Goal: Information Seeking & Learning: Learn about a topic

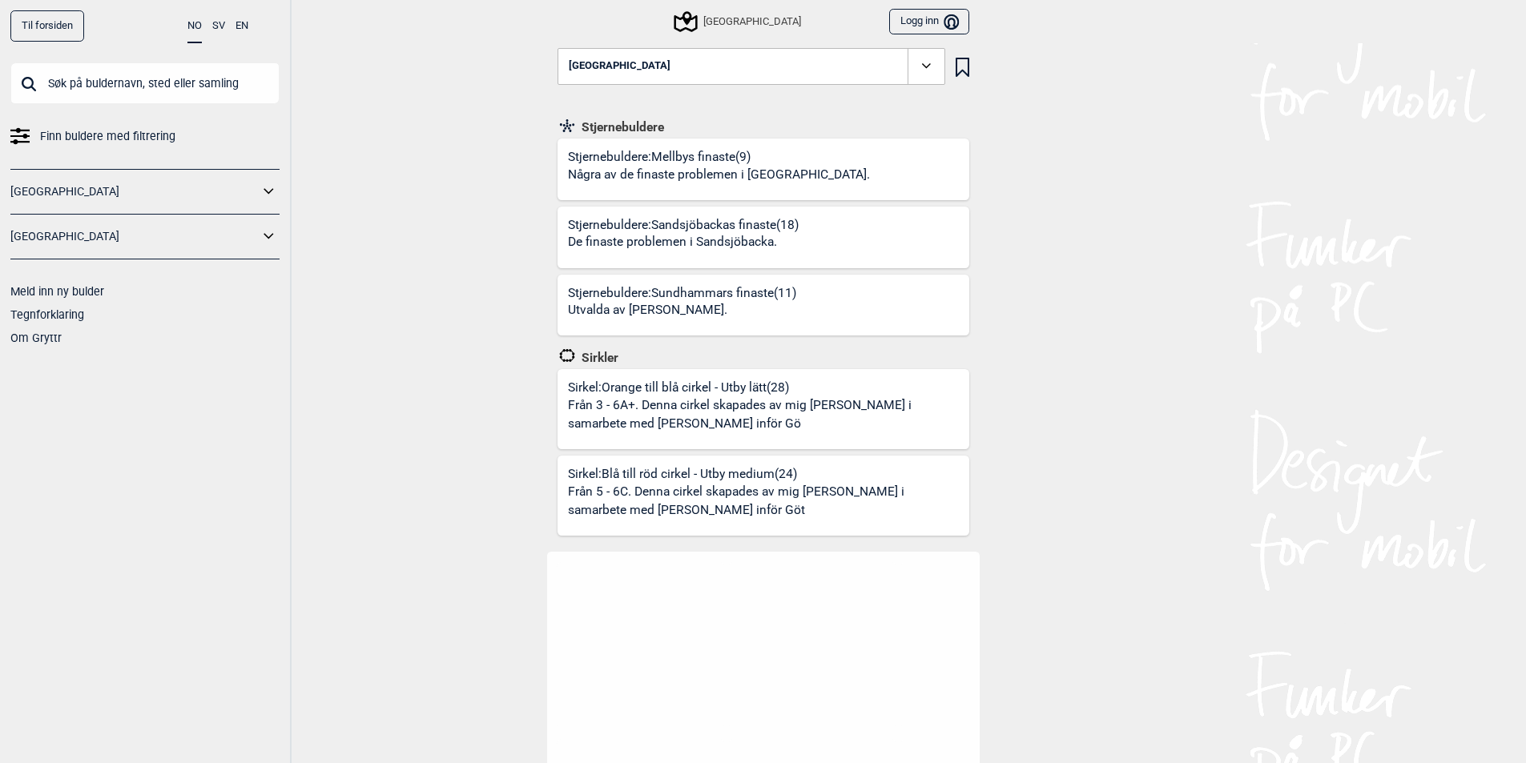
click at [269, 236] on icon at bounding box center [269, 236] width 21 height 23
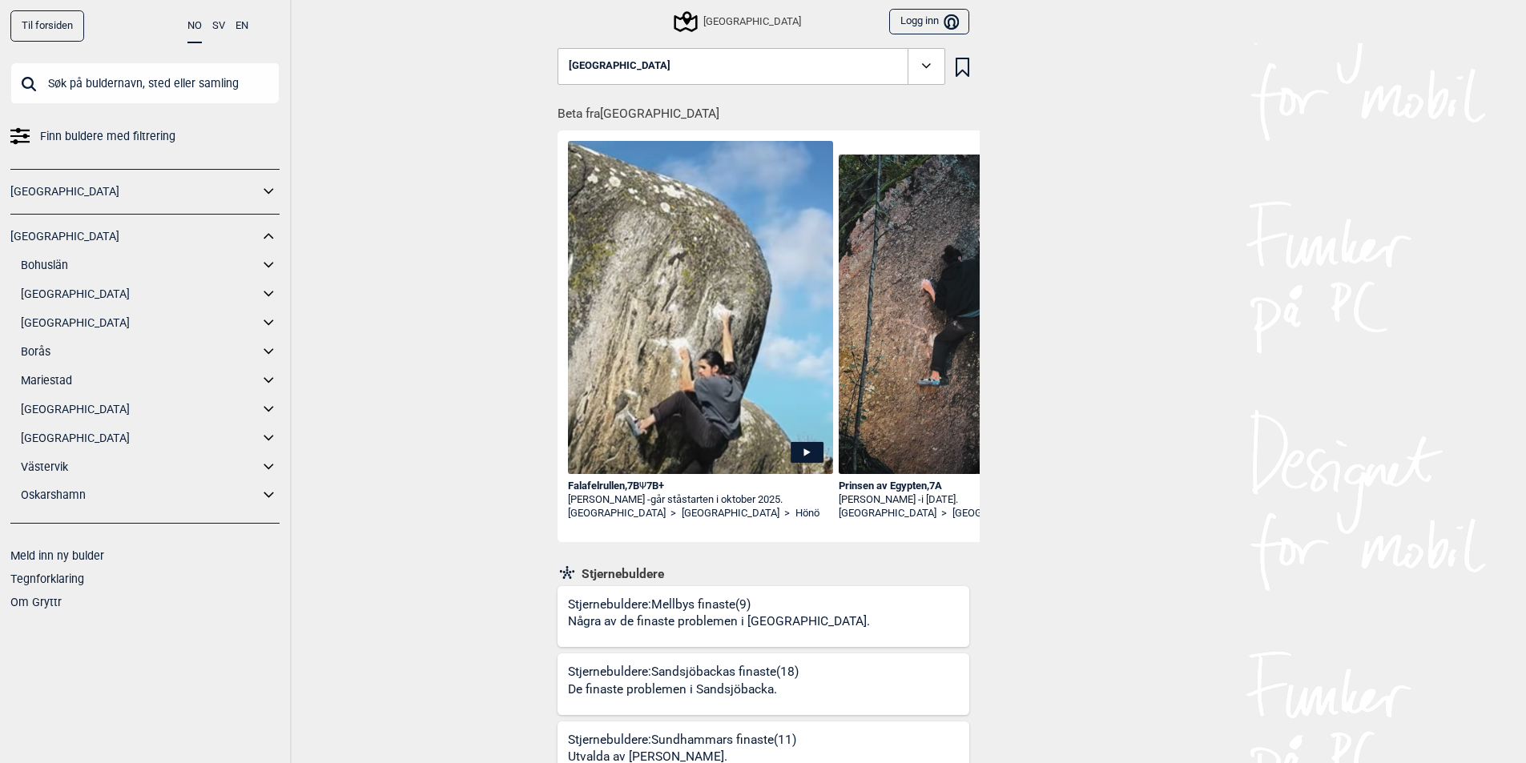
click at [47, 260] on link "Bohuslän" at bounding box center [140, 265] width 238 height 23
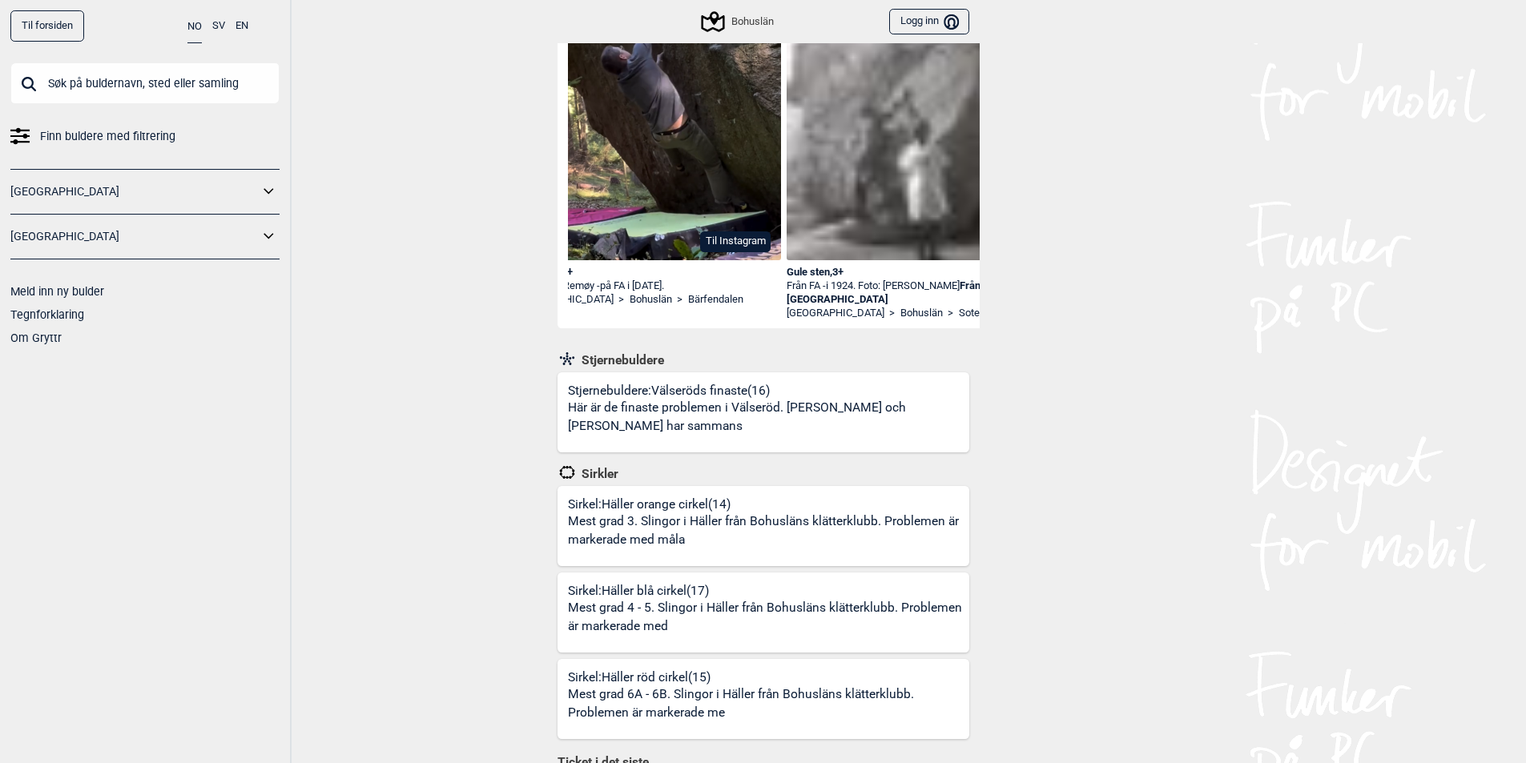
scroll to position [855, 0]
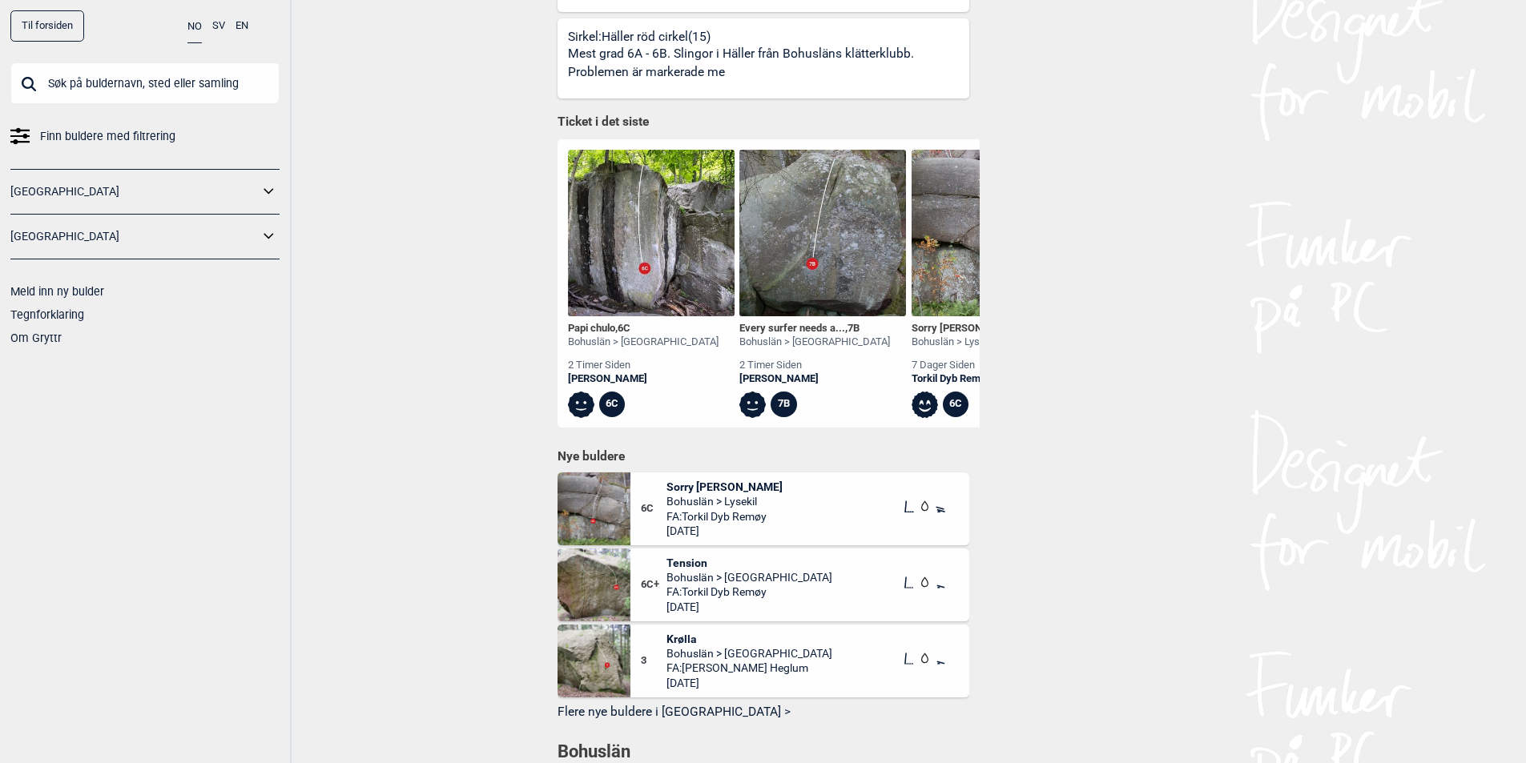
click at [630, 284] on img at bounding box center [651, 233] width 167 height 167
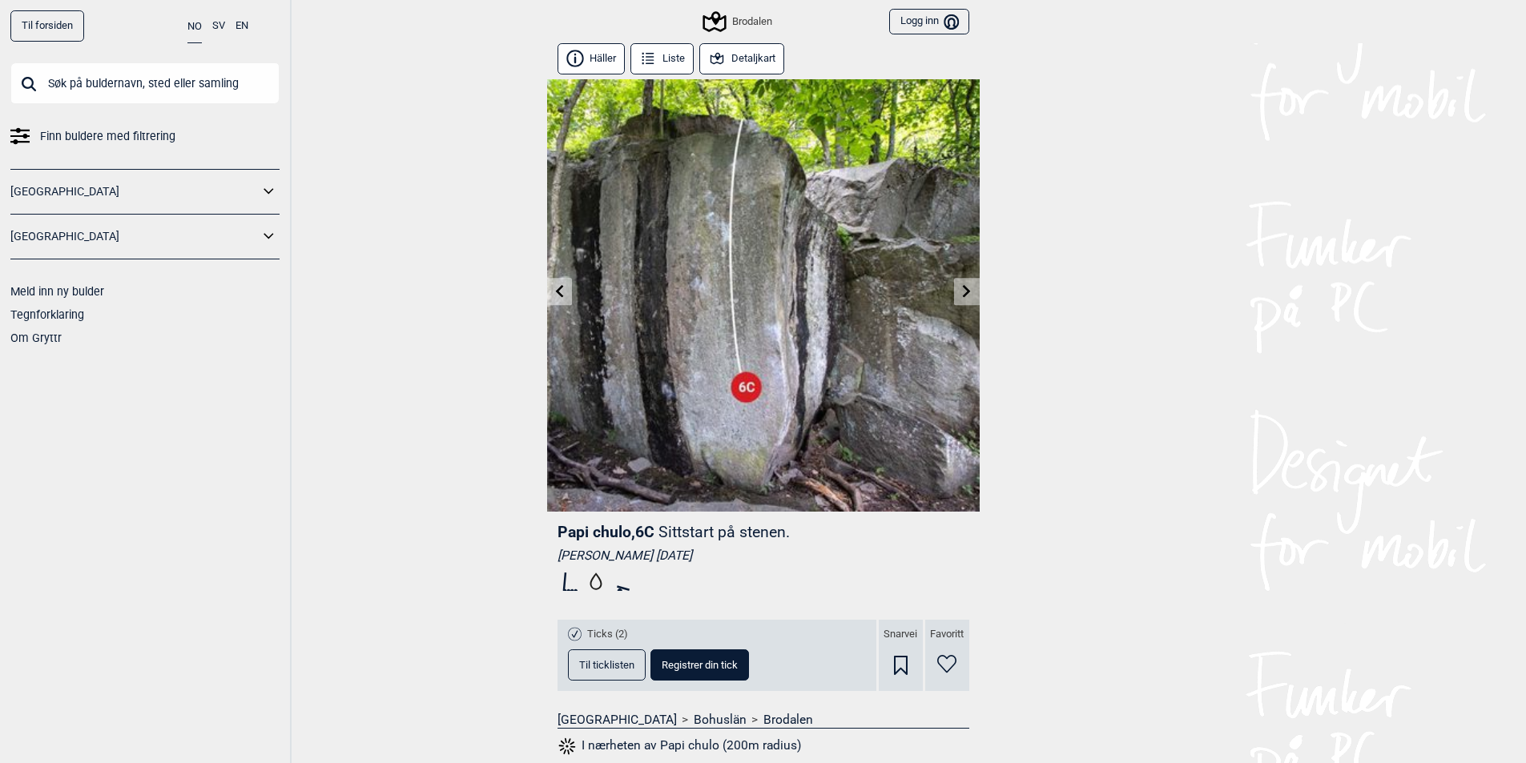
click at [957, 290] on link at bounding box center [966, 292] width 25 height 26
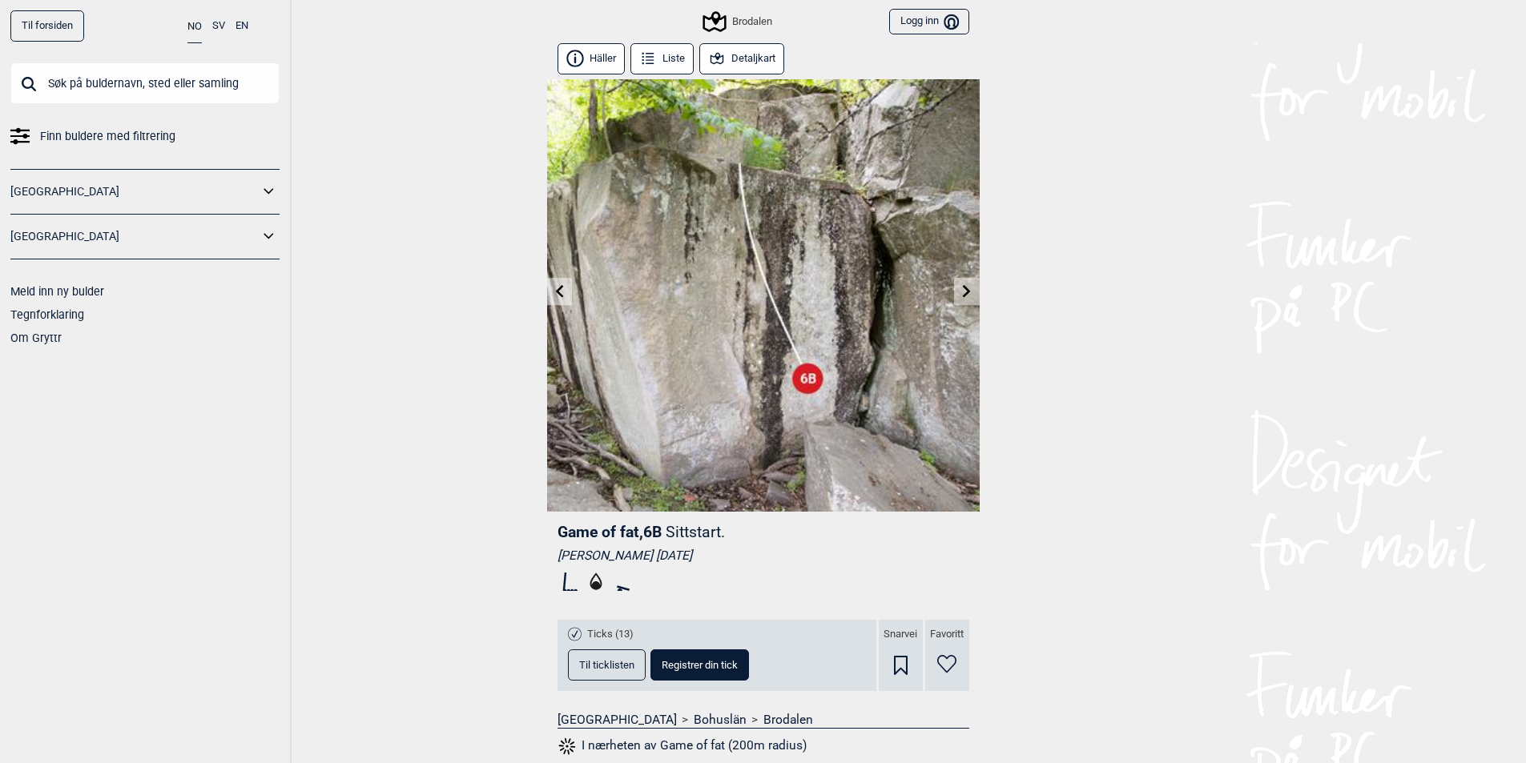
click at [554, 289] on icon at bounding box center [559, 290] width 13 height 13
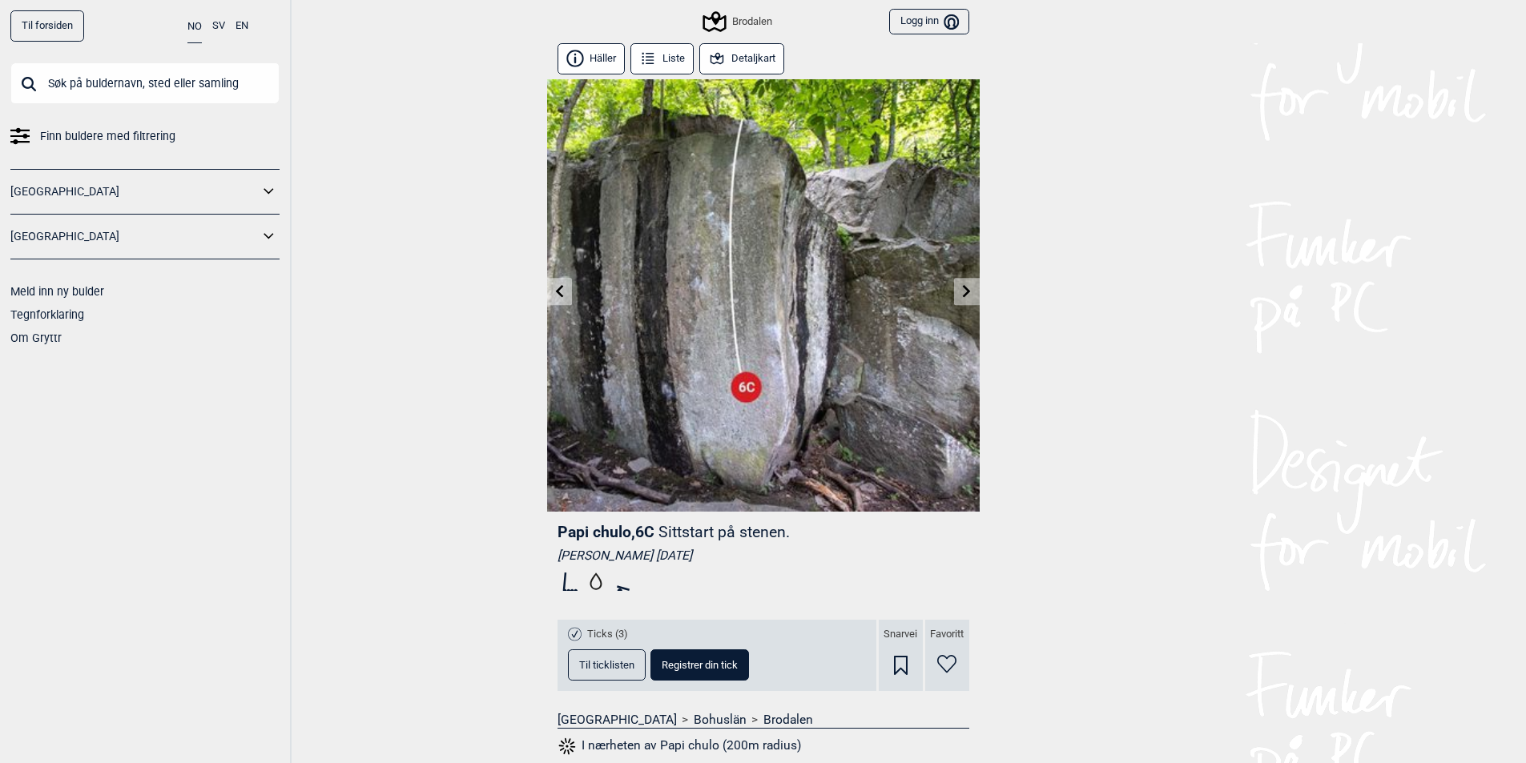
click at [554, 289] on icon at bounding box center [559, 290] width 13 height 13
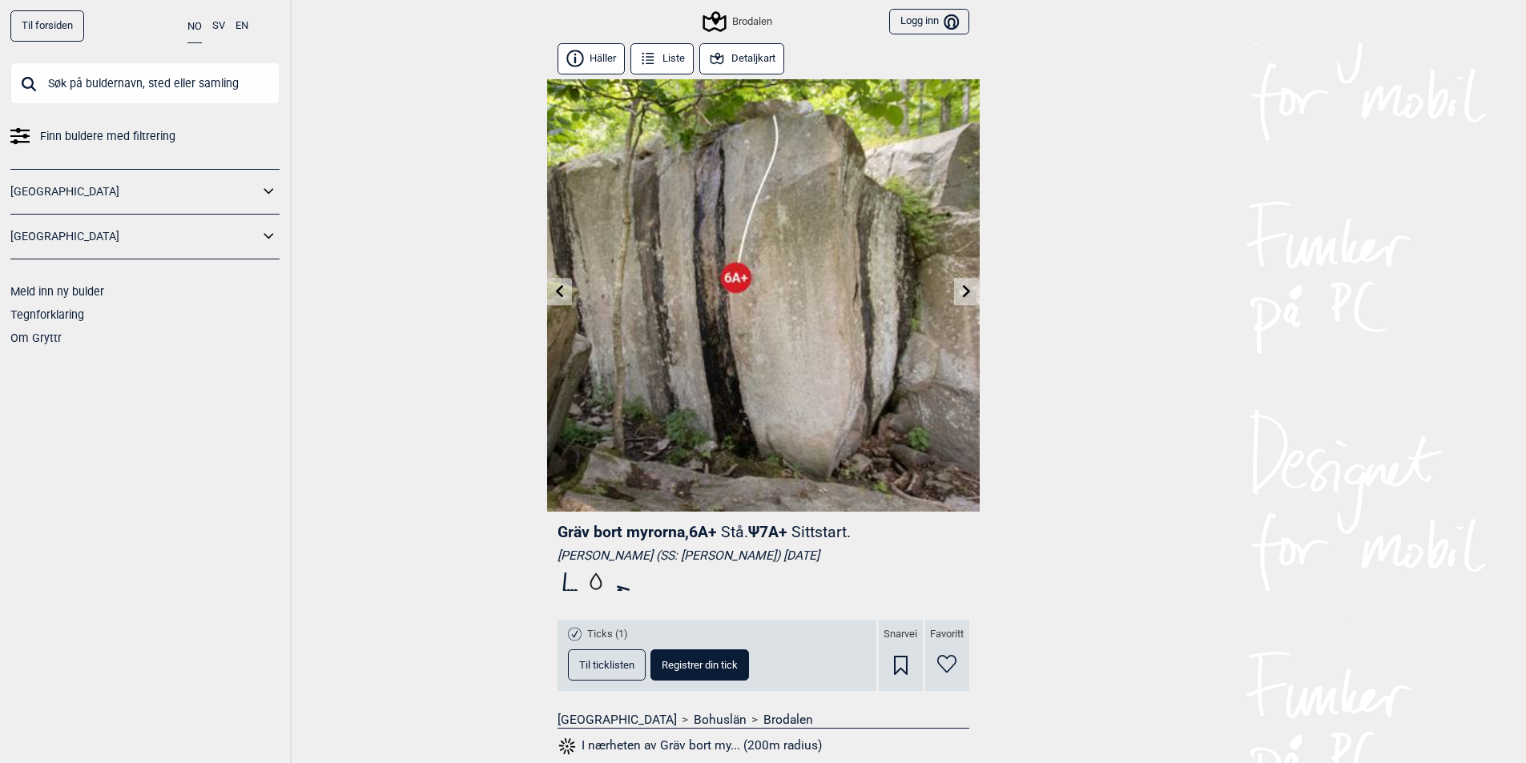
click at [554, 289] on icon at bounding box center [559, 290] width 13 height 13
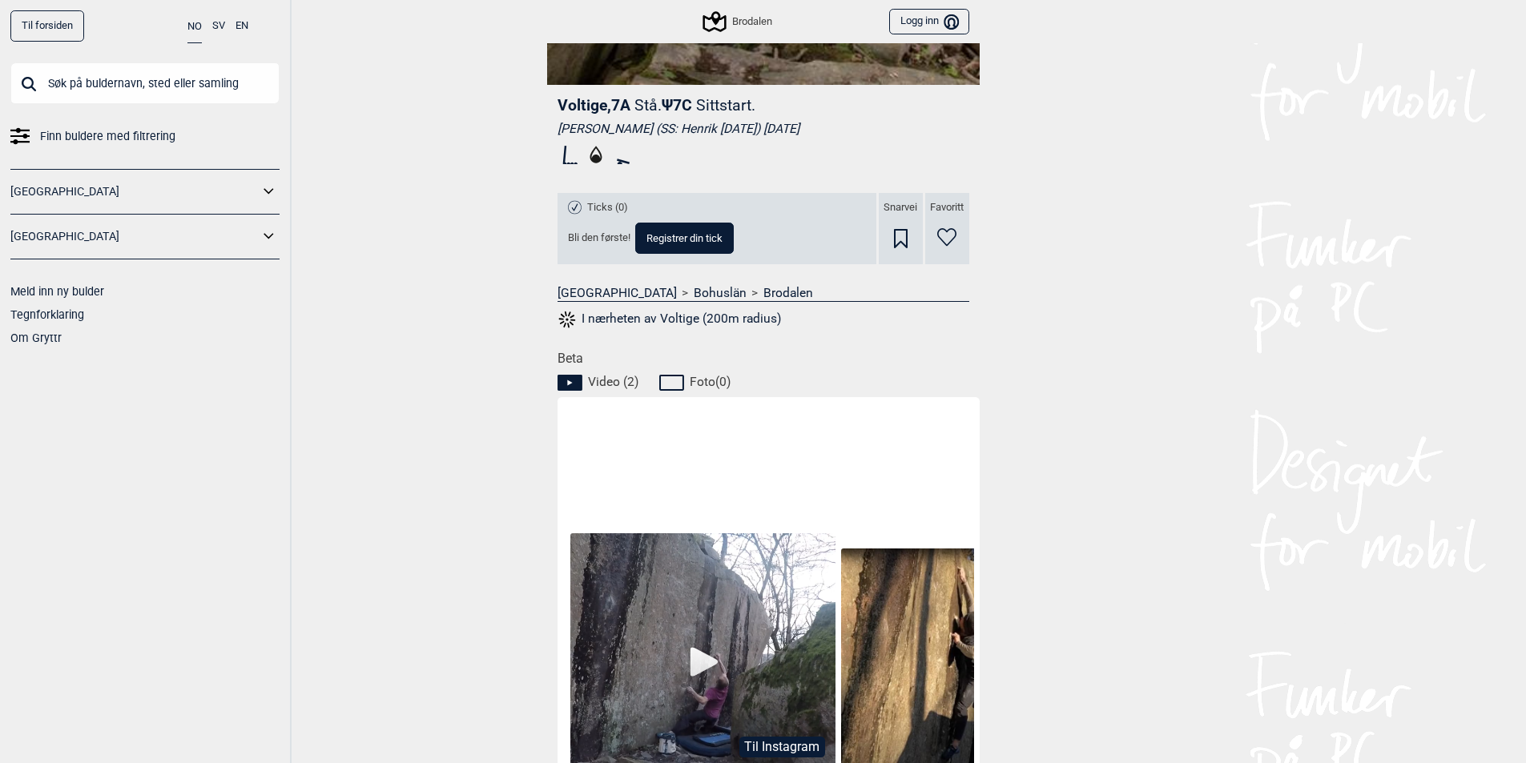
scroll to position [641, 0]
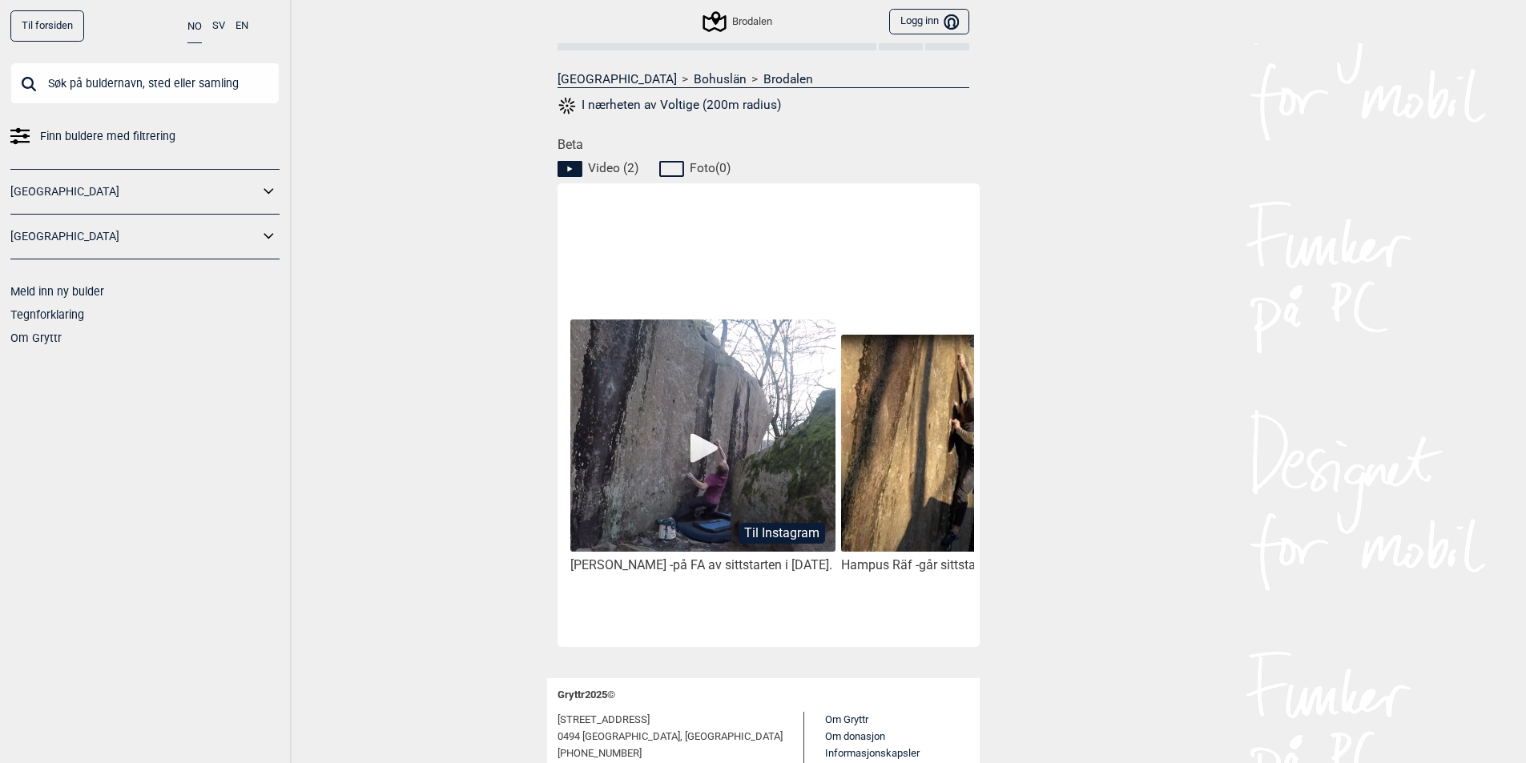
click at [692, 451] on img at bounding box center [702, 436] width 264 height 233
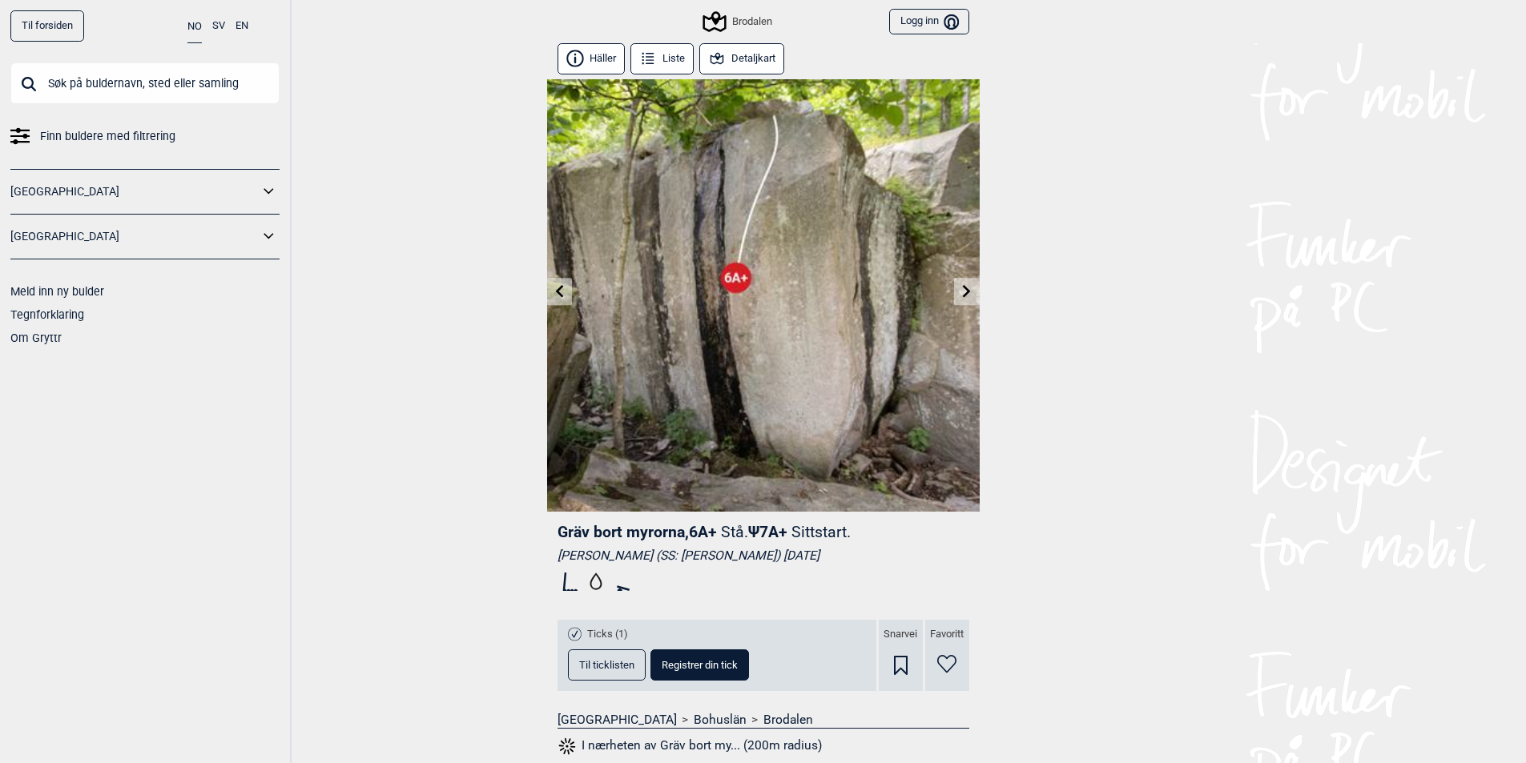
click at [90, 90] on input "text" at bounding box center [144, 83] width 269 height 42
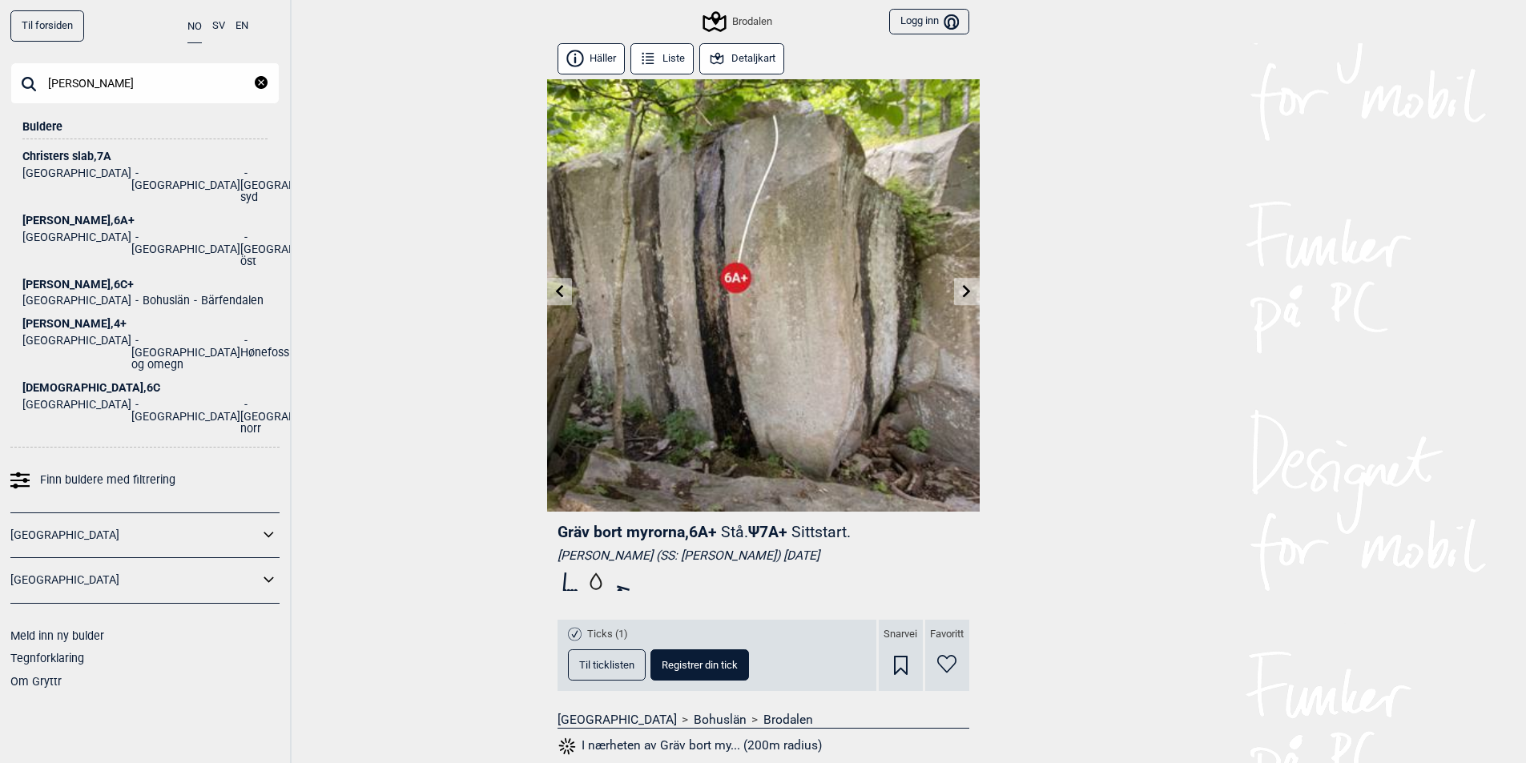
type input "[PERSON_NAME]"
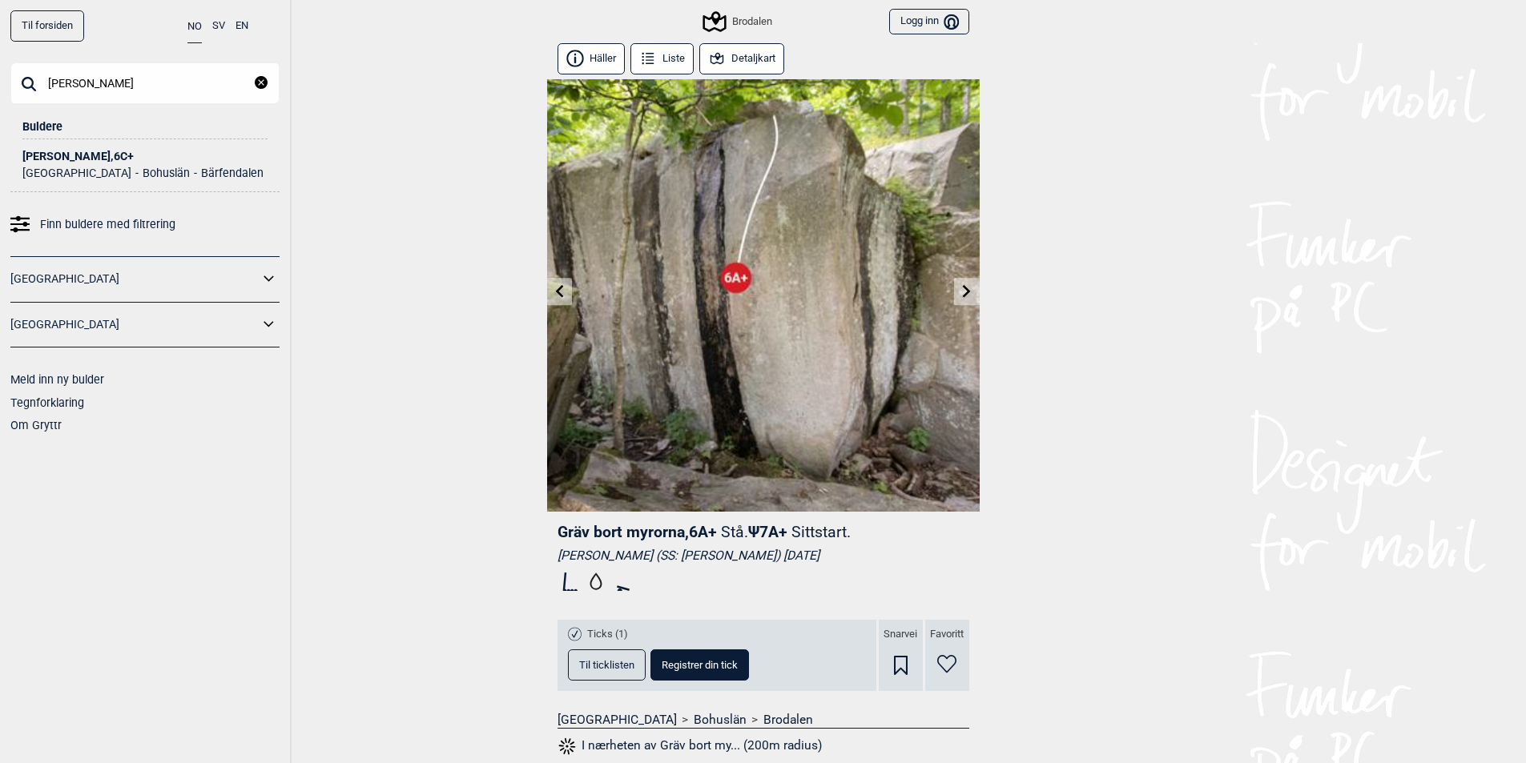
click at [75, 159] on div "[PERSON_NAME] , 6C+" at bounding box center [144, 157] width 245 height 12
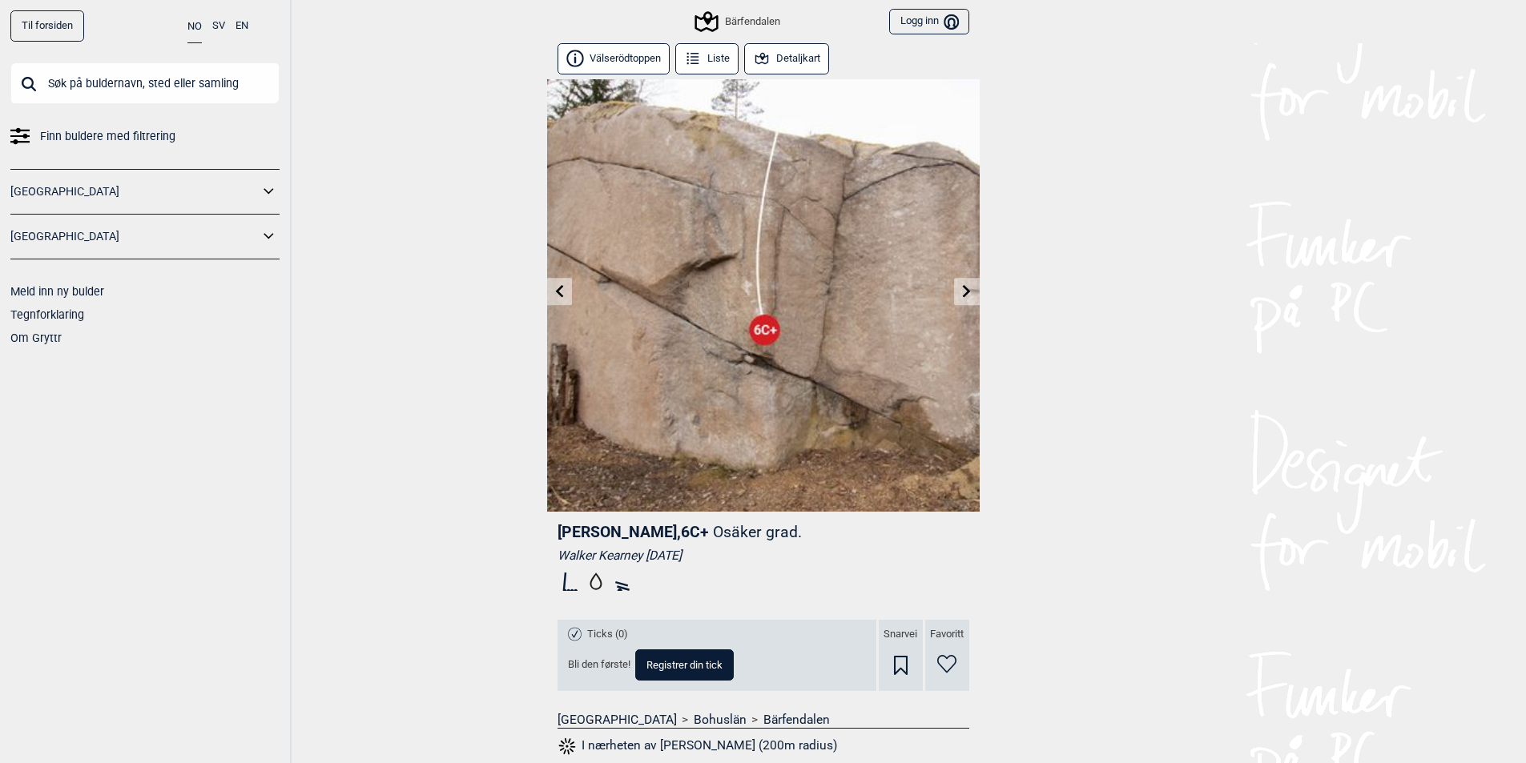
click at [962, 296] on icon at bounding box center [966, 290] width 13 height 13
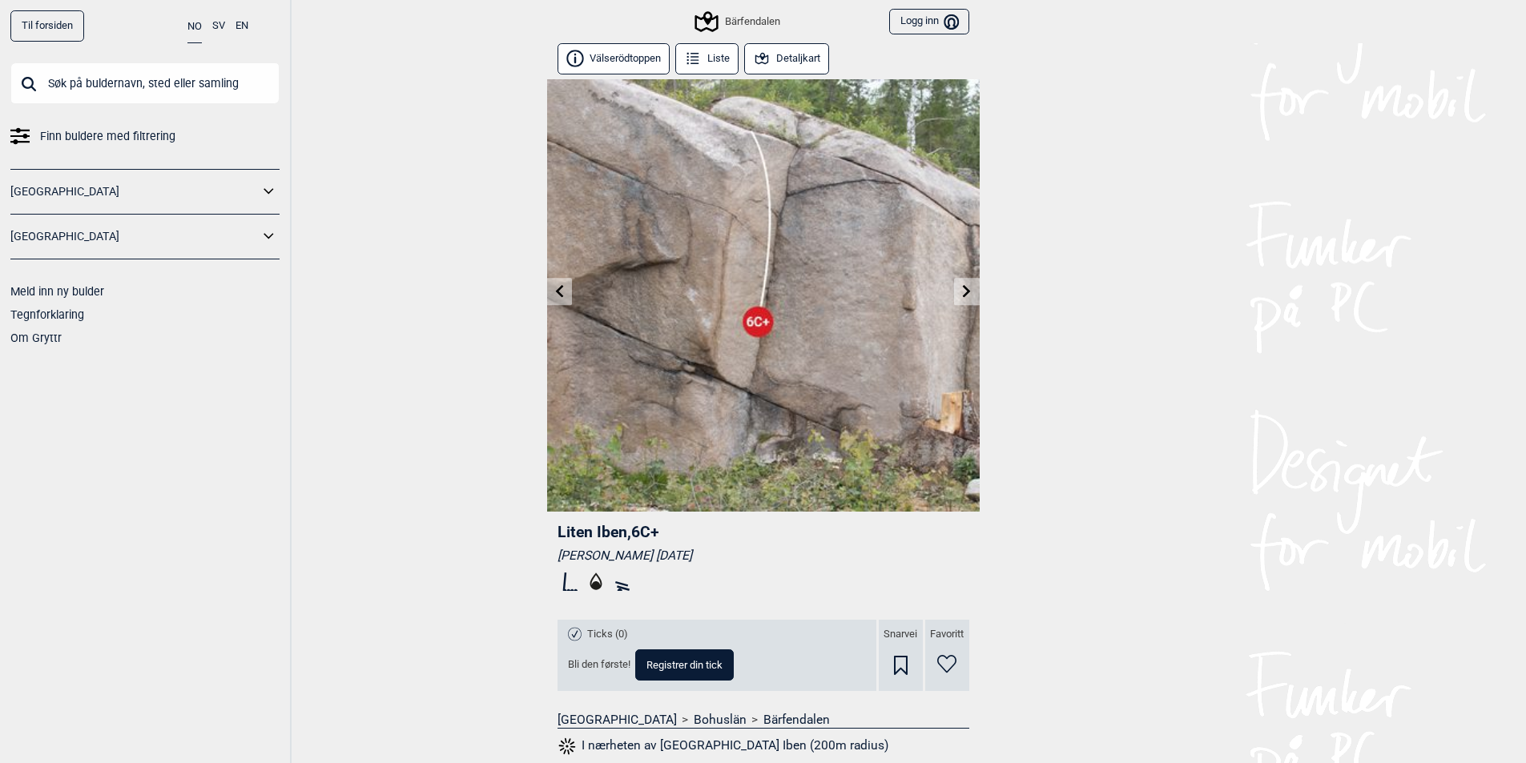
click at [807, 69] on button "Detaljkart" at bounding box center [787, 58] width 86 height 31
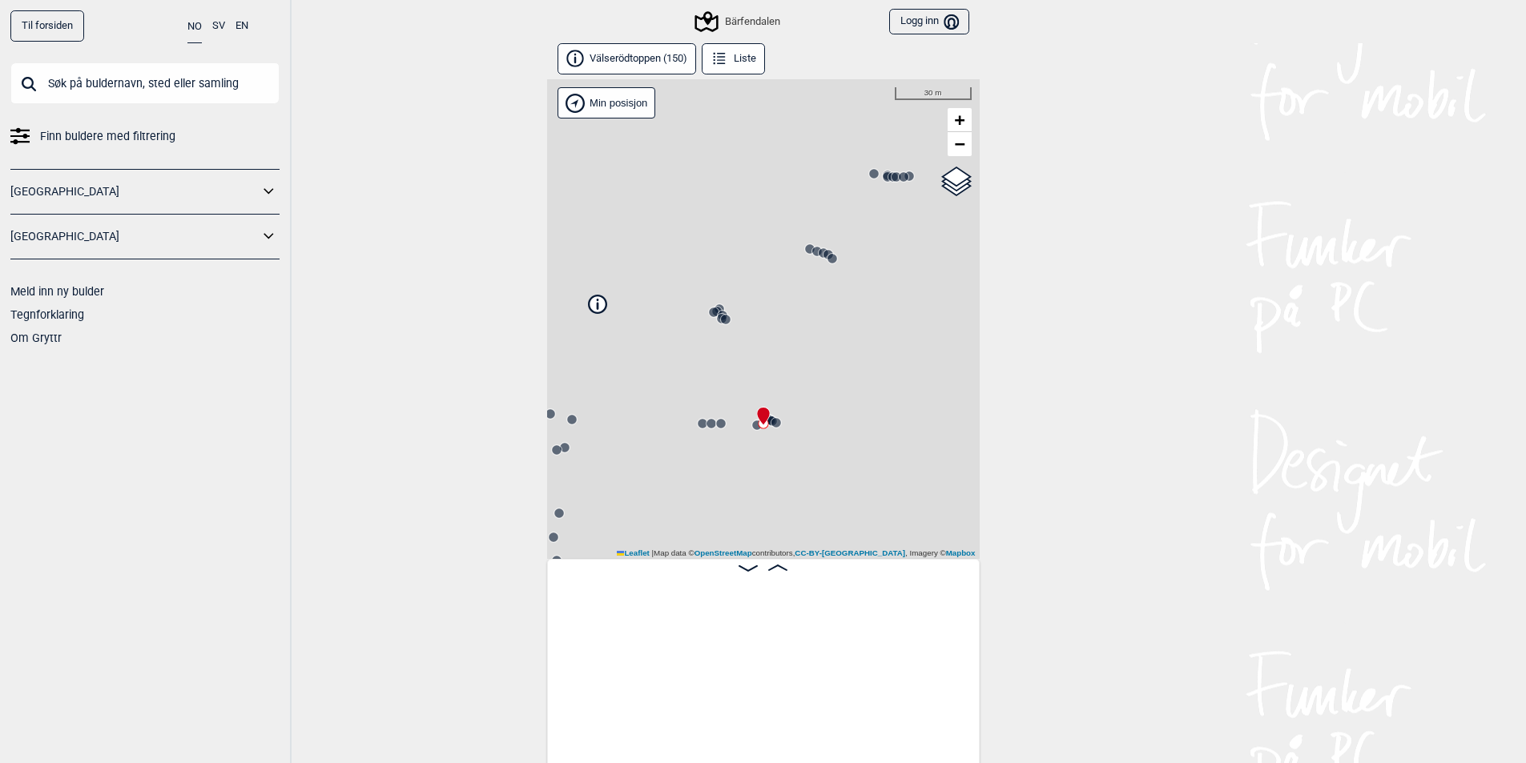
scroll to position [0, 2572]
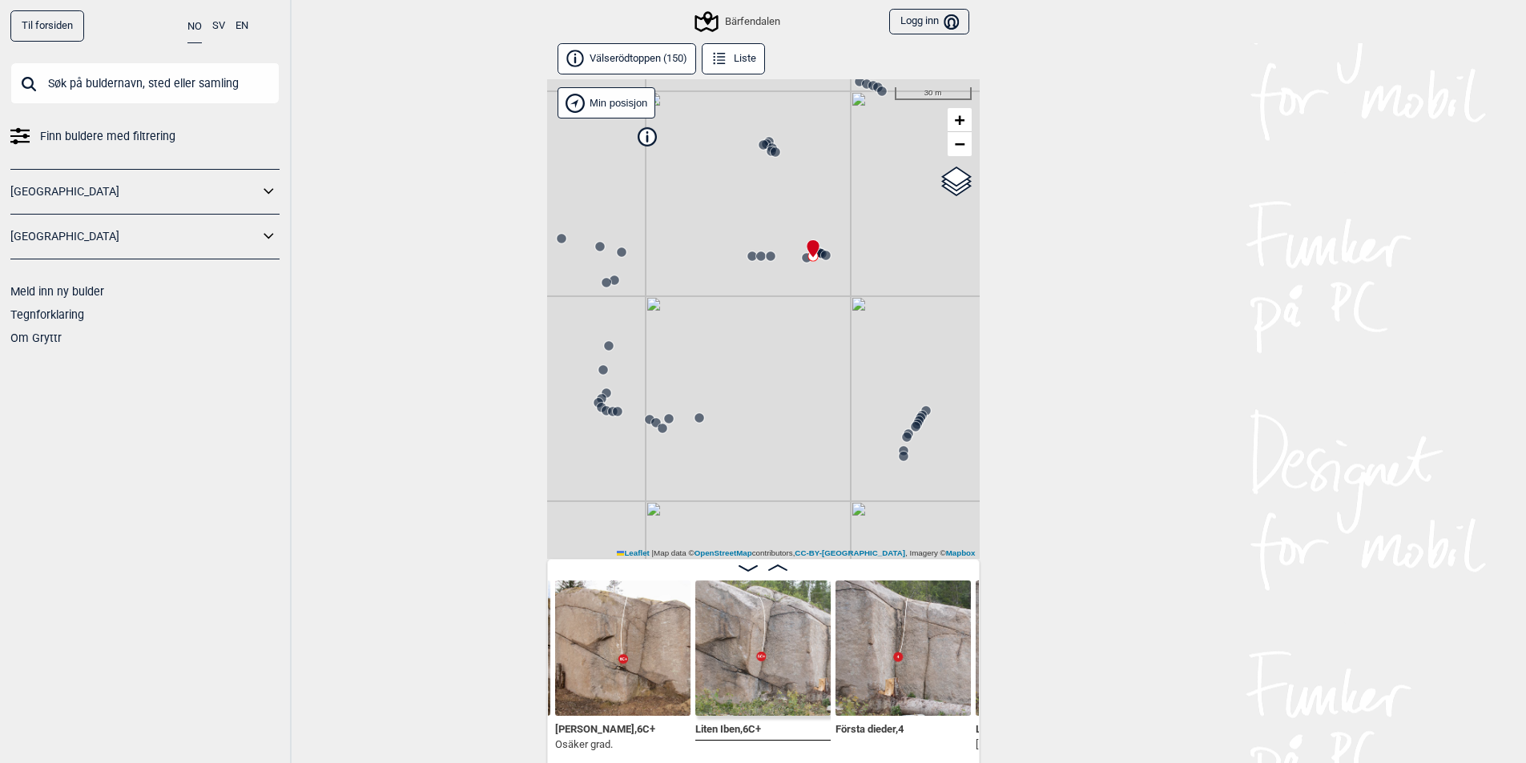
drag, startPoint x: 708, startPoint y: 459, endPoint x: 780, endPoint y: 247, distance: 223.4
click at [780, 247] on div "Bärfendalen" at bounding box center [763, 319] width 432 height 480
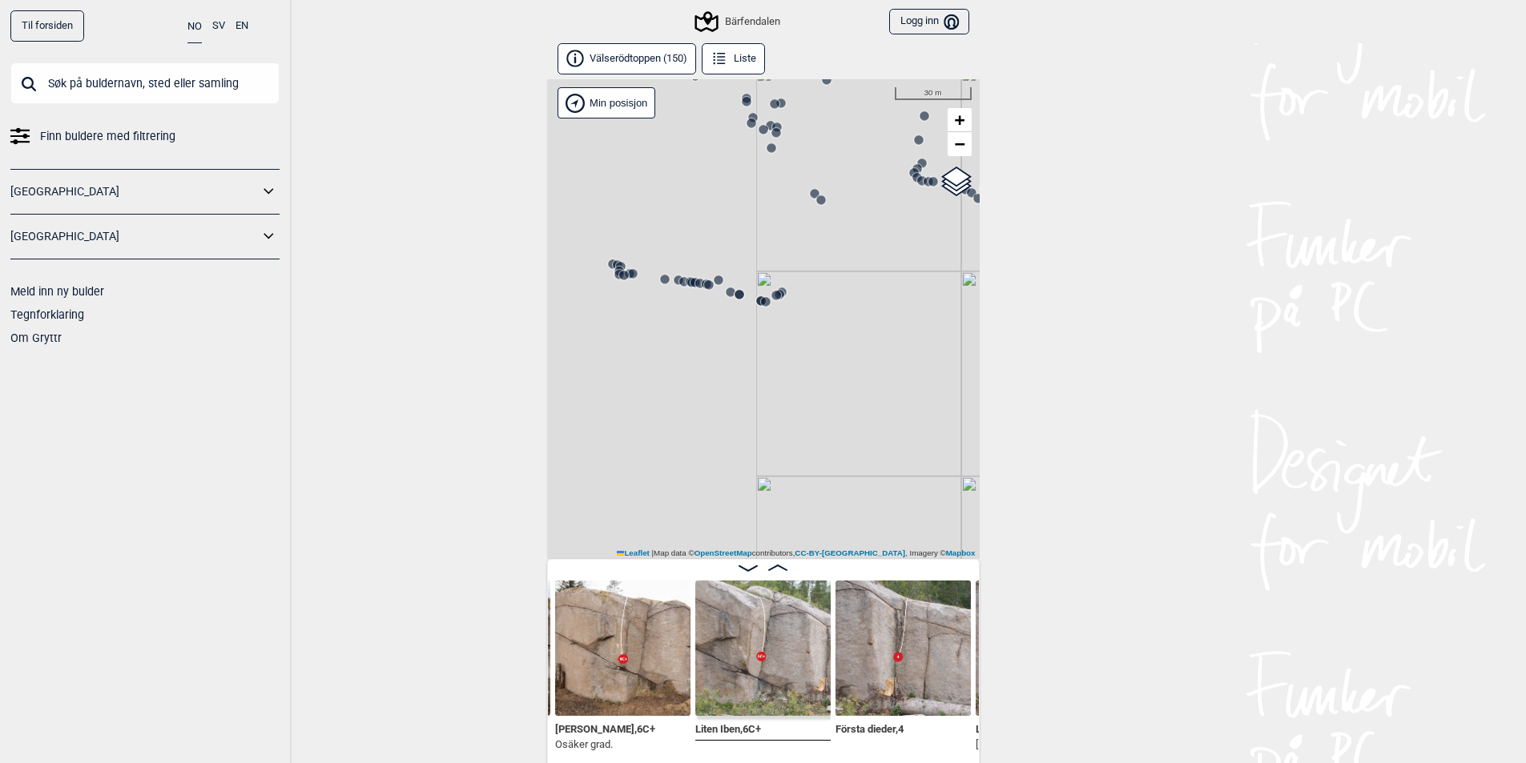
drag, startPoint x: 747, startPoint y: 380, endPoint x: 942, endPoint y: 344, distance: 197.9
click at [1041, 183] on div "Til forsiden NO SV EN Finn buldere med filtrering [GEOGRAPHIC_DATA] [GEOGRAPHIC…" at bounding box center [763, 381] width 1526 height 763
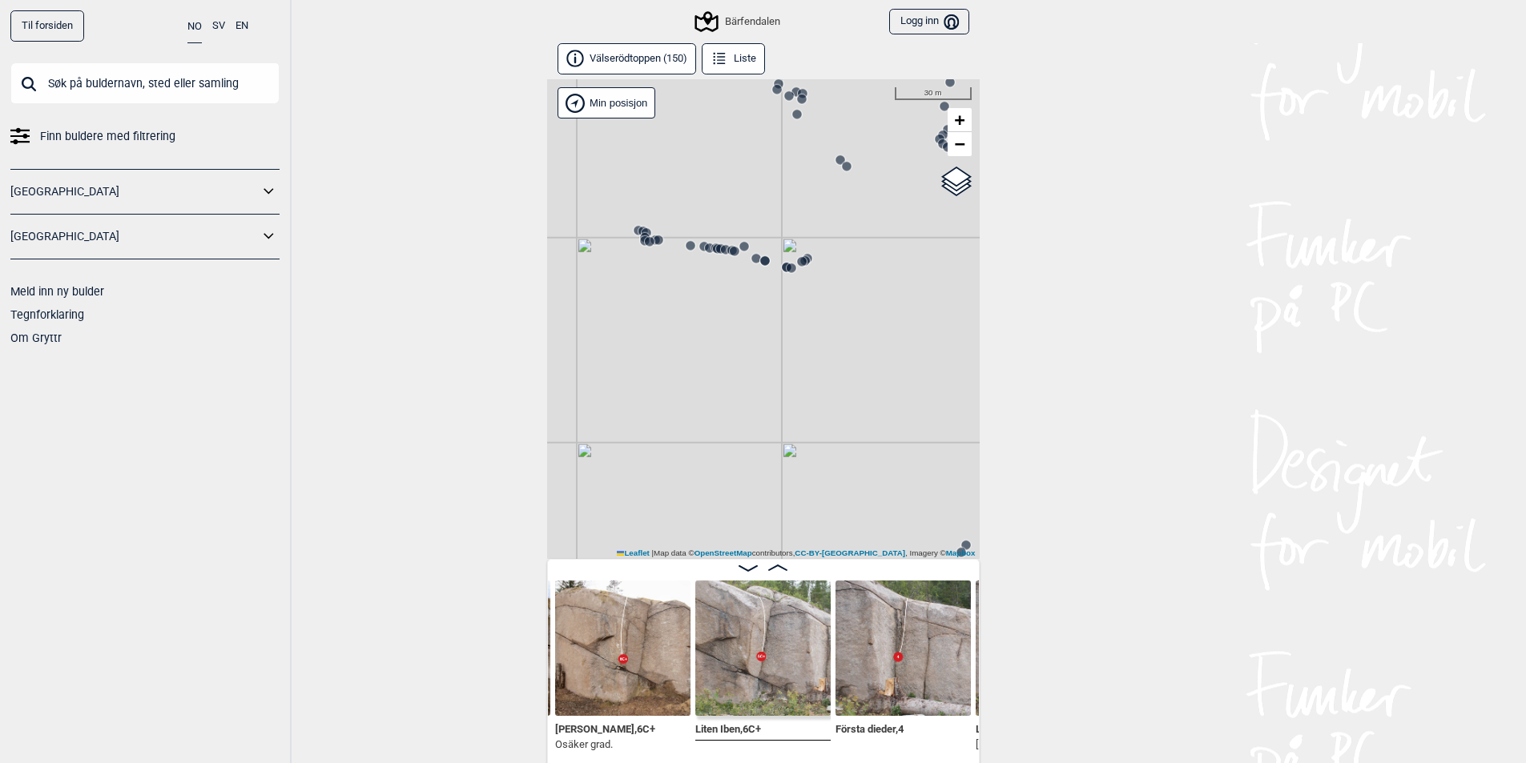
drag, startPoint x: 843, startPoint y: 386, endPoint x: 854, endPoint y: 365, distance: 23.3
click at [863, 364] on div "Bärfendalen" at bounding box center [763, 319] width 432 height 480
click at [633, 240] on circle at bounding box center [638, 241] width 10 height 10
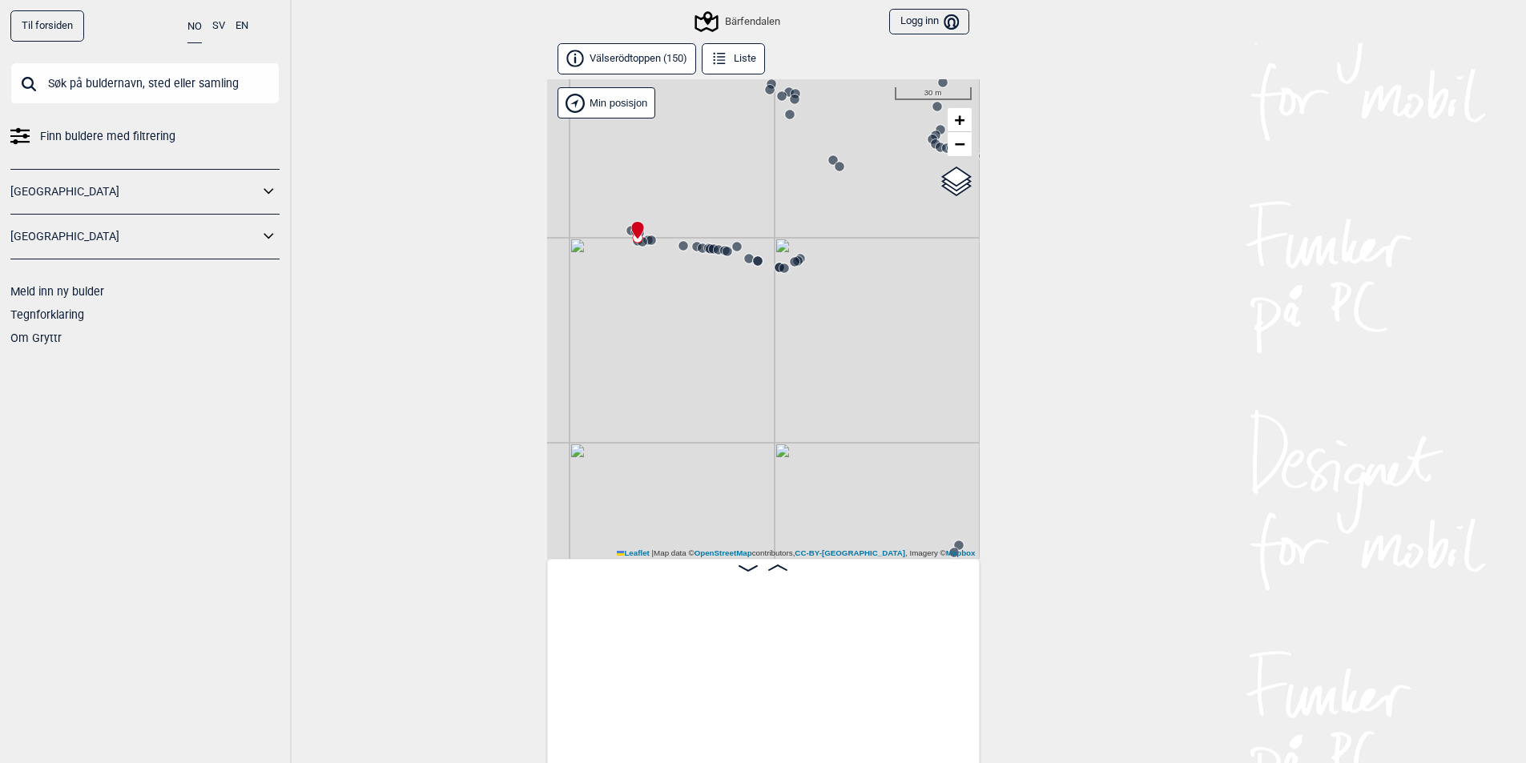
scroll to position [0, 17348]
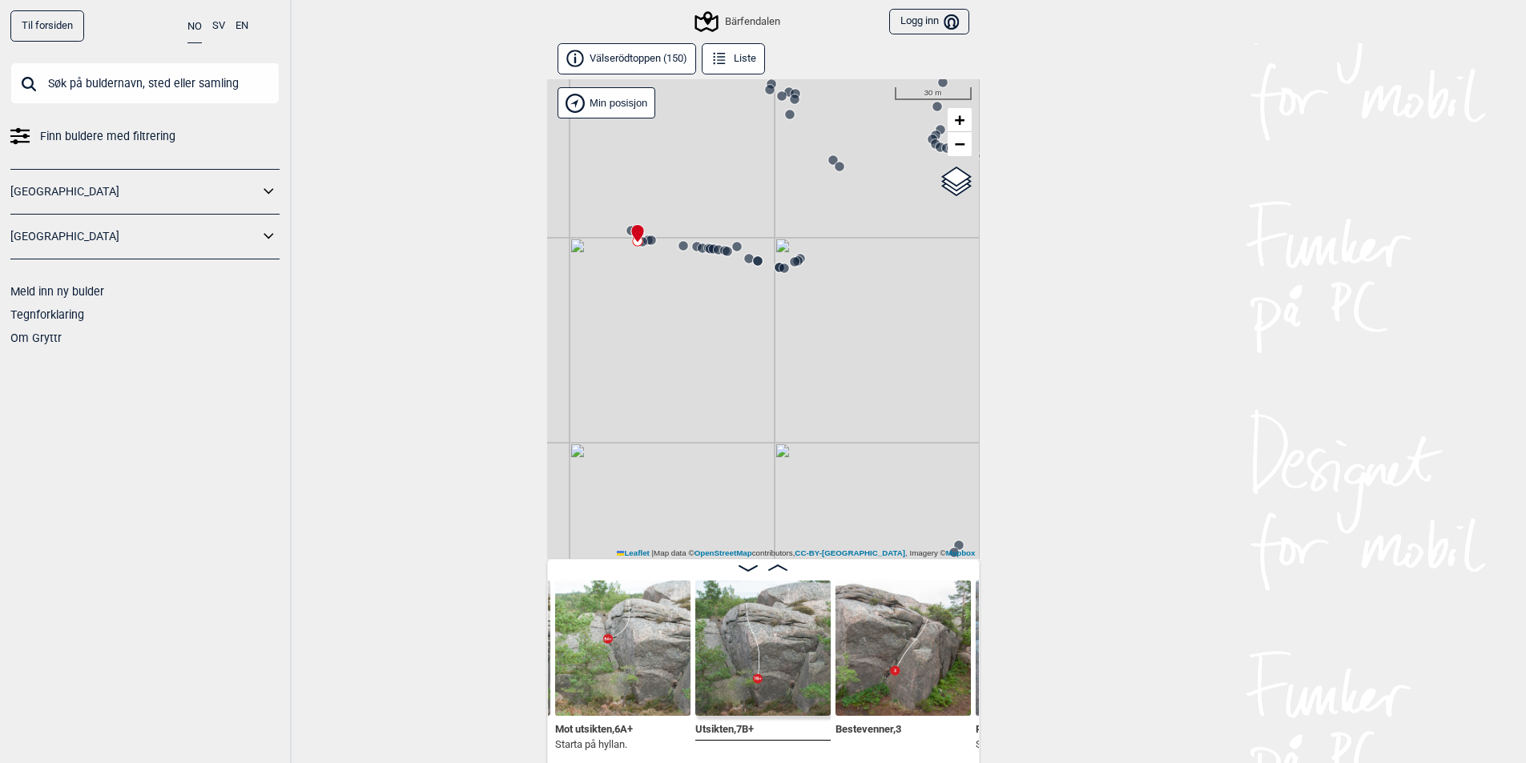
click at [647, 662] on img at bounding box center [622, 648] width 135 height 135
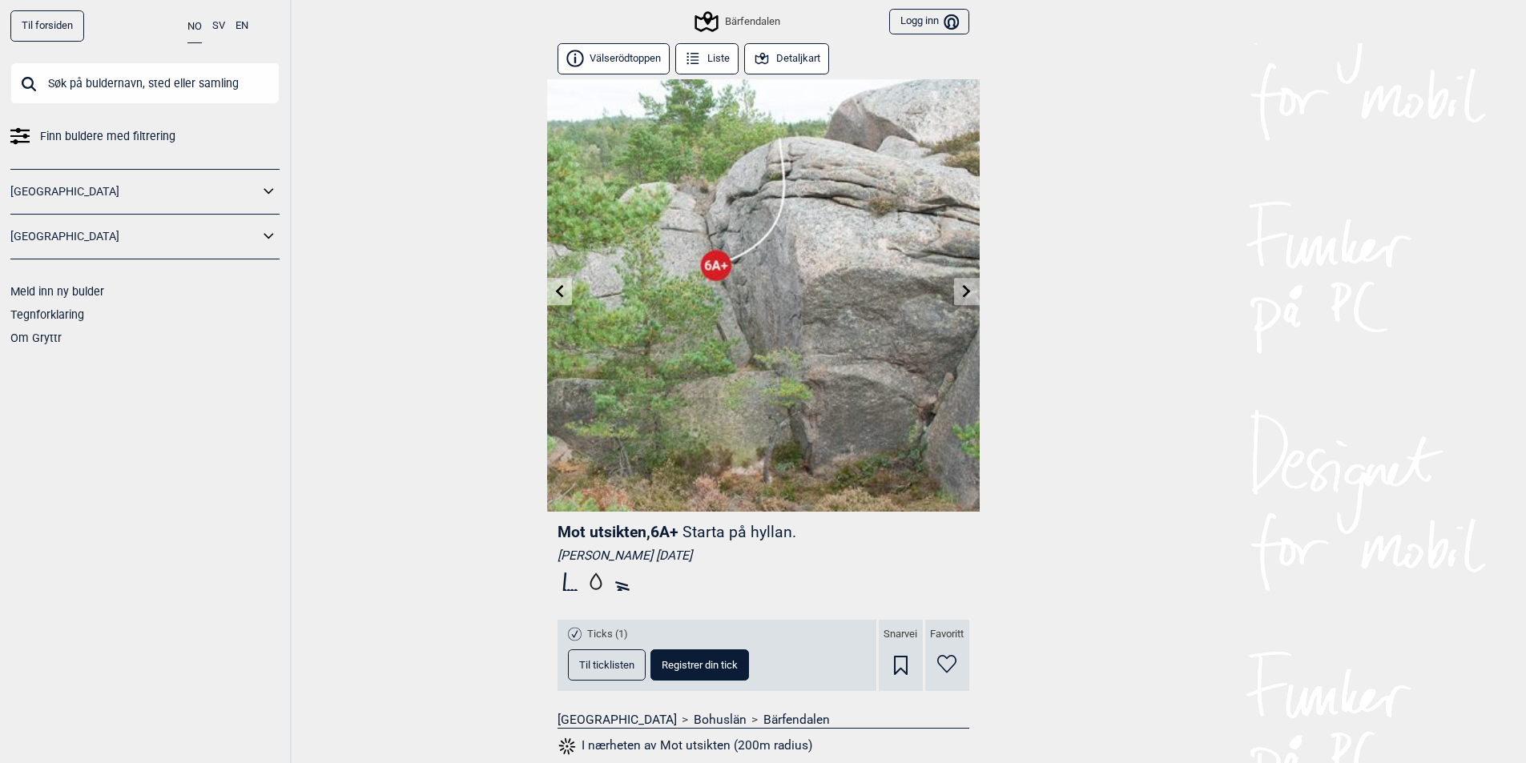
click at [958, 294] on link at bounding box center [966, 292] width 25 height 26
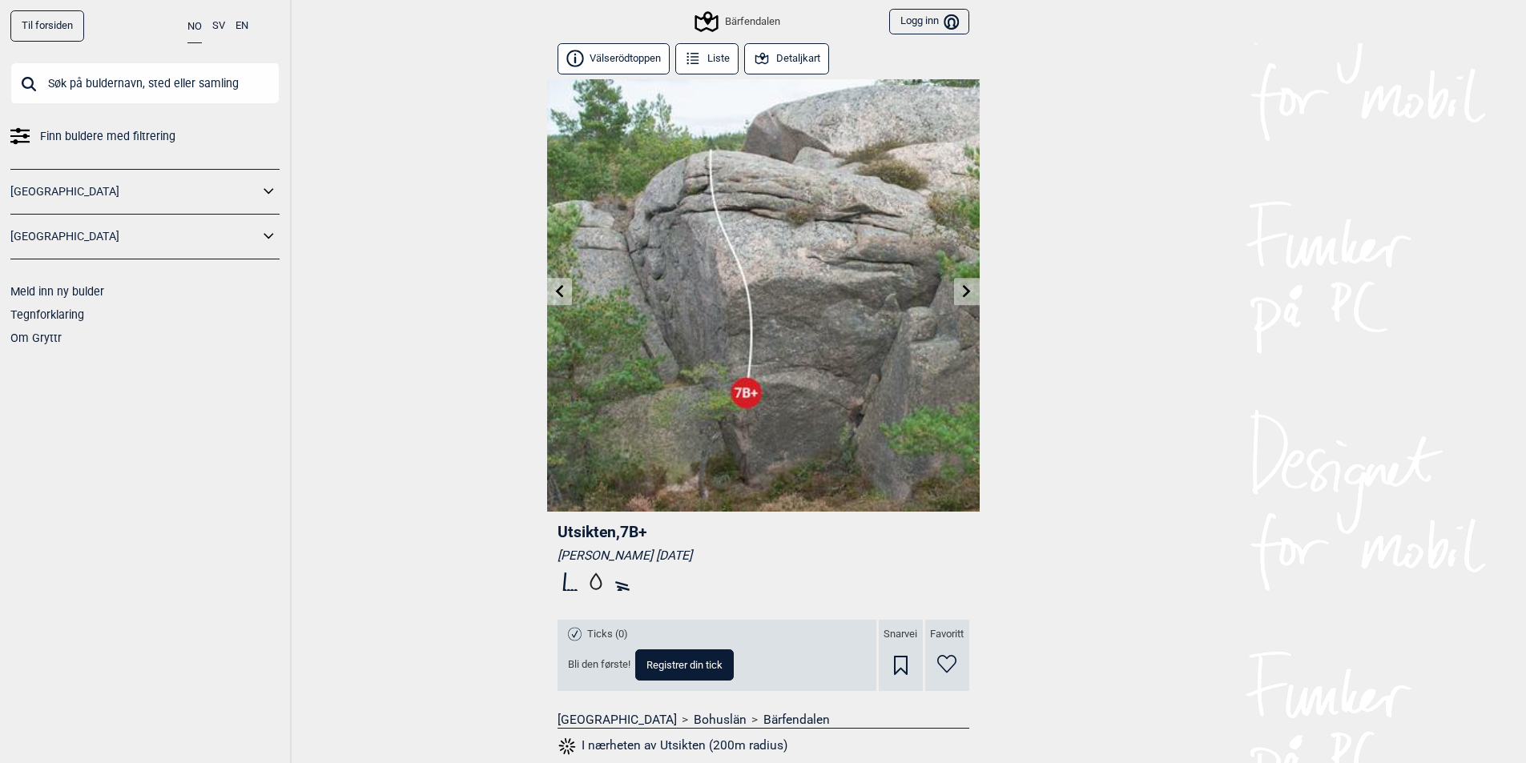
click at [965, 288] on icon at bounding box center [967, 290] width 8 height 13
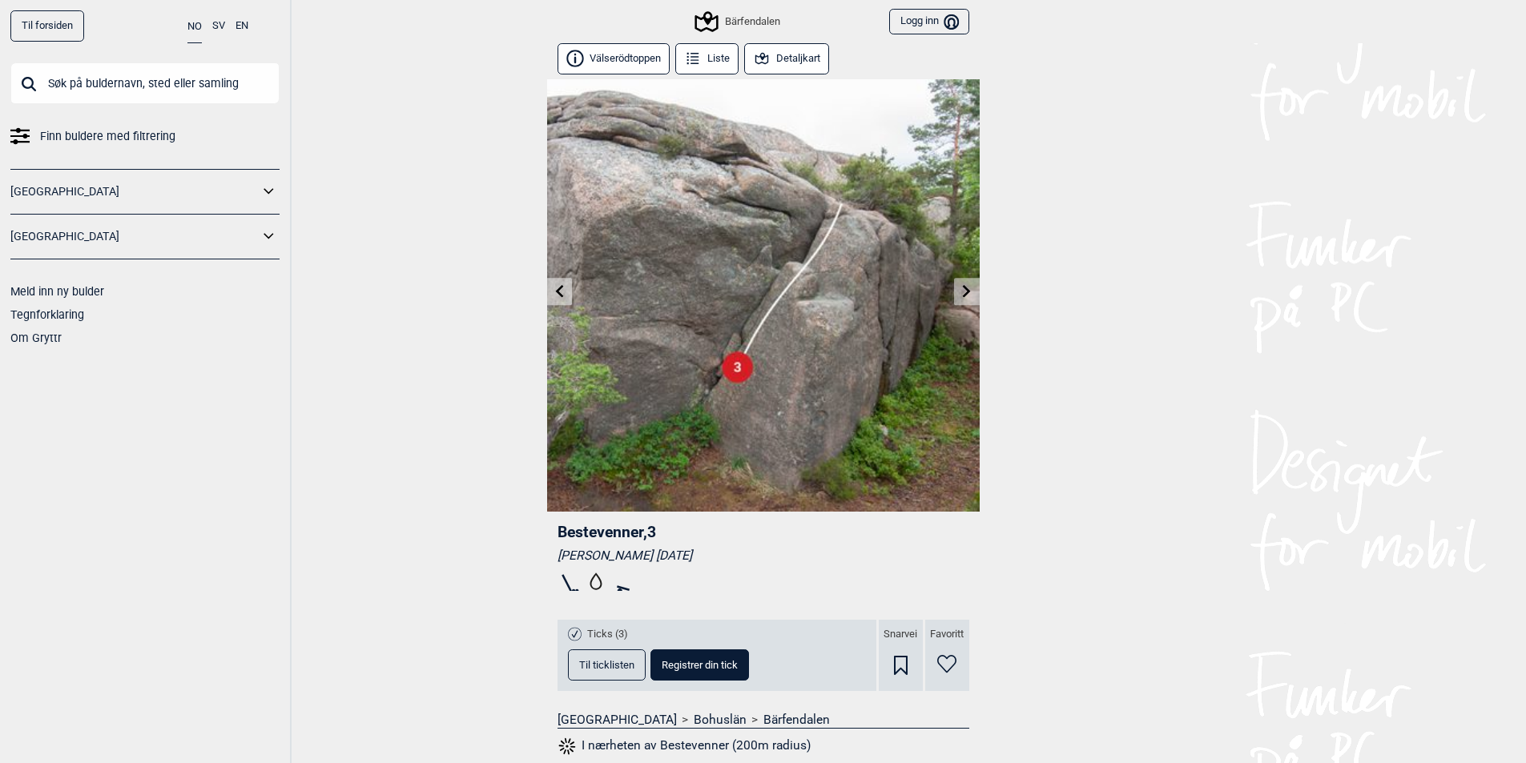
click at [962, 288] on icon at bounding box center [966, 290] width 13 height 13
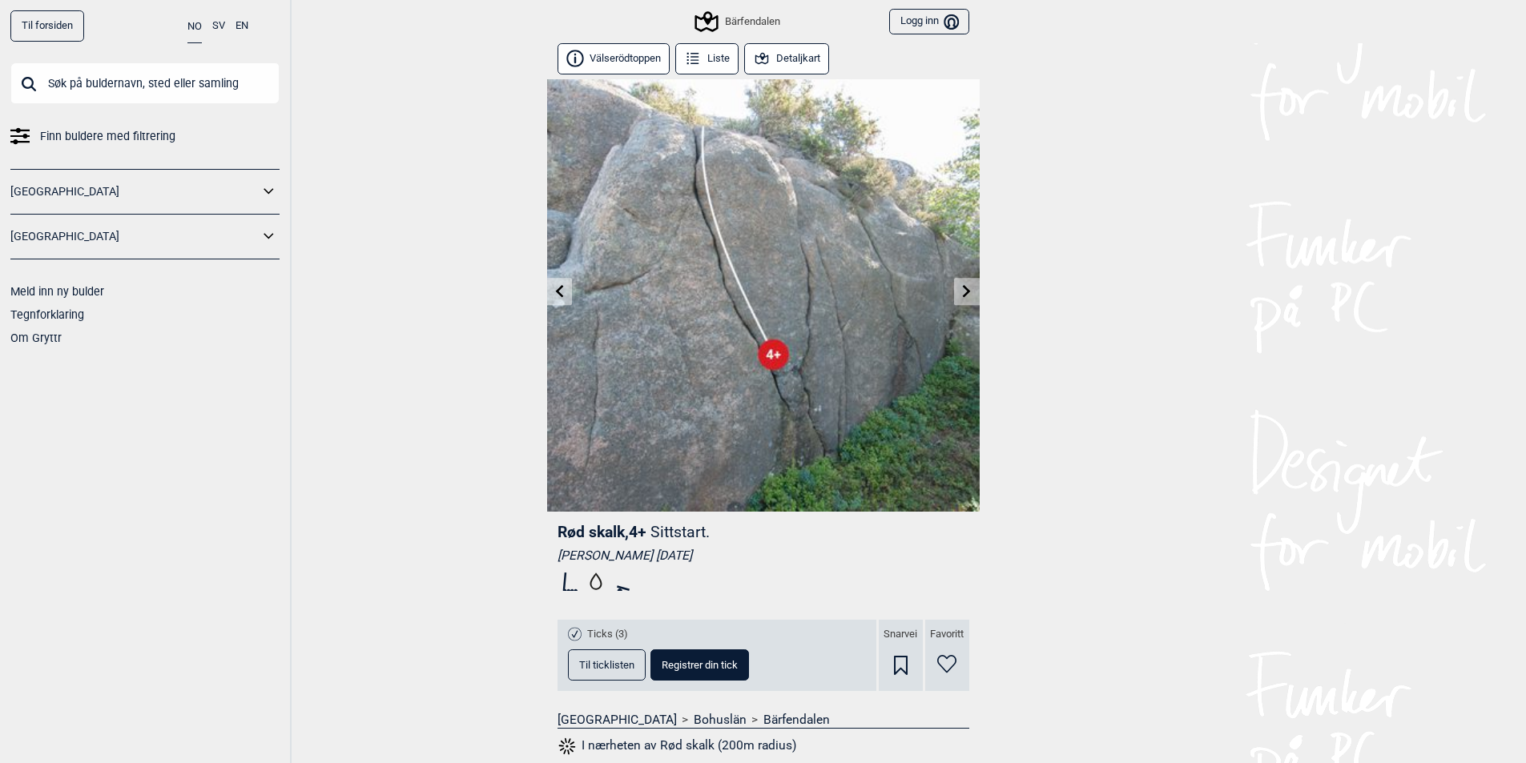
click at [967, 275] on img at bounding box center [763, 295] width 432 height 432
click at [967, 290] on icon at bounding box center [967, 290] width 8 height 13
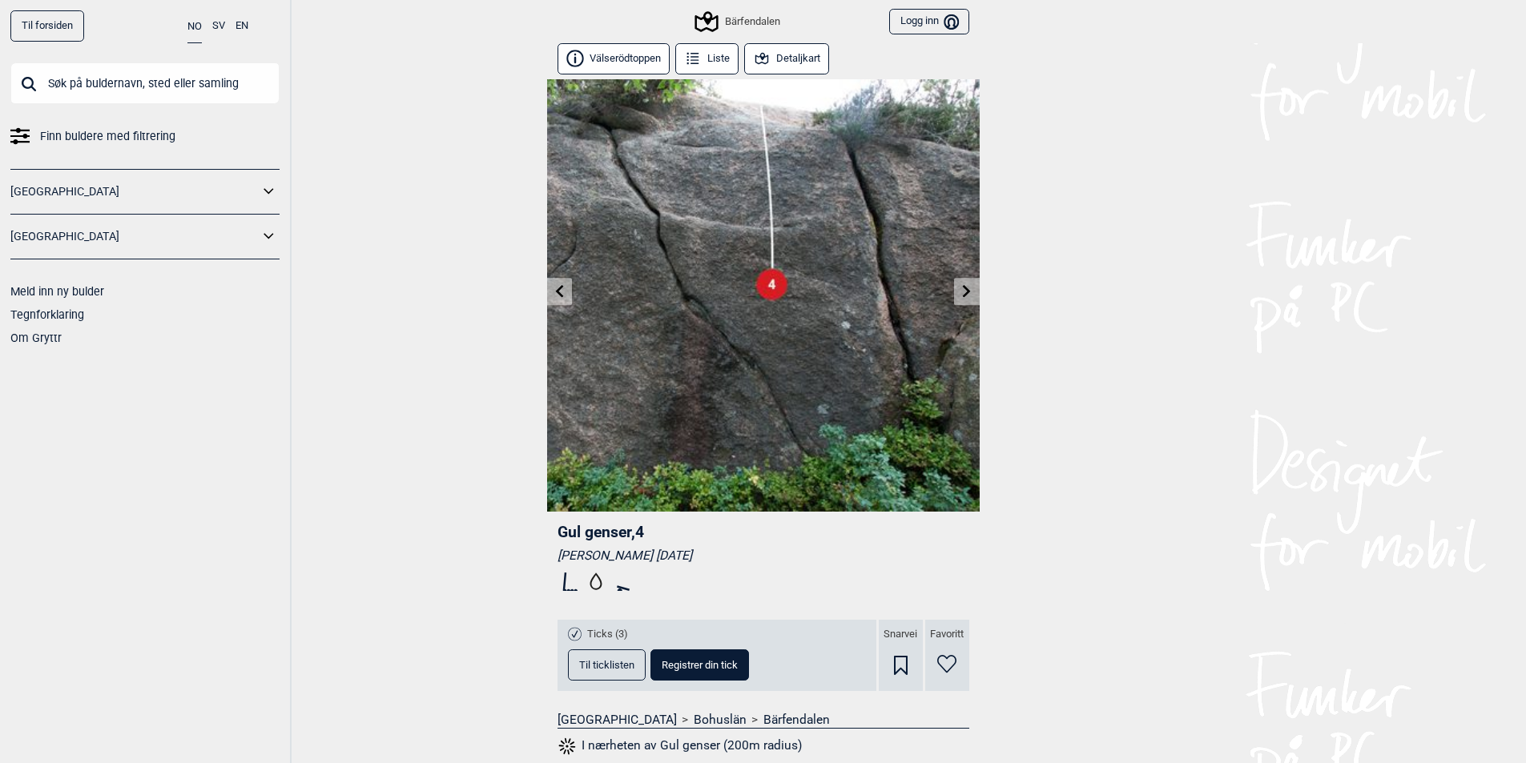
click at [967, 289] on icon at bounding box center [967, 290] width 8 height 13
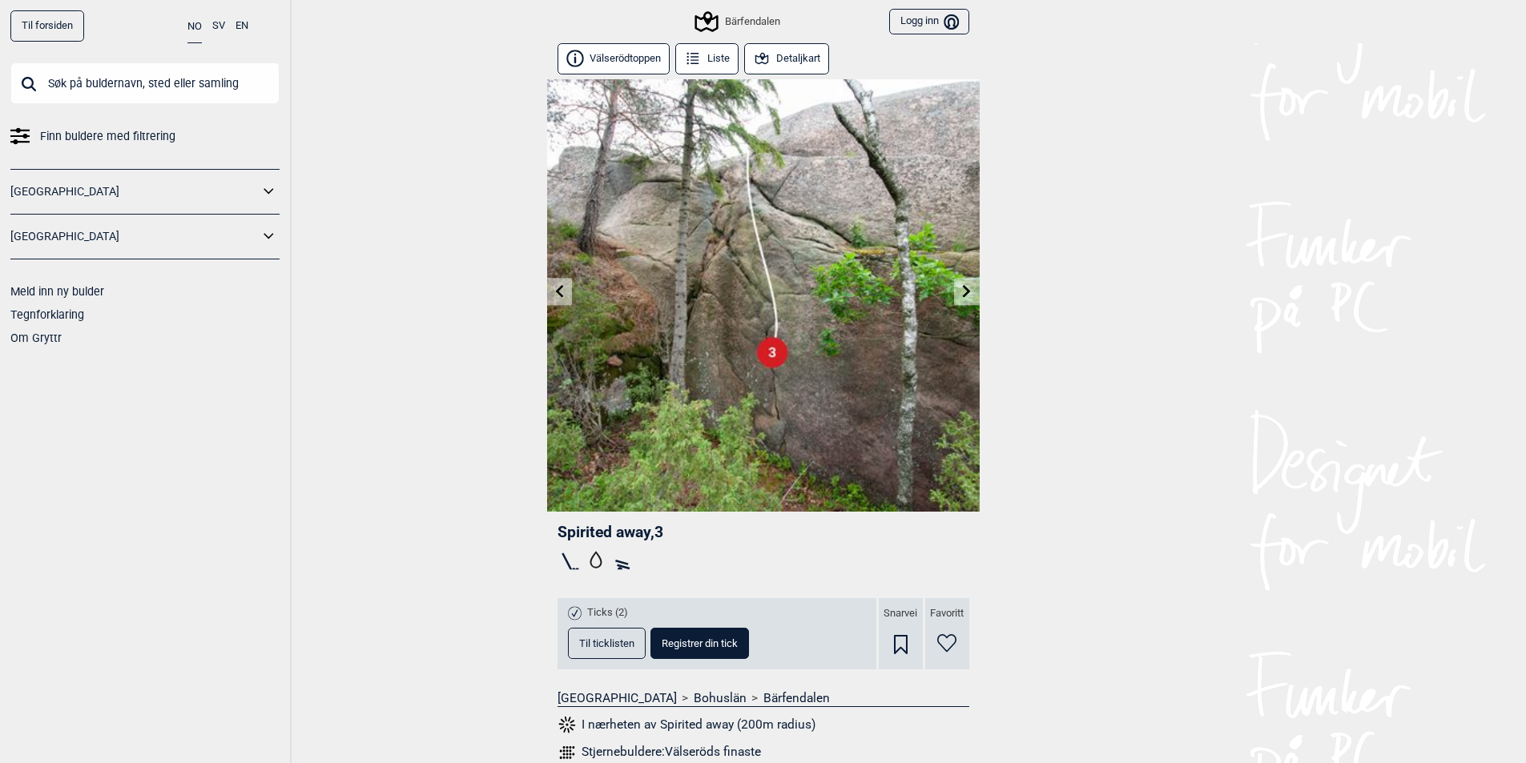
click at [967, 297] on icon at bounding box center [966, 290] width 13 height 13
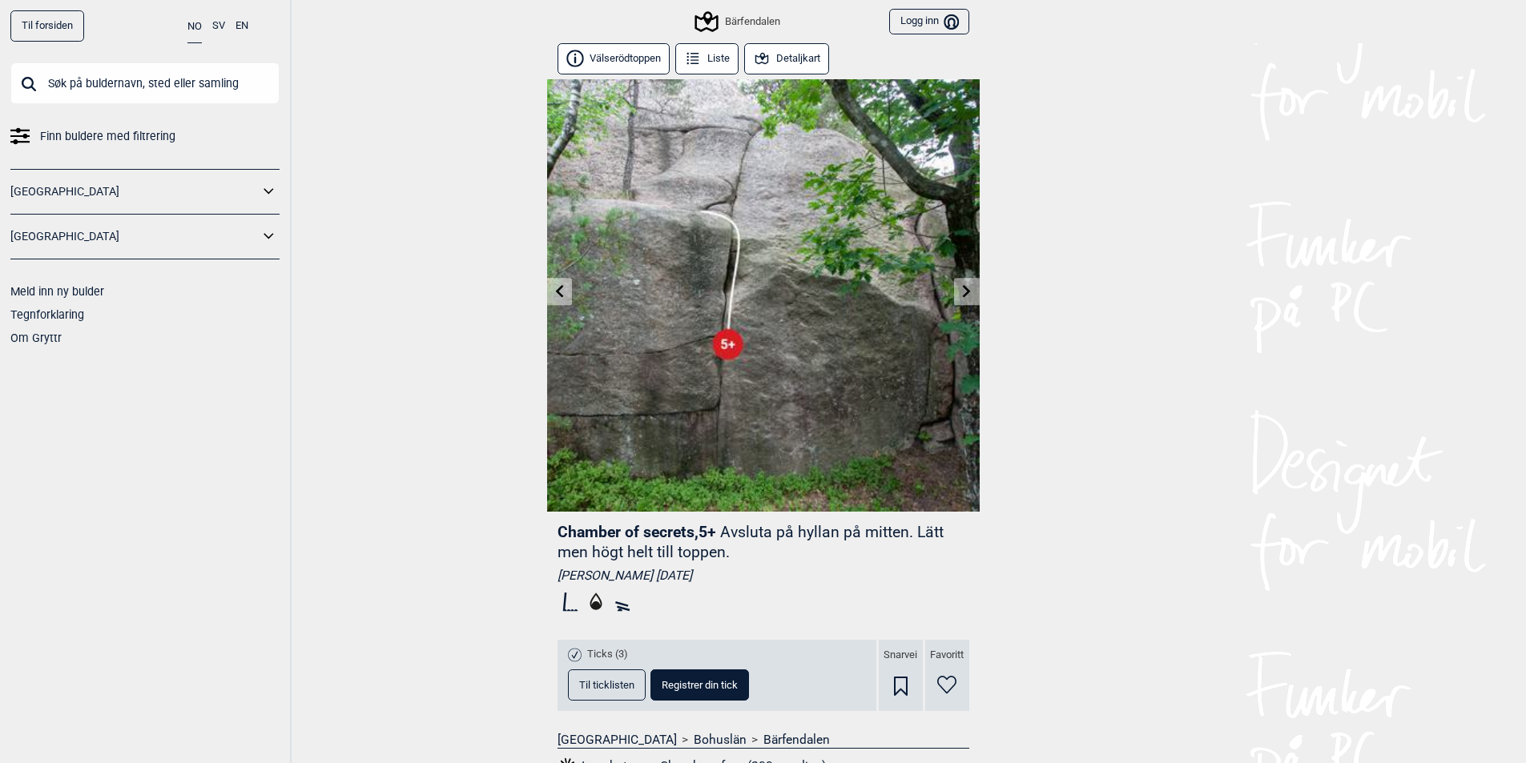
click at [965, 297] on icon at bounding box center [966, 290] width 13 height 13
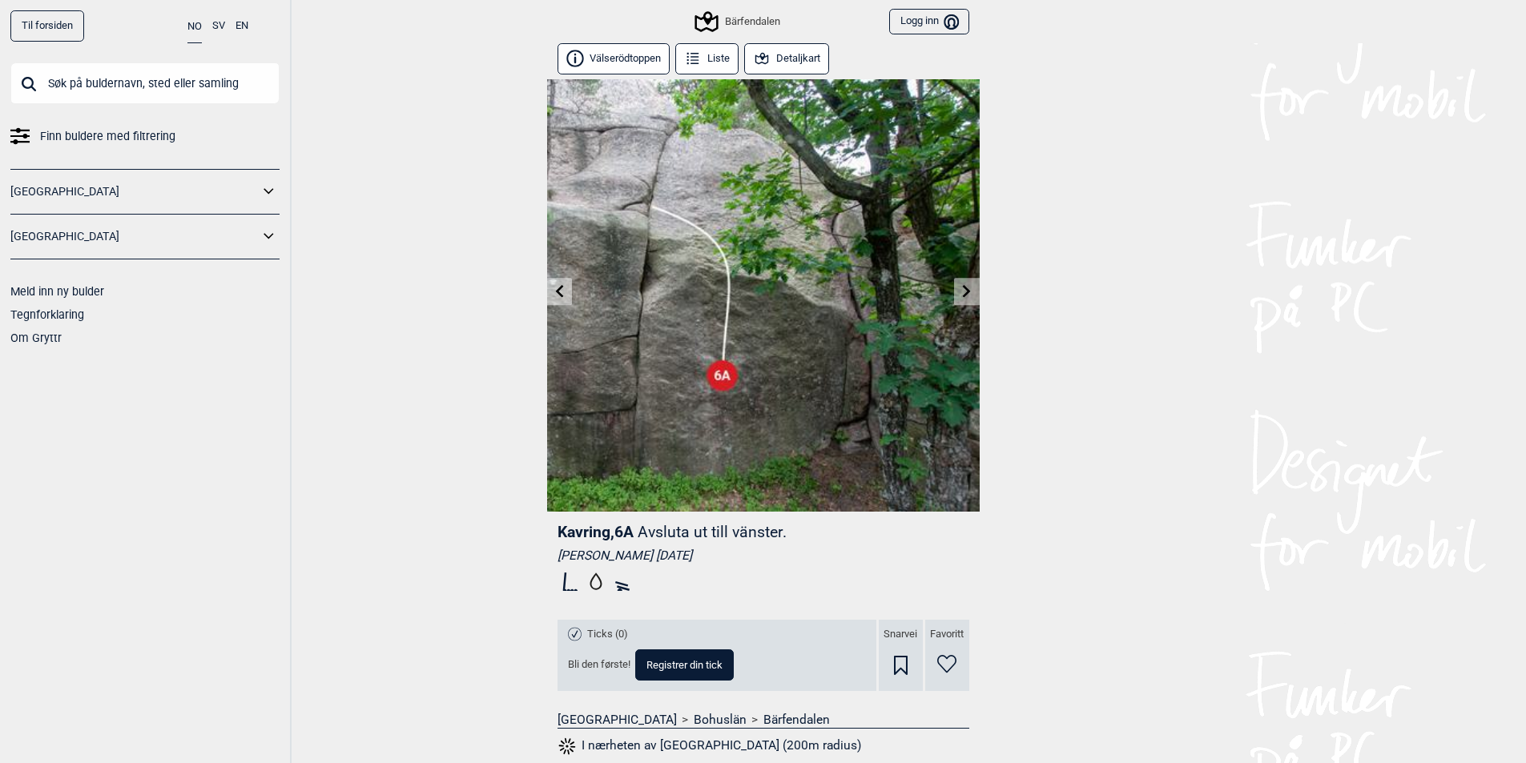
click at [552, 287] on link at bounding box center [559, 292] width 25 height 26
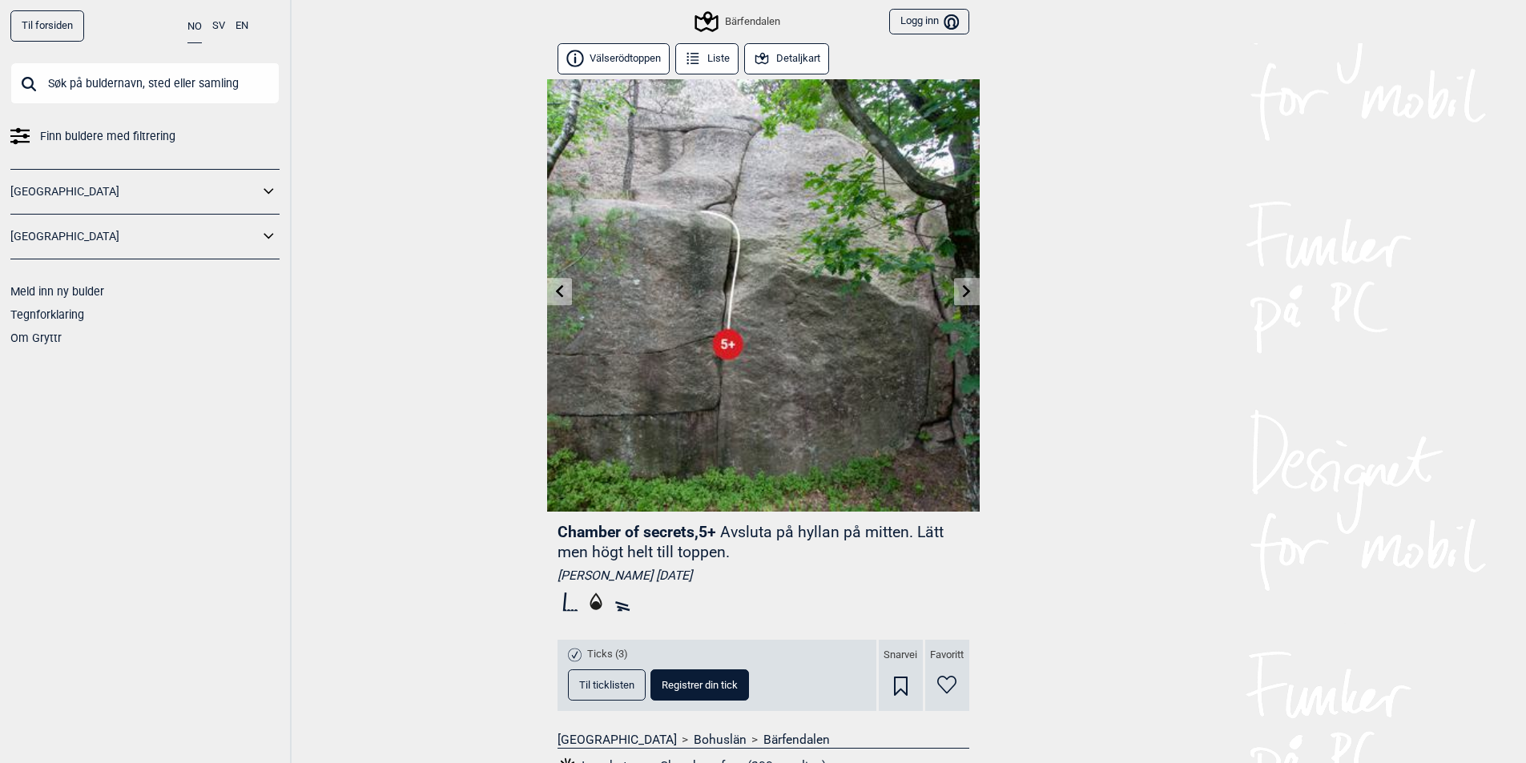
click at [973, 287] on link at bounding box center [966, 292] width 25 height 26
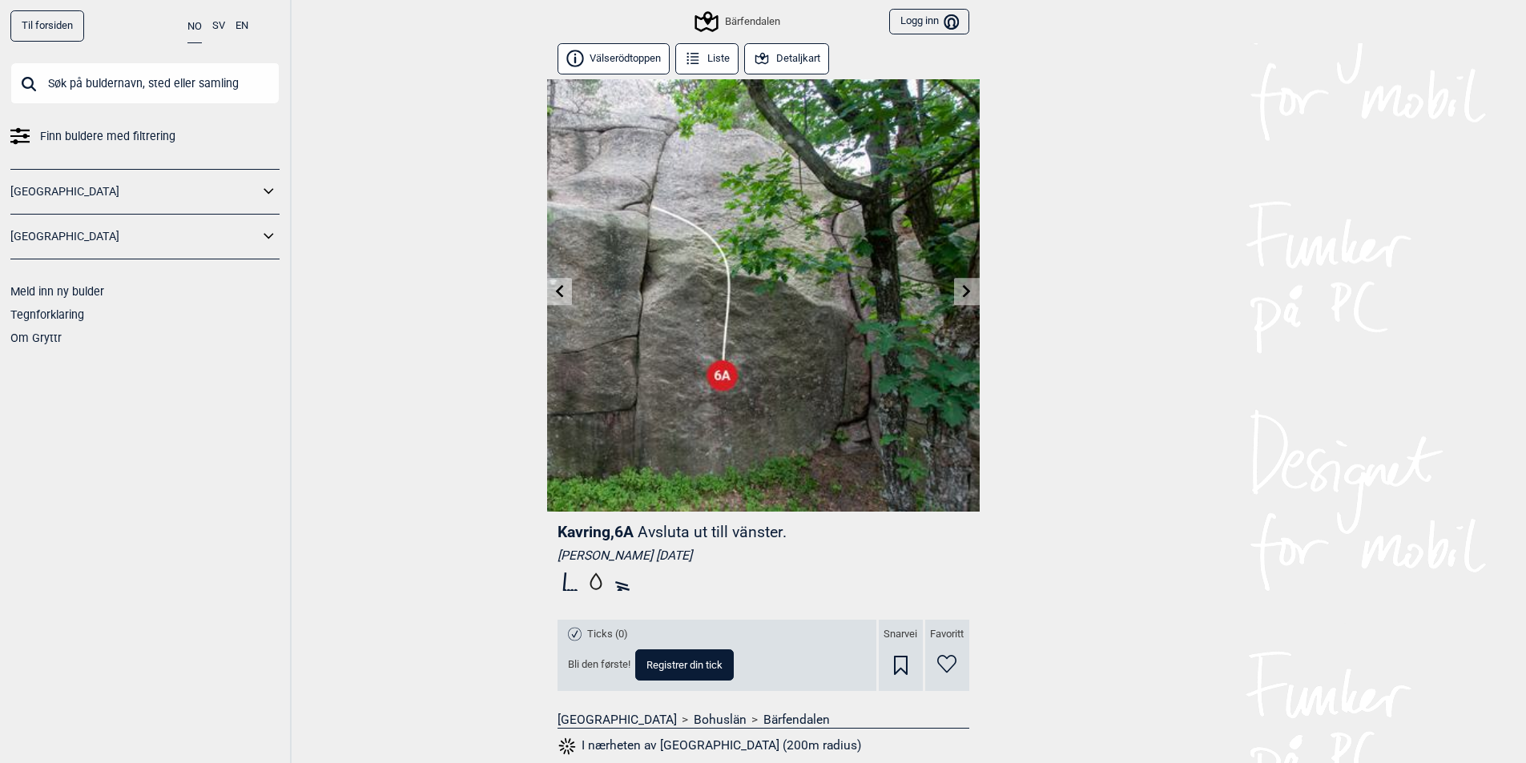
click at [972, 288] on icon at bounding box center [966, 290] width 13 height 13
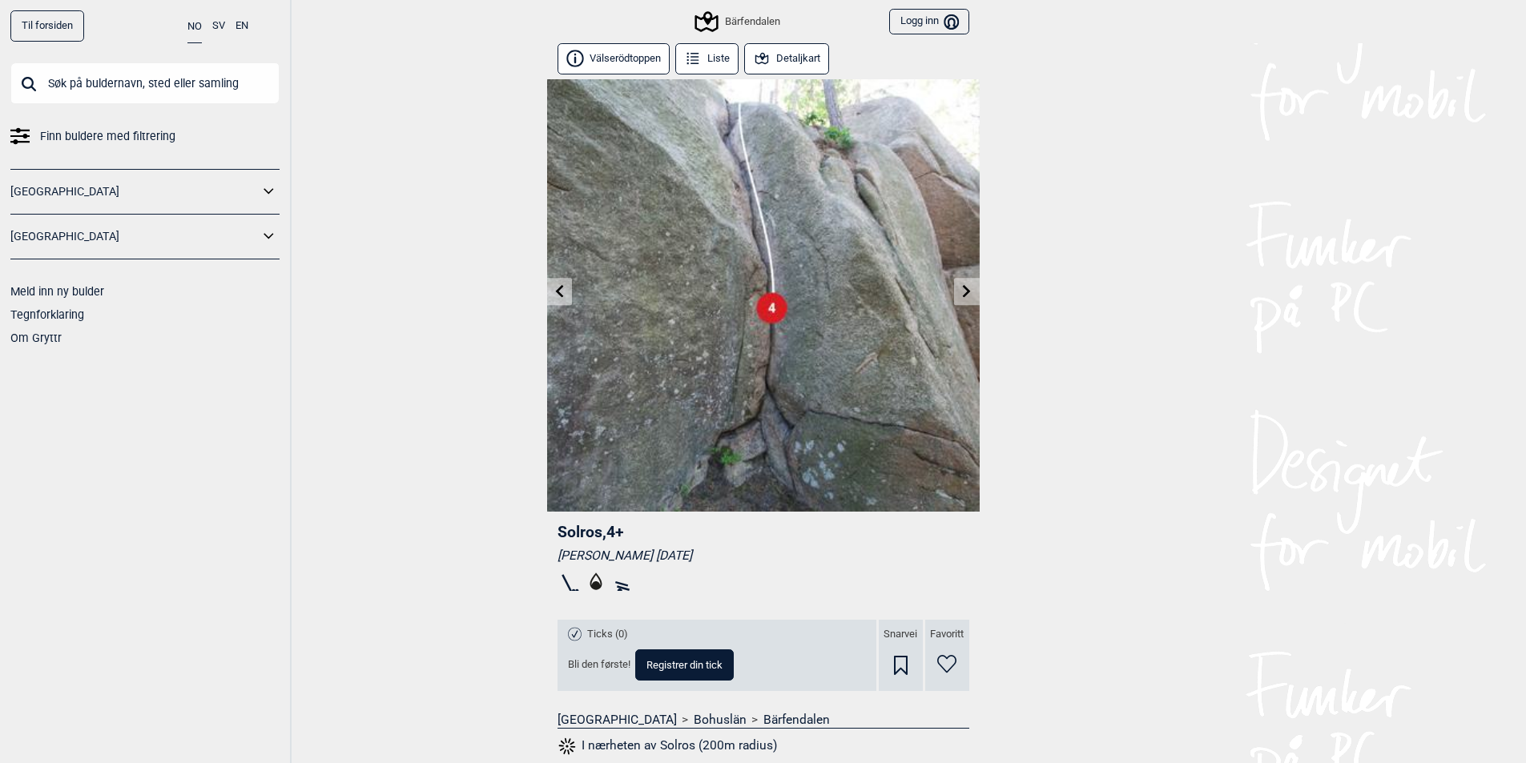
click at [963, 291] on icon at bounding box center [966, 290] width 13 height 13
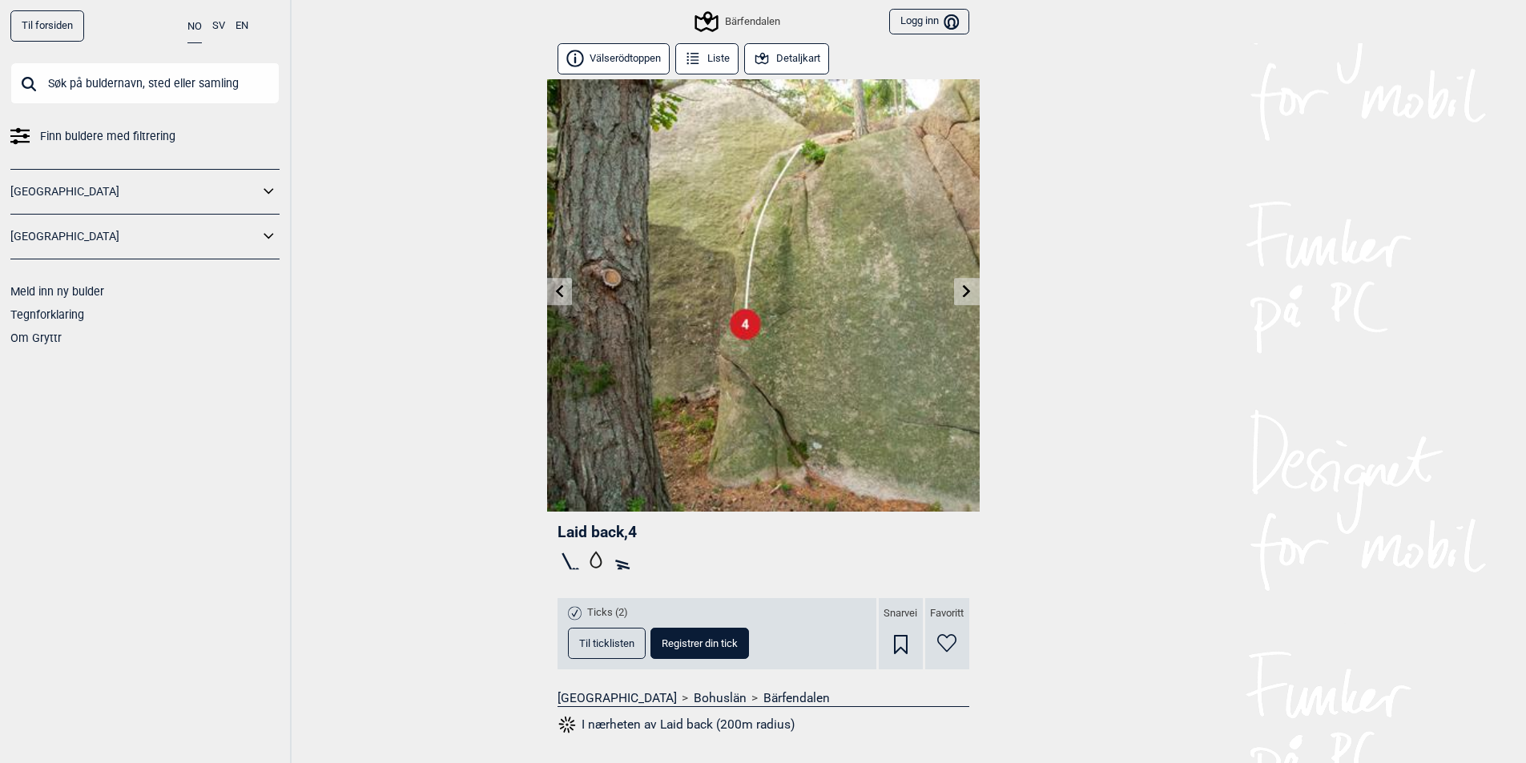
click at [961, 292] on icon at bounding box center [966, 290] width 13 height 13
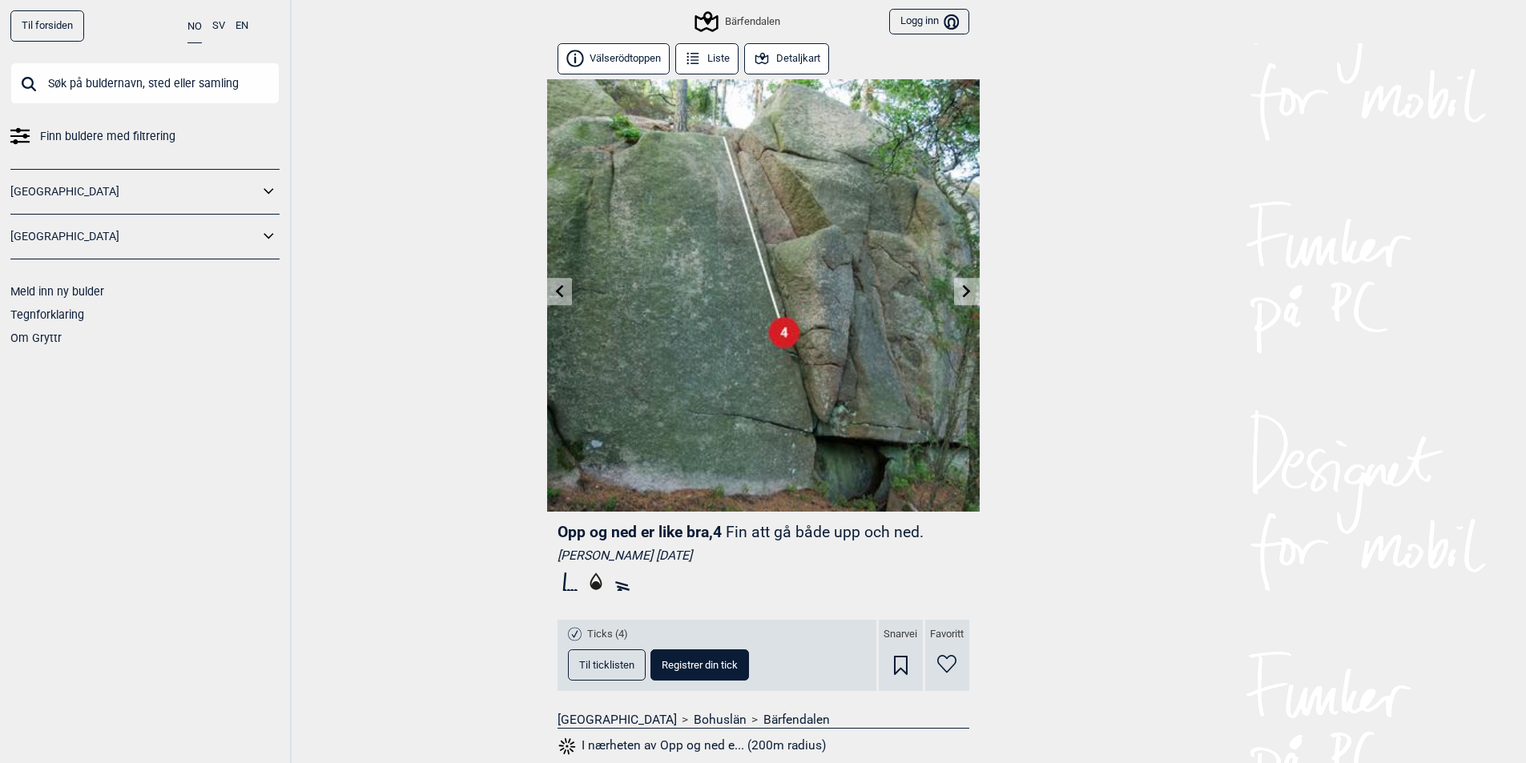
click at [953, 292] on div at bounding box center [763, 295] width 432 height 432
click at [972, 300] on link at bounding box center [966, 292] width 25 height 26
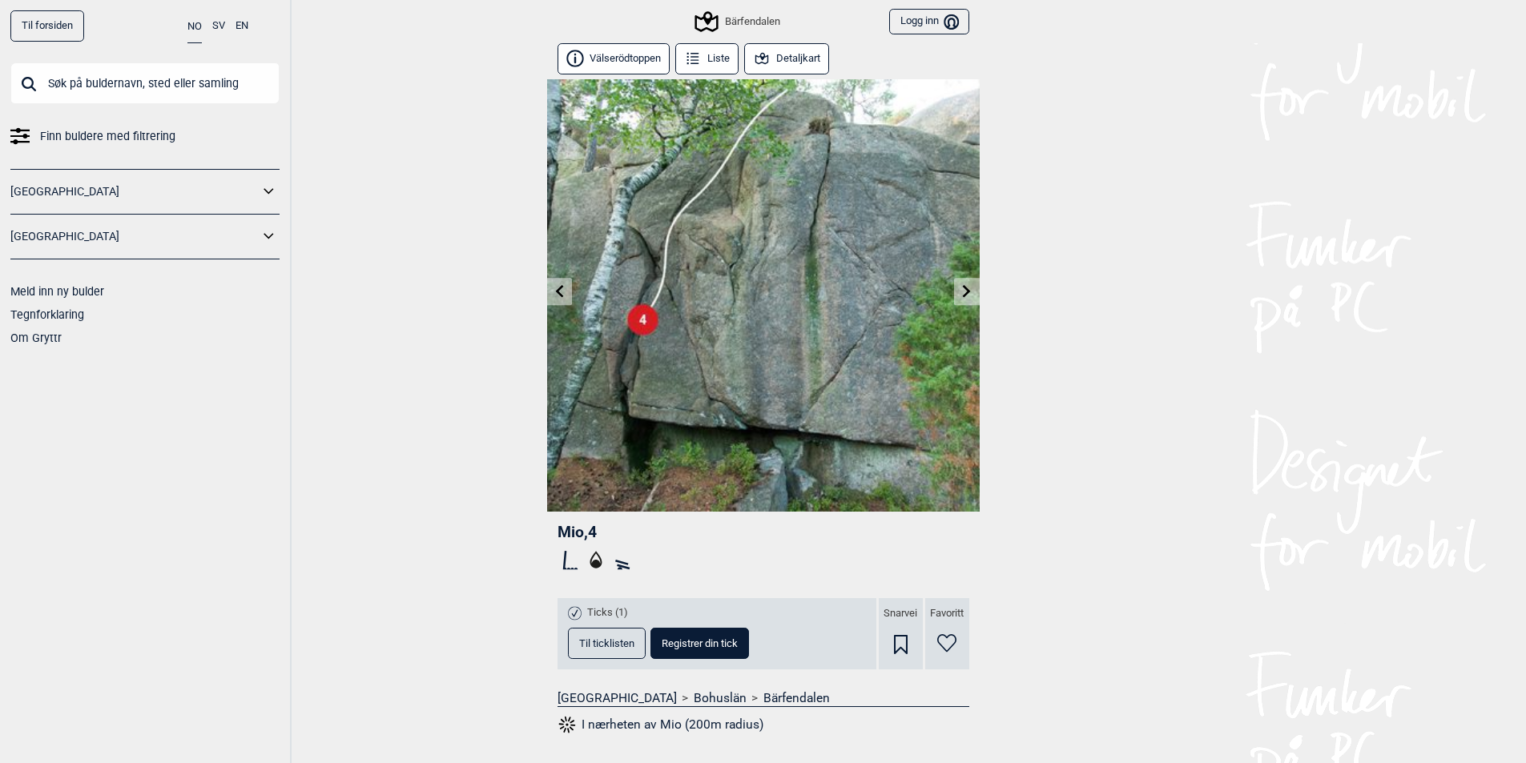
click at [966, 294] on icon at bounding box center [967, 290] width 8 height 13
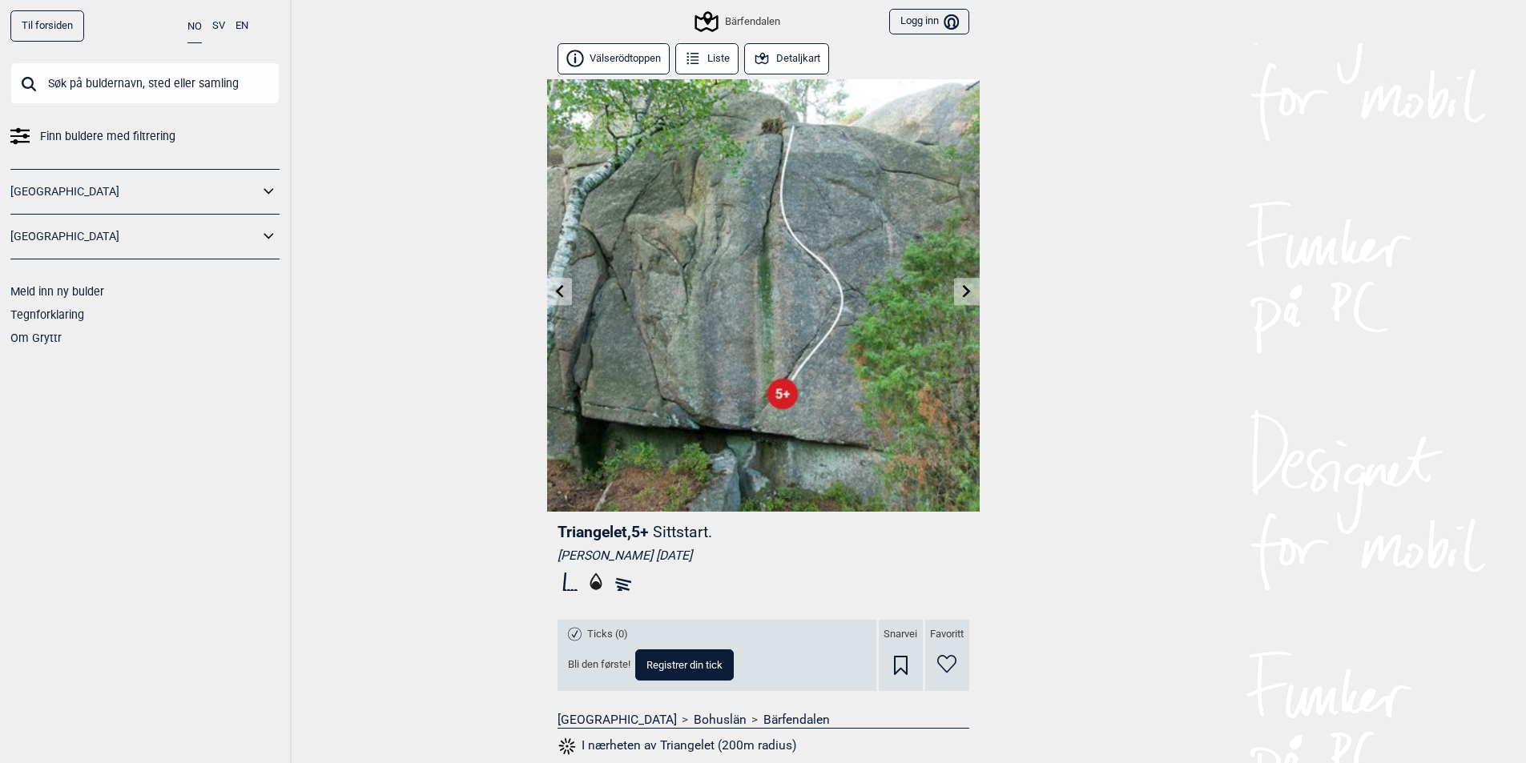
click at [966, 294] on icon at bounding box center [967, 290] width 8 height 13
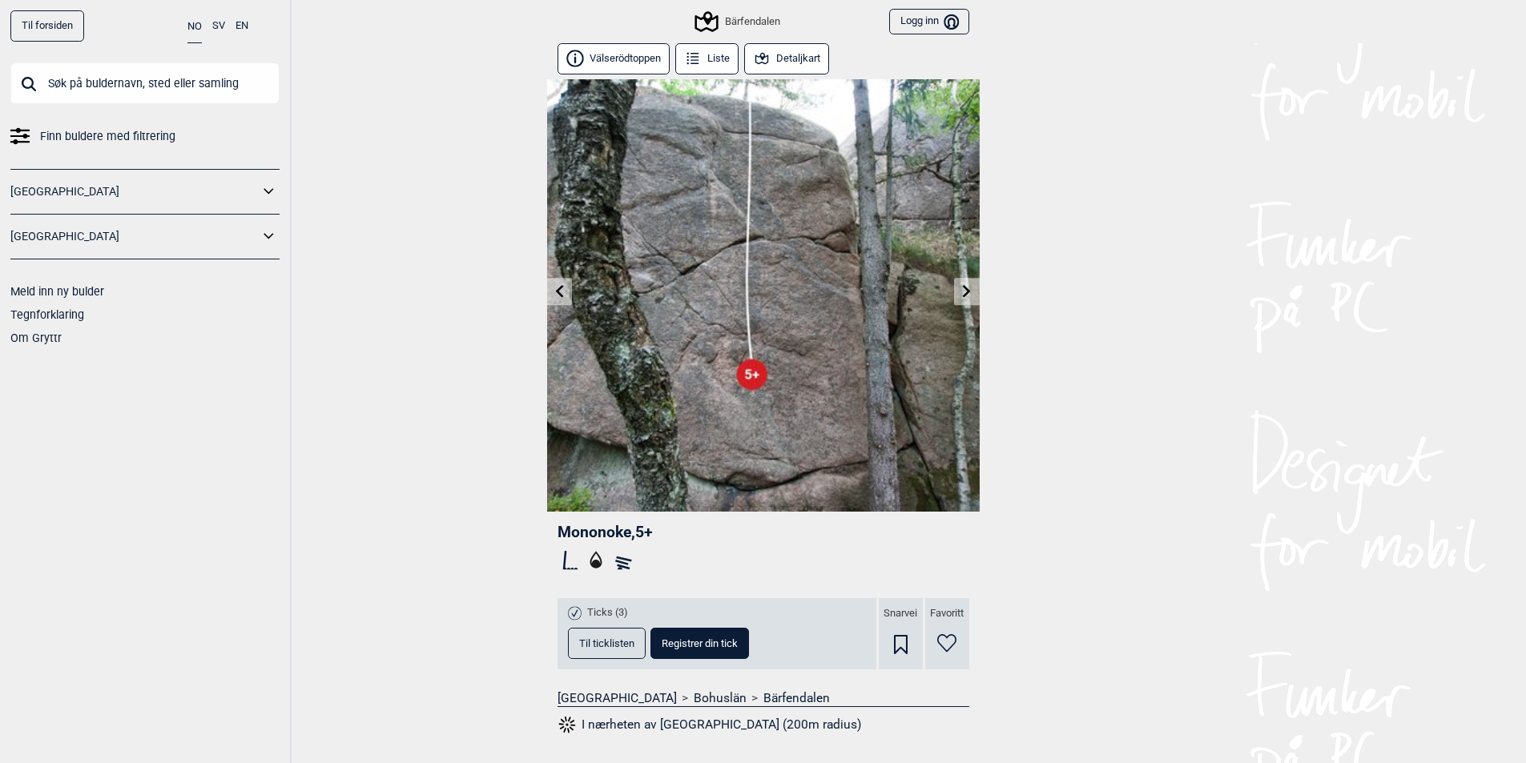
click at [565, 296] on icon at bounding box center [559, 290] width 13 height 13
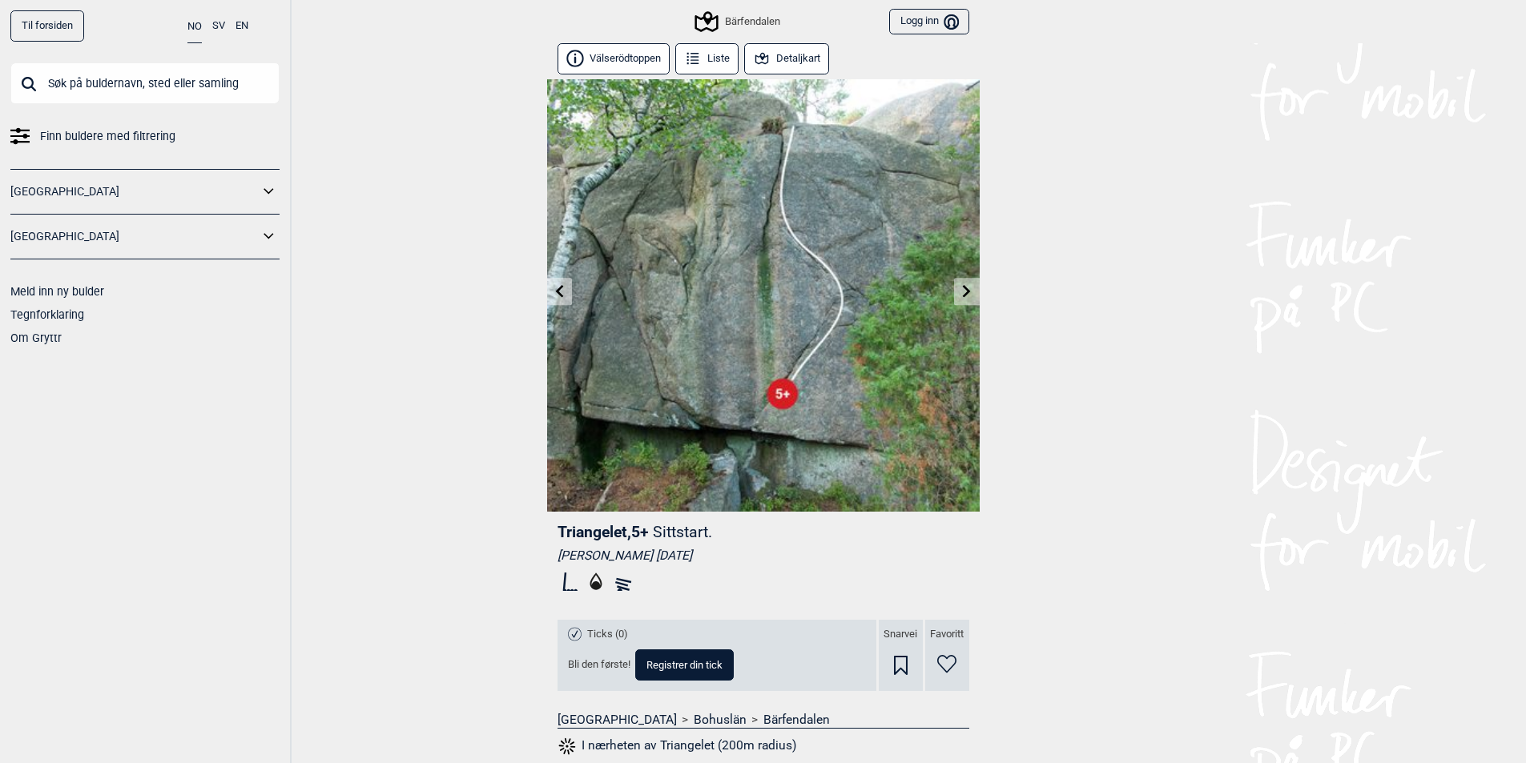
click at [963, 295] on icon at bounding box center [966, 290] width 13 height 13
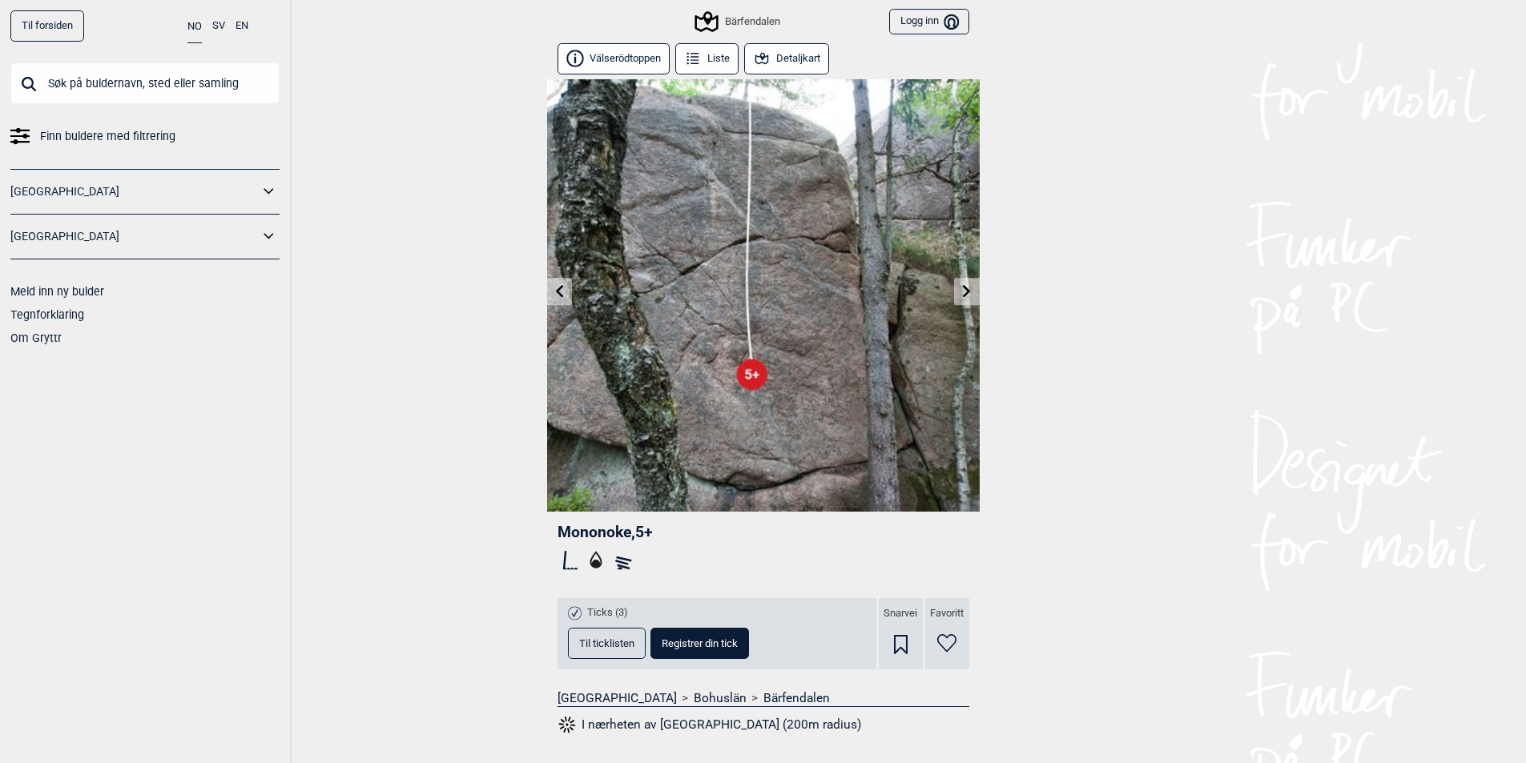
click at [962, 297] on icon at bounding box center [966, 290] width 13 height 13
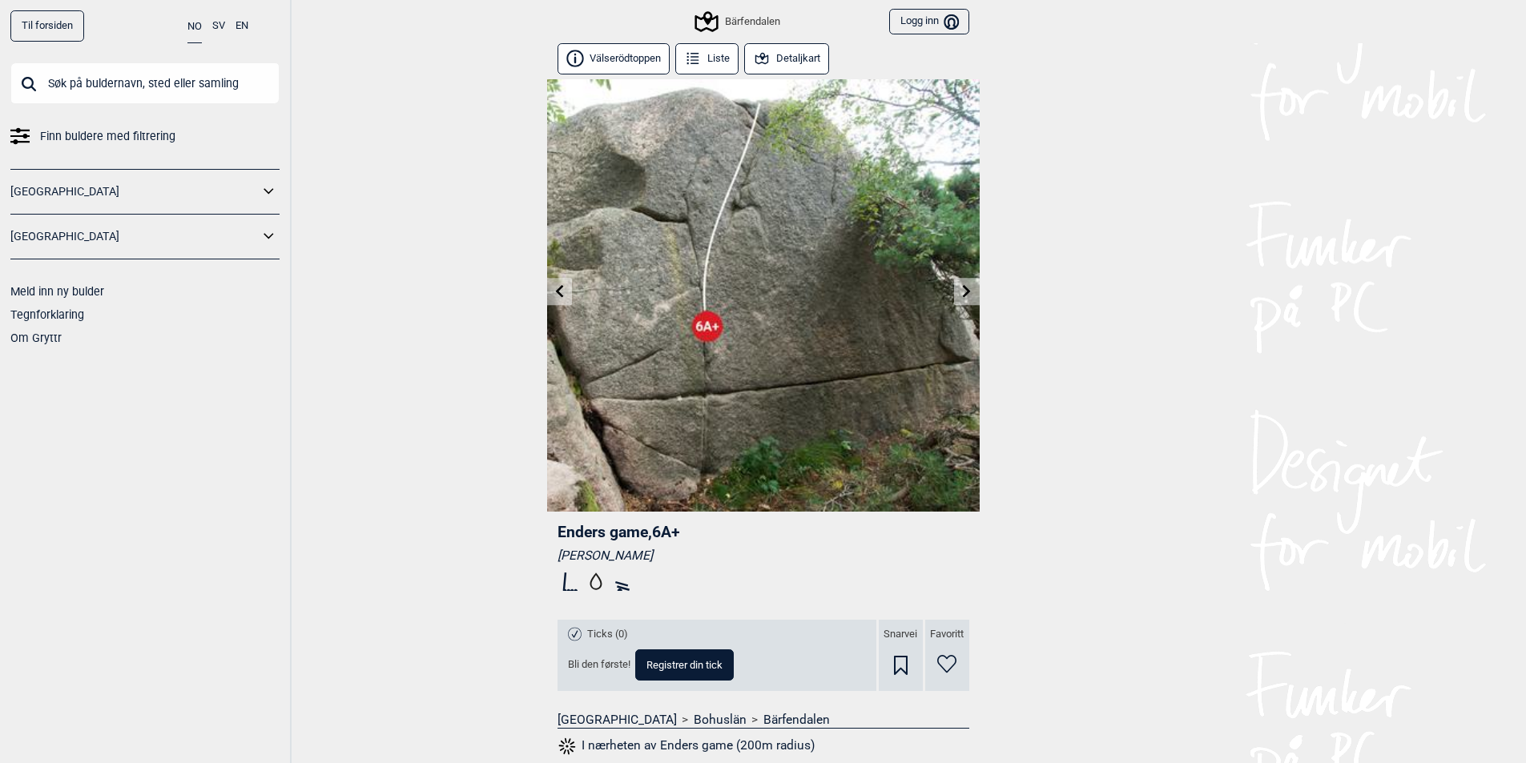
click at [962, 297] on icon at bounding box center [966, 290] width 13 height 13
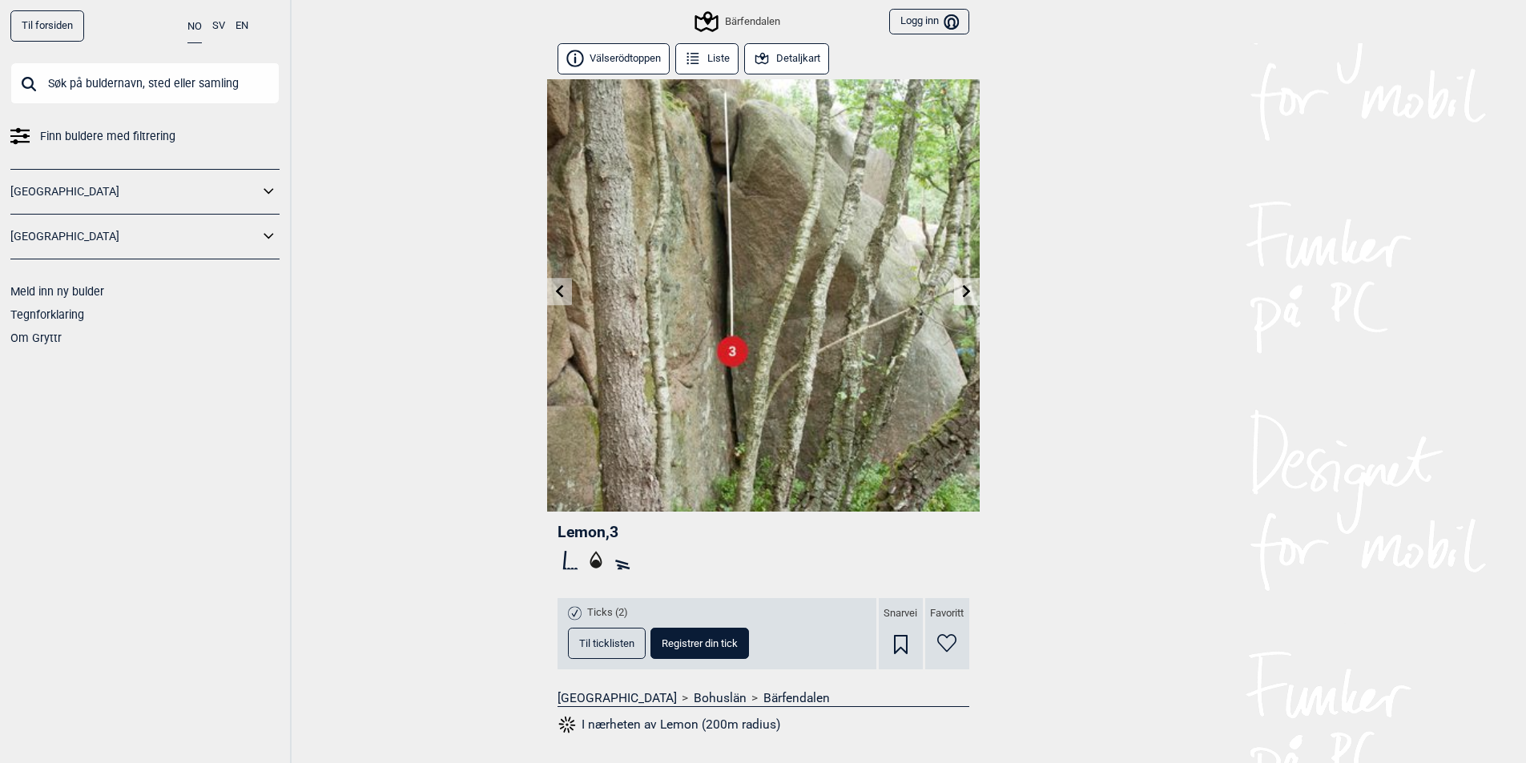
click at [961, 299] on link at bounding box center [966, 292] width 25 height 26
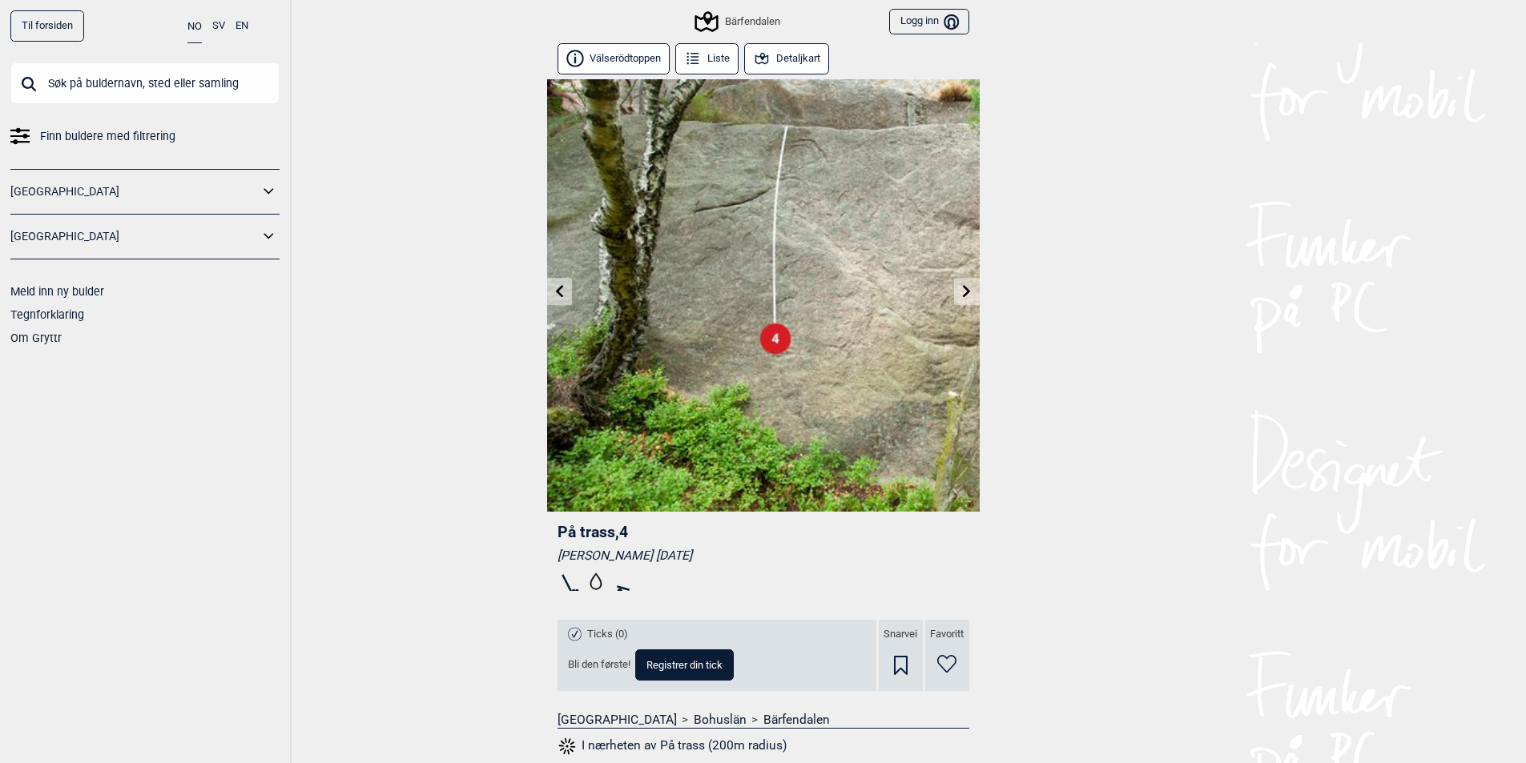
click at [960, 289] on icon at bounding box center [966, 290] width 13 height 13
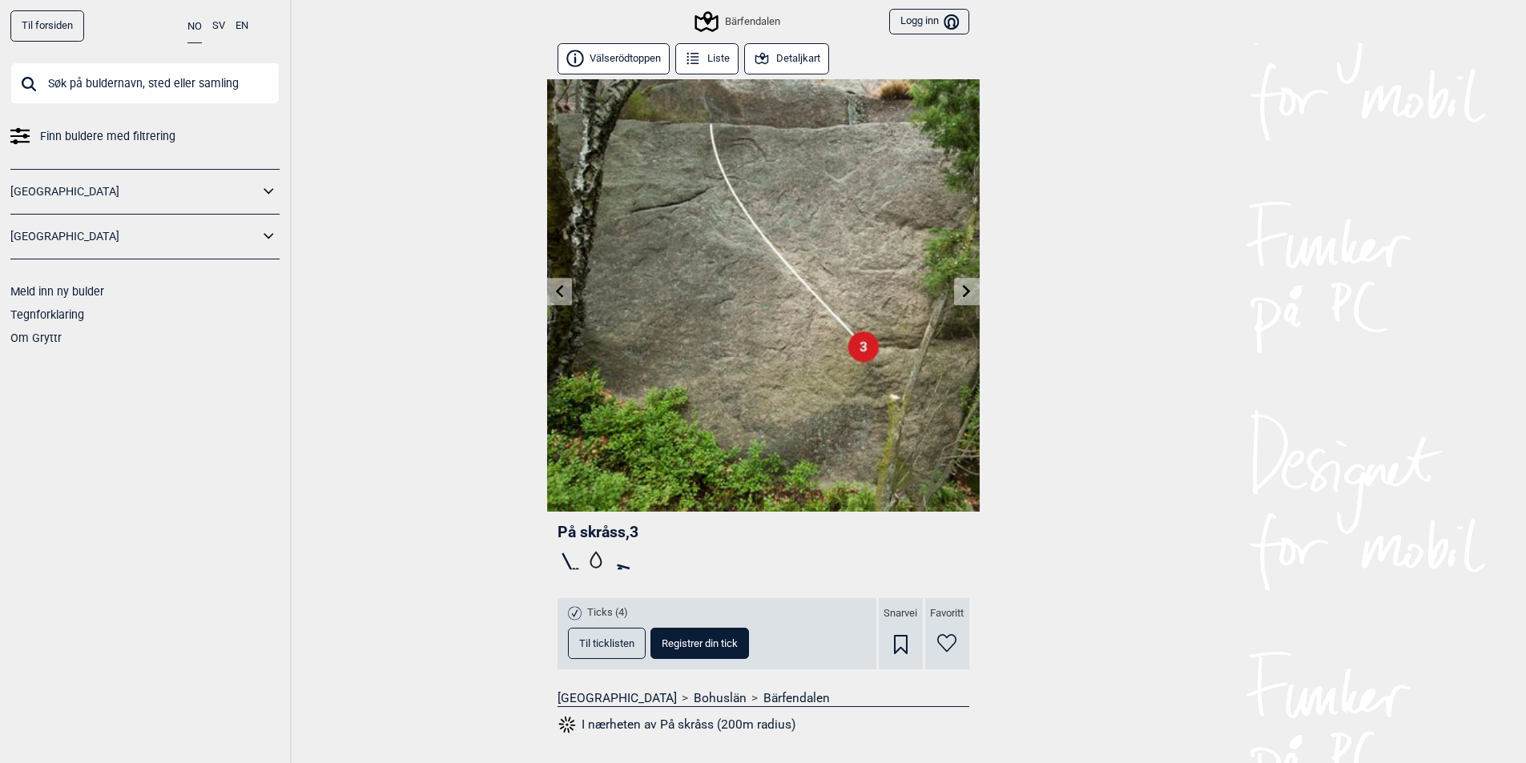
click at [960, 289] on icon at bounding box center [966, 290] width 13 height 13
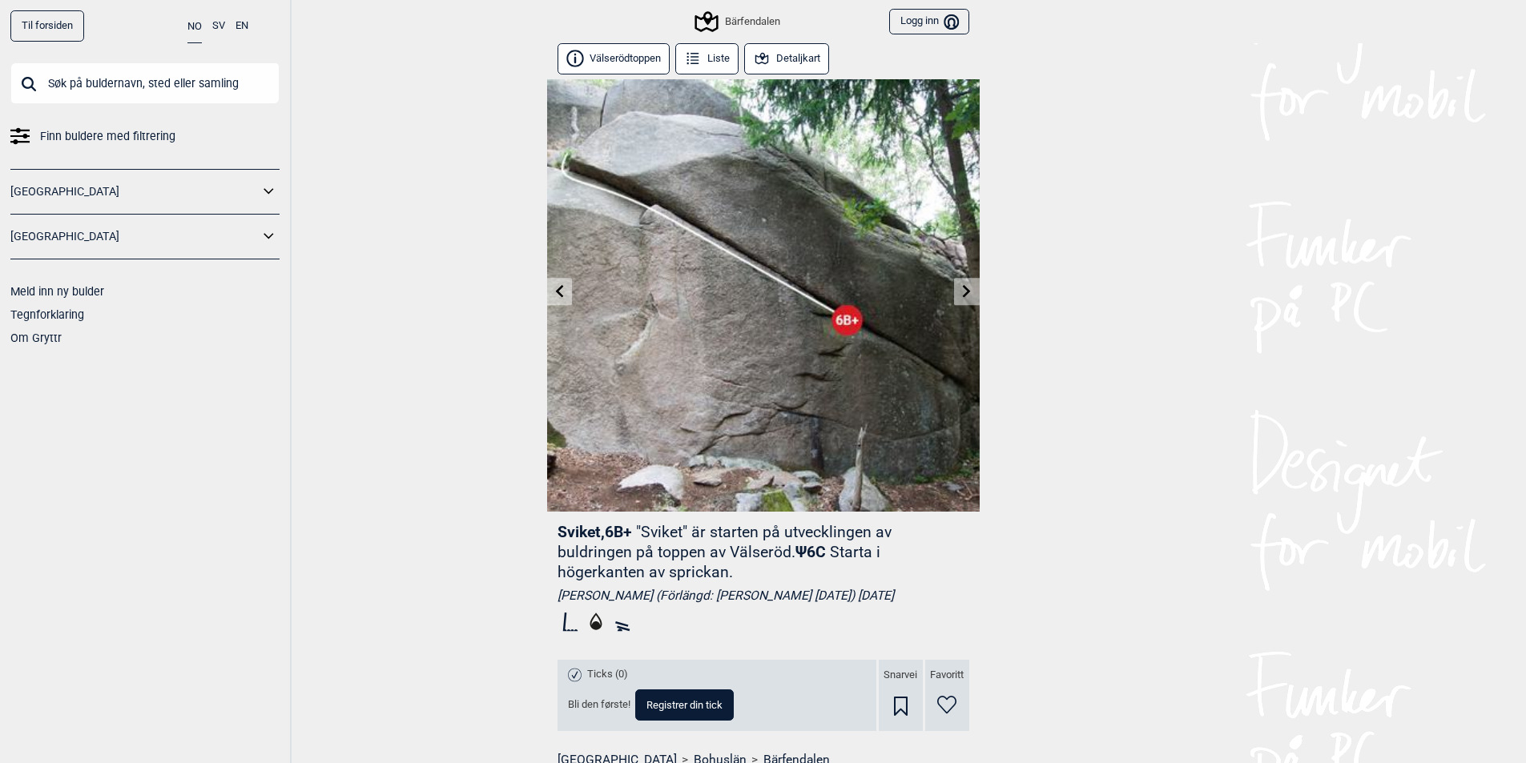
click at [560, 299] on link at bounding box center [559, 292] width 25 height 26
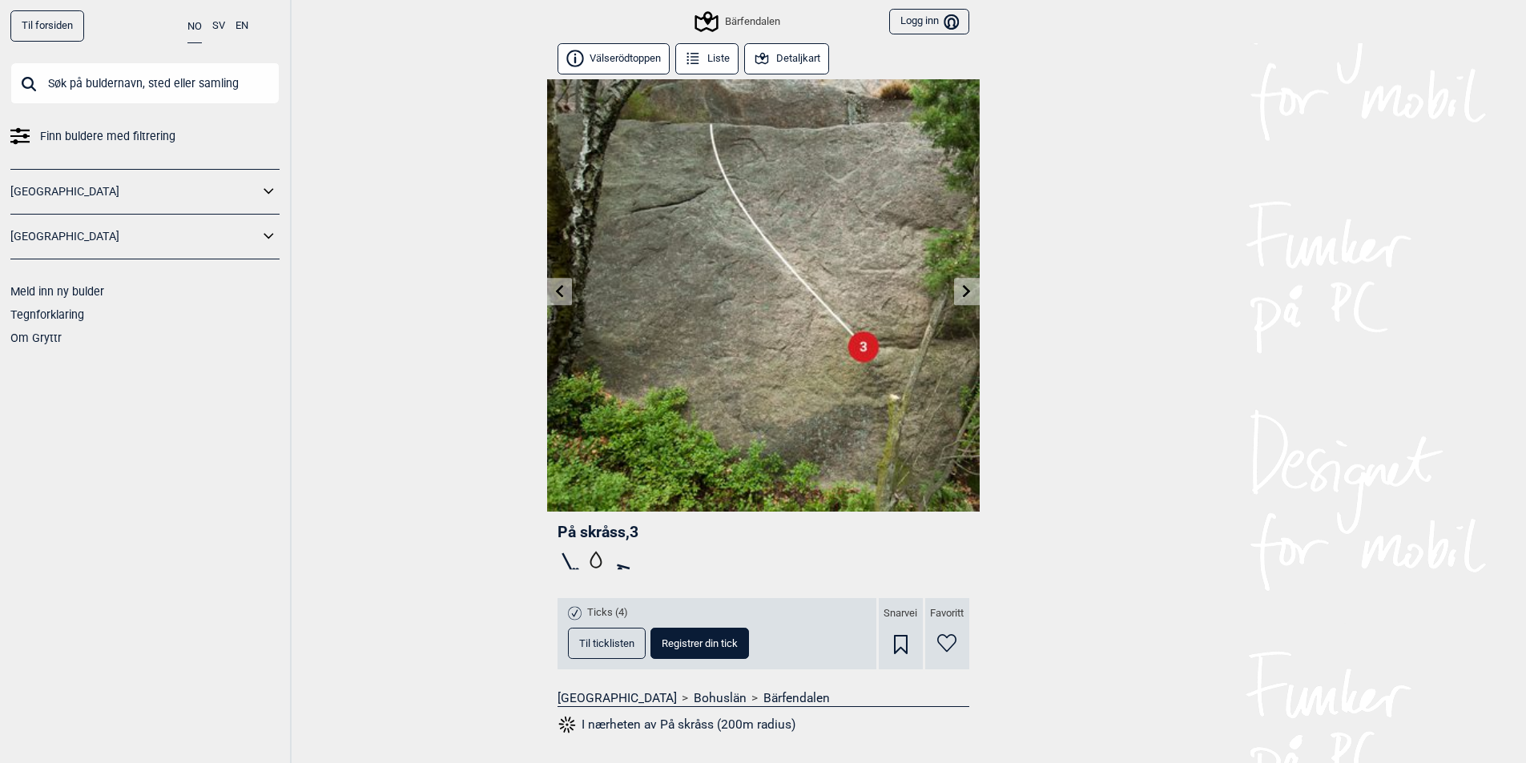
click at [561, 299] on link at bounding box center [559, 292] width 25 height 26
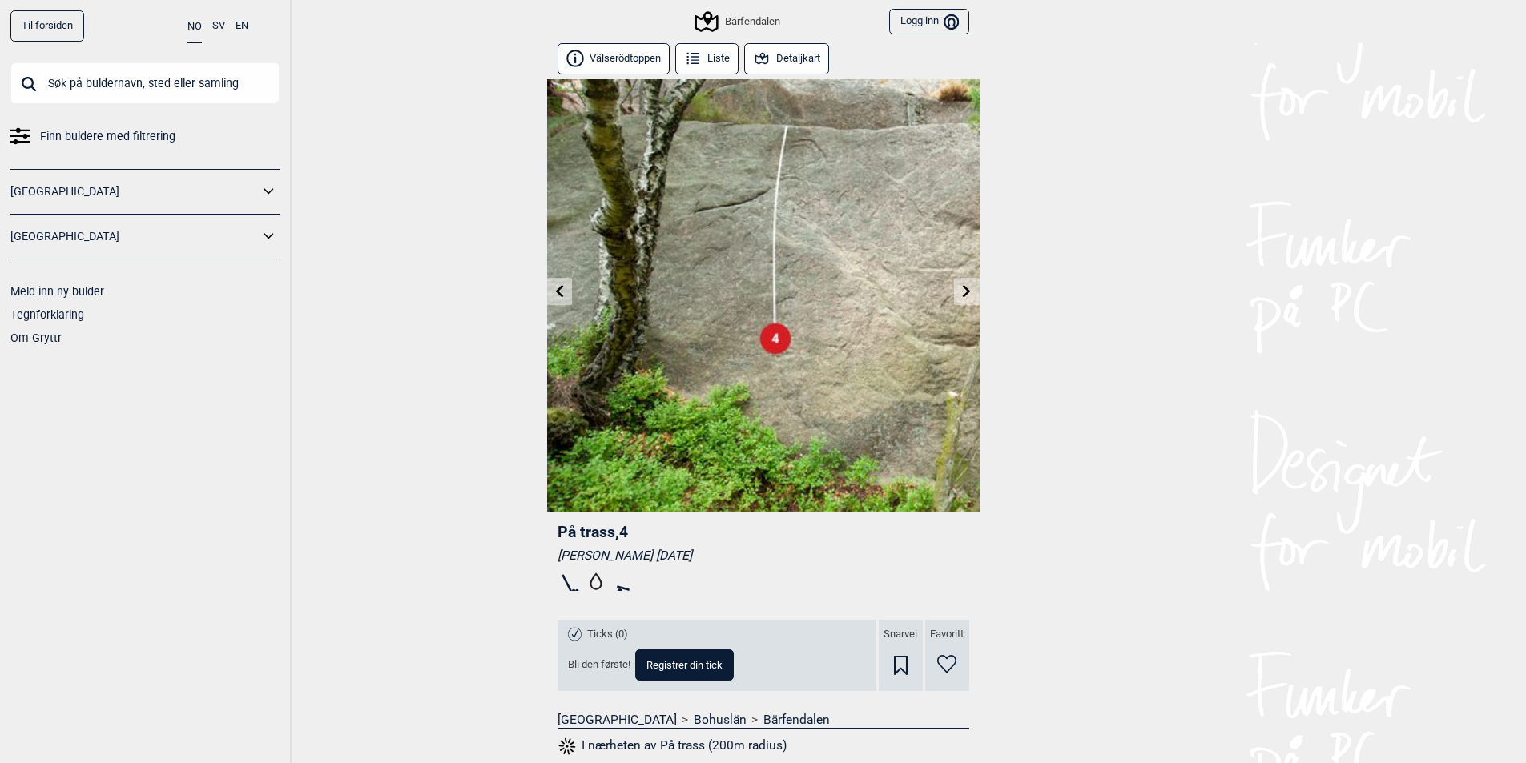
click at [561, 298] on link at bounding box center [559, 292] width 25 height 26
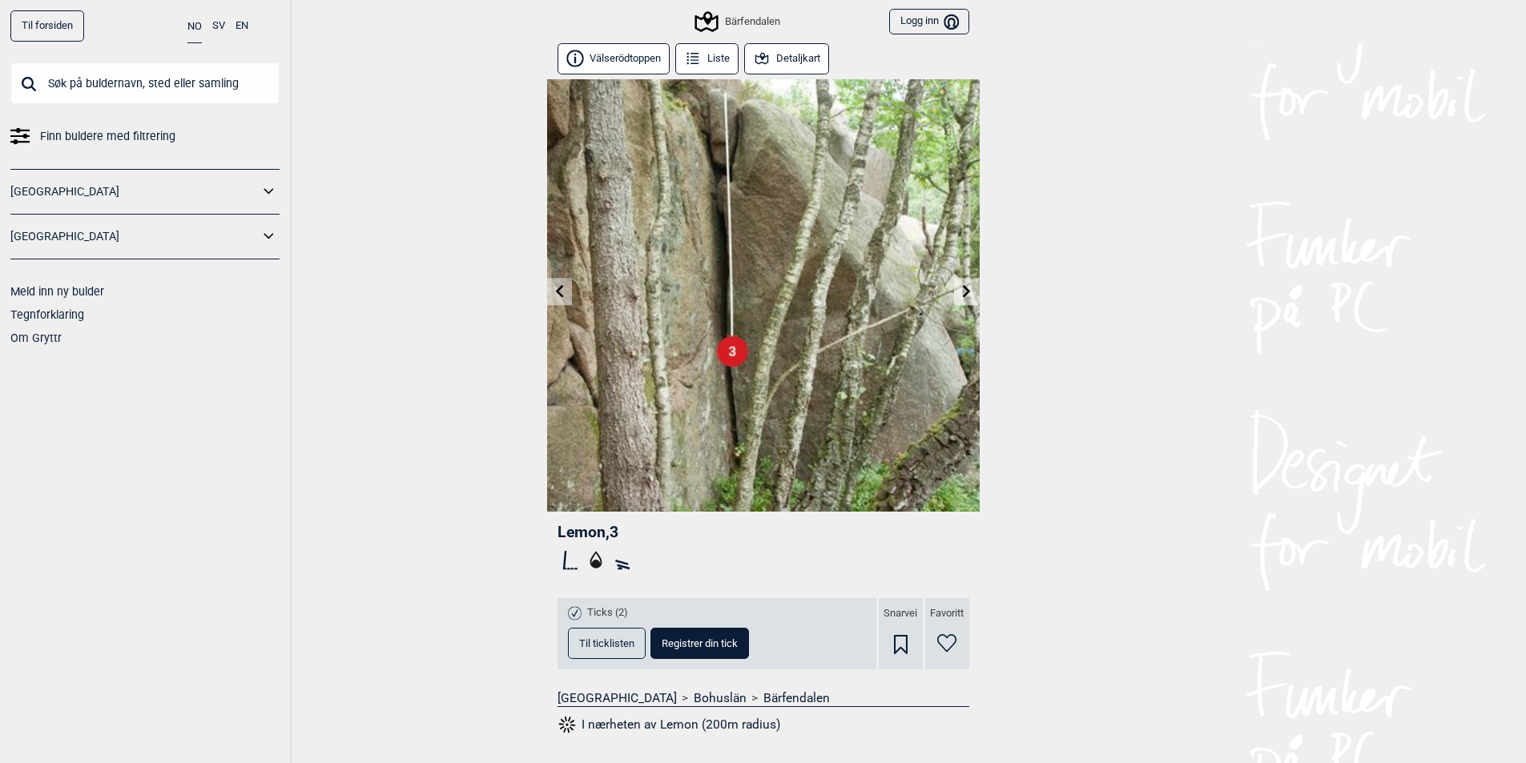
click at [561, 298] on div "Til forsiden NO SV EN Finn buldere med filtrering [GEOGRAPHIC_DATA] [GEOGRAPHIC…" at bounding box center [763, 381] width 1526 height 763
click at [561, 297] on link at bounding box center [559, 292] width 25 height 26
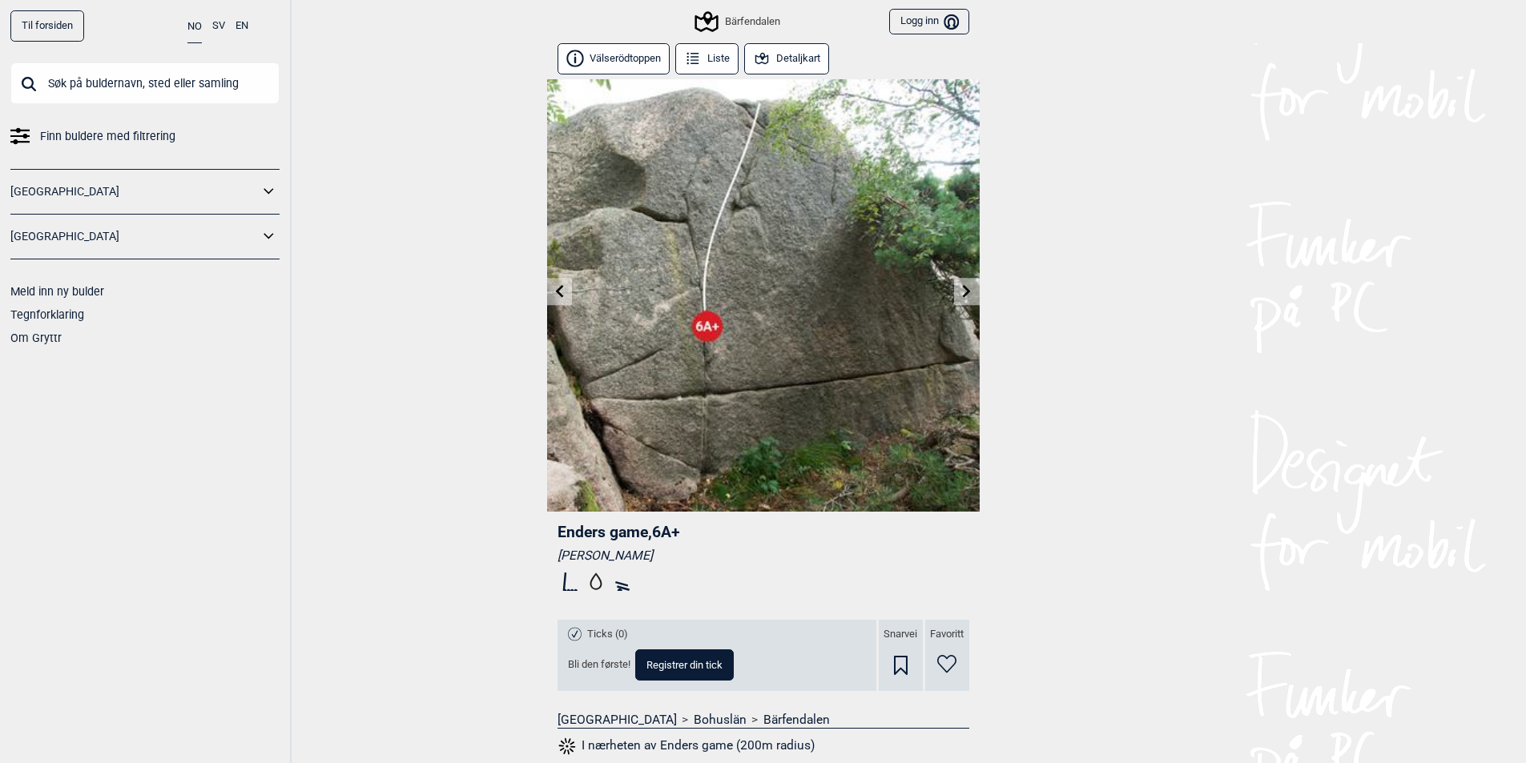
click at [552, 292] on link at bounding box center [559, 292] width 25 height 26
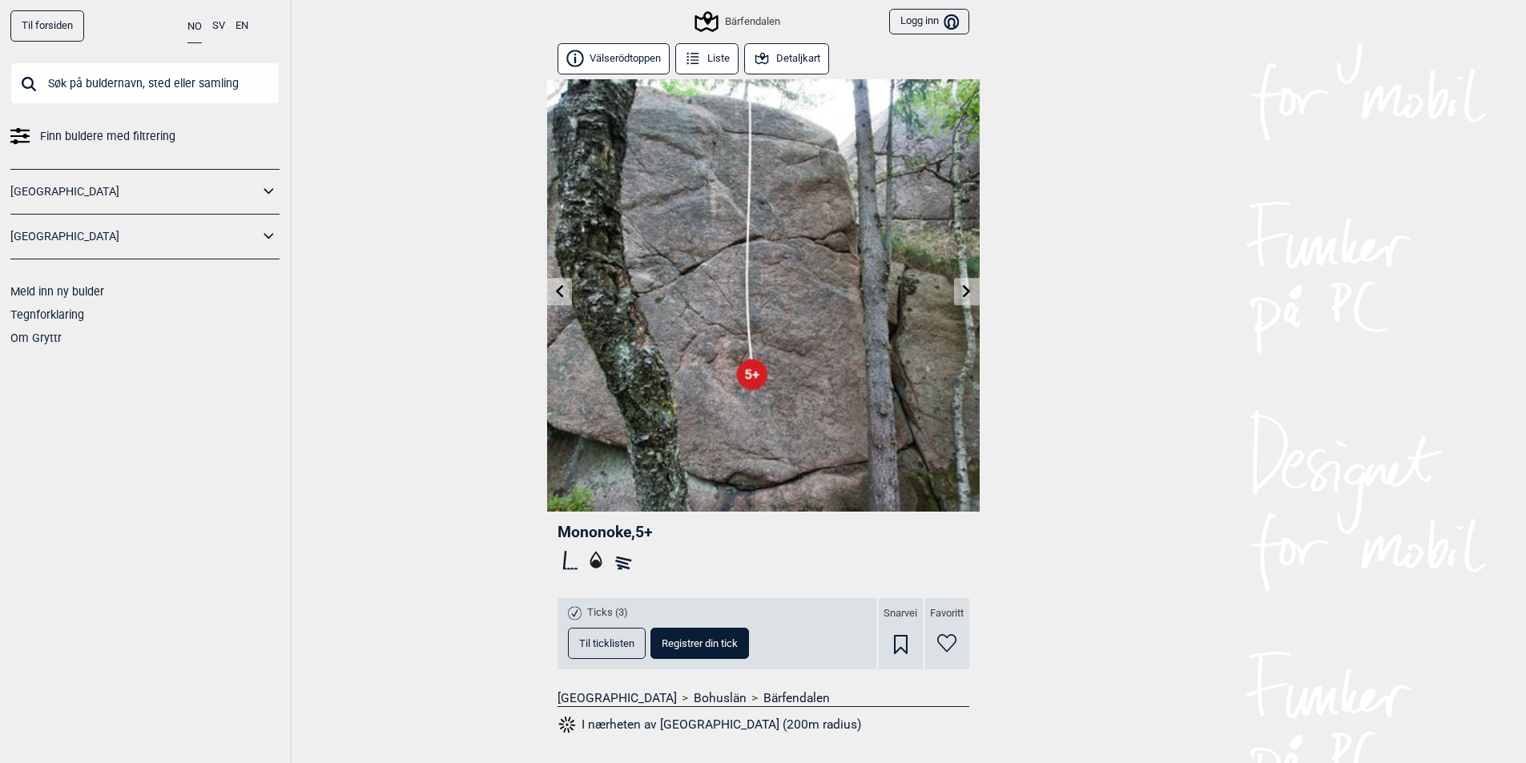
click at [550, 292] on link at bounding box center [559, 292] width 25 height 26
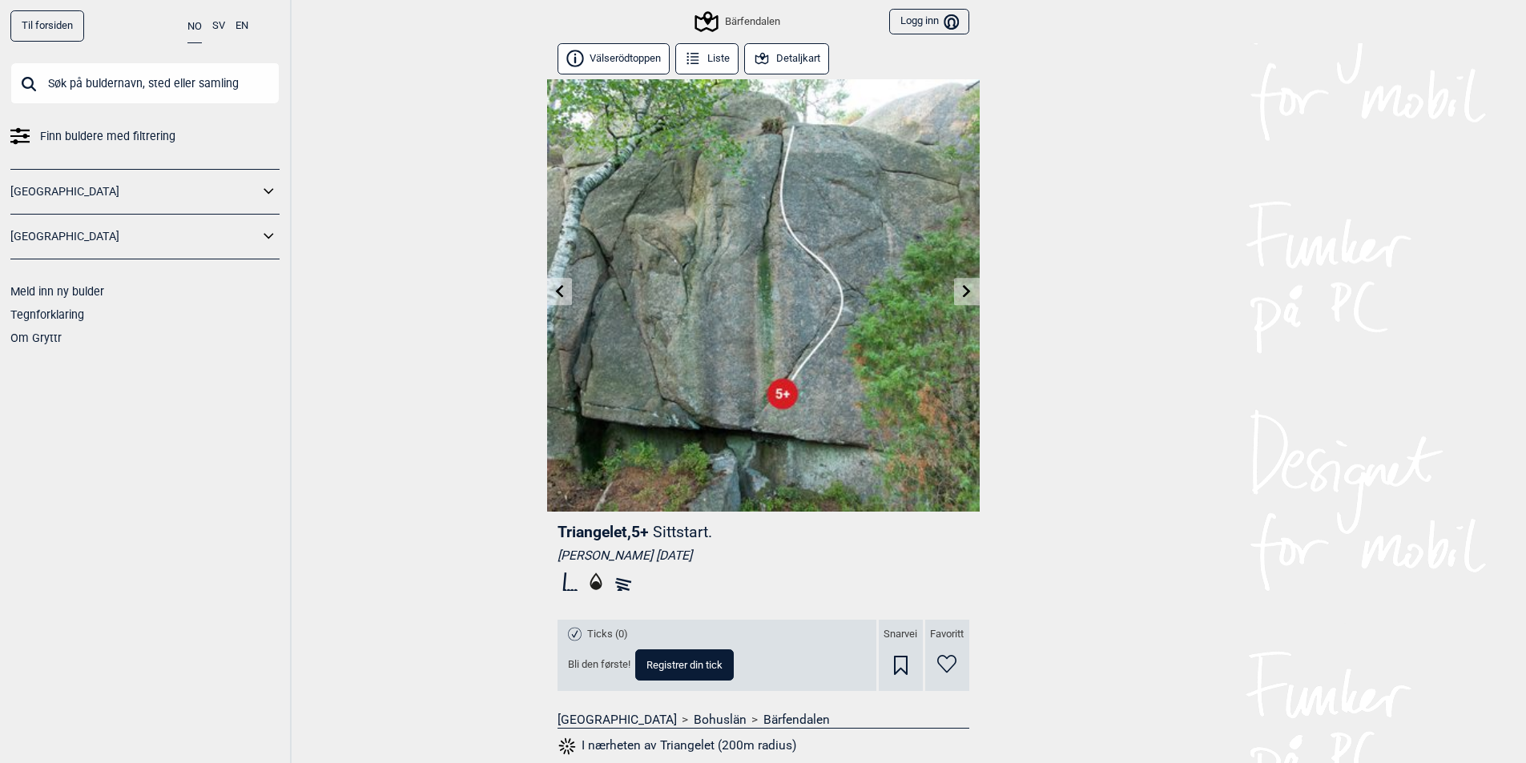
click at [549, 292] on link at bounding box center [559, 292] width 25 height 26
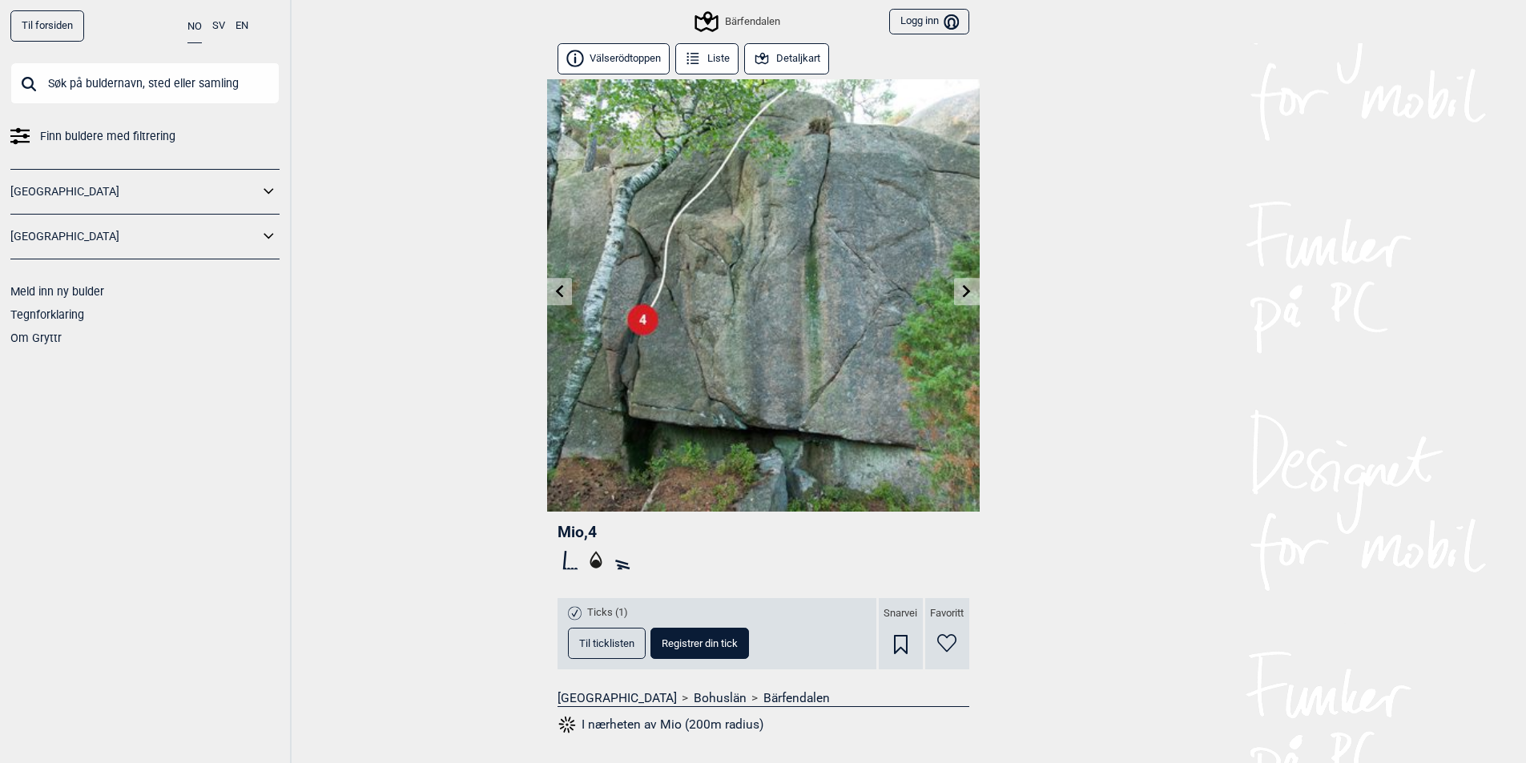
click at [549, 292] on link at bounding box center [559, 292] width 25 height 26
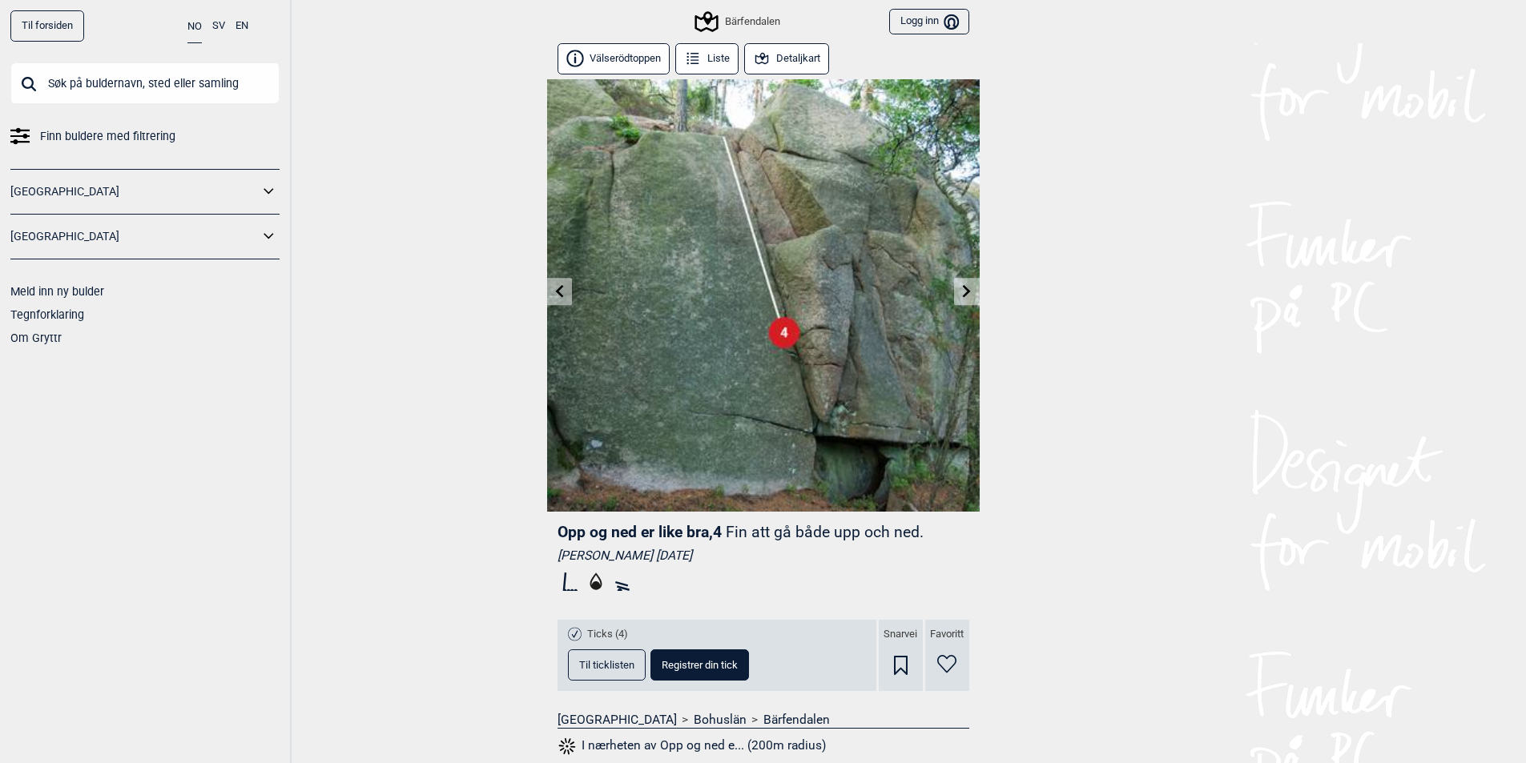
click at [549, 292] on link at bounding box center [559, 292] width 25 height 26
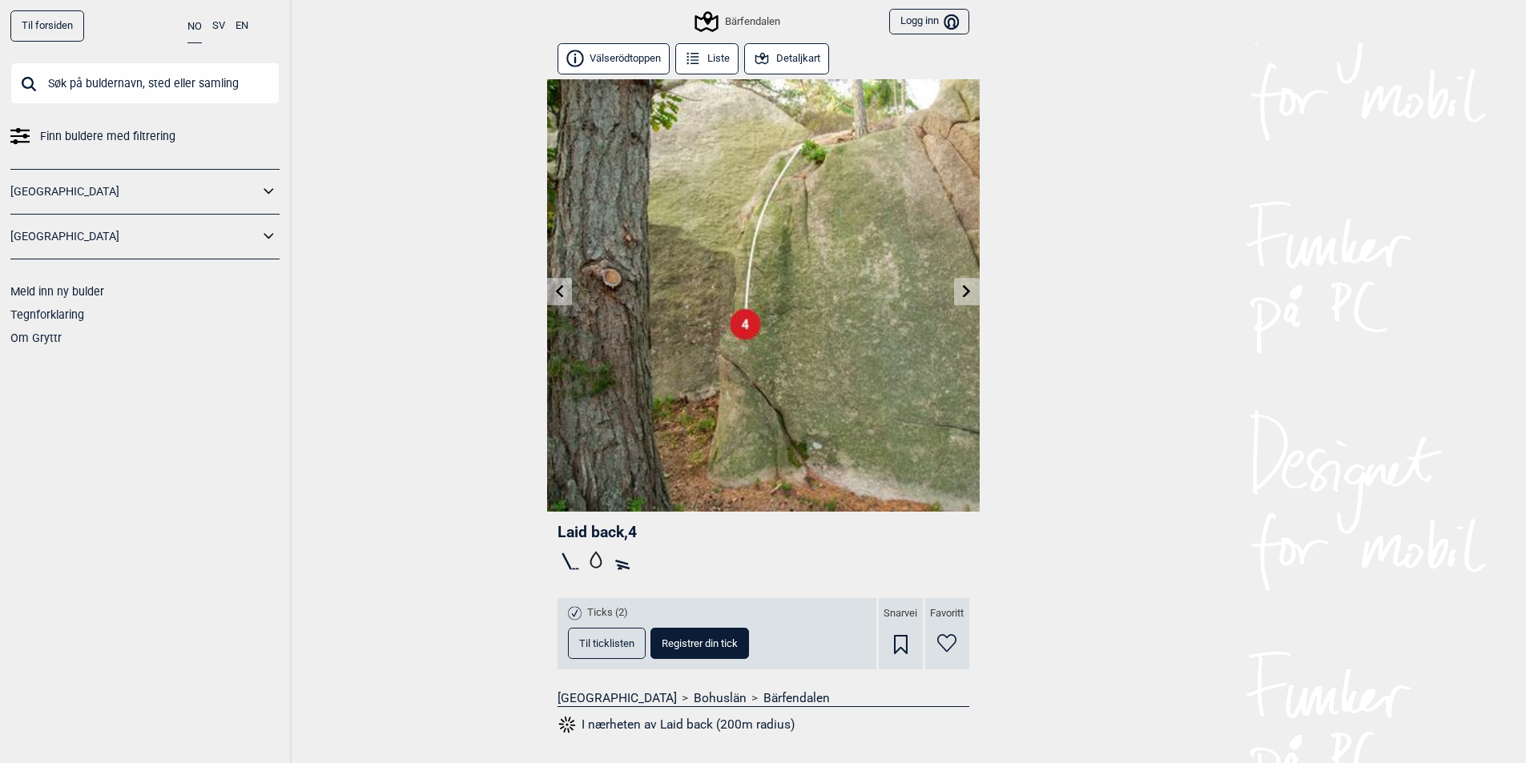
click at [461, 317] on div "Til forsiden NO SV EN Finn buldere med filtrering [GEOGRAPHIC_DATA] [GEOGRAPHIC…" at bounding box center [763, 381] width 1526 height 763
click at [562, 298] on link at bounding box center [559, 292] width 25 height 26
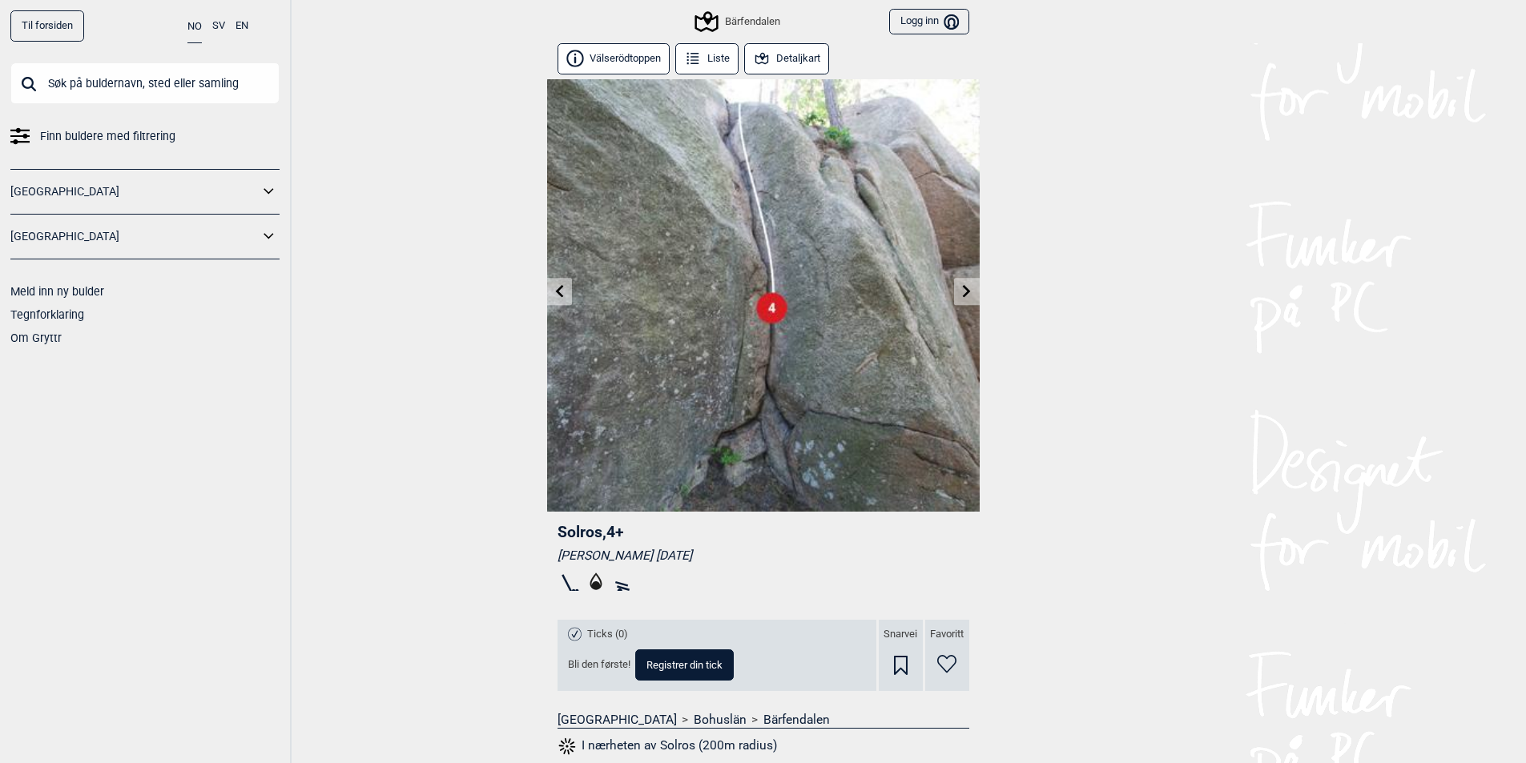
click at [1177, 119] on div "Til forsiden NO SV EN Finn buldere med filtrering [GEOGRAPHIC_DATA] [GEOGRAPHIC…" at bounding box center [763, 381] width 1526 height 763
click at [1174, 123] on div "Til forsiden NO SV EN Finn buldere med filtrering [GEOGRAPHIC_DATA] [GEOGRAPHIC…" at bounding box center [763, 381] width 1526 height 763
click at [1172, 125] on div "Til forsiden NO SV EN Finn buldere med filtrering [GEOGRAPHIC_DATA] [GEOGRAPHIC…" at bounding box center [763, 381] width 1526 height 763
click at [1128, 115] on div "Til forsiden NO SV EN Finn buldere med filtrering [GEOGRAPHIC_DATA] [GEOGRAPHIC…" at bounding box center [763, 381] width 1526 height 763
click at [1127, 116] on div "Til forsiden NO SV EN Finn buldere med filtrering [GEOGRAPHIC_DATA] [GEOGRAPHIC…" at bounding box center [763, 381] width 1526 height 763
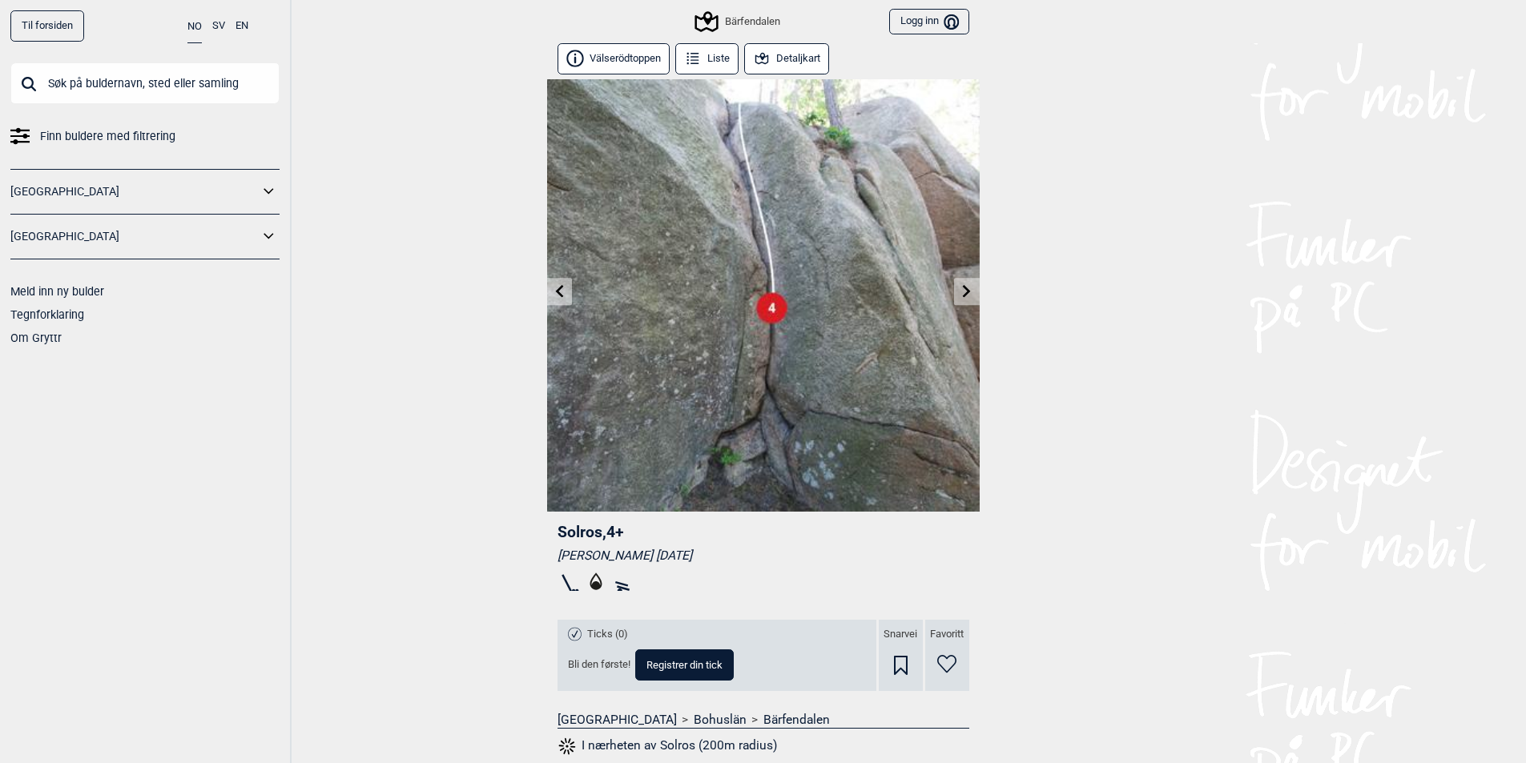
click at [1095, 99] on div "Til forsiden NO SV EN Finn buldere med filtrering [GEOGRAPHIC_DATA] [GEOGRAPHIC…" at bounding box center [763, 381] width 1526 height 763
click at [564, 284] on link at bounding box center [559, 292] width 25 height 26
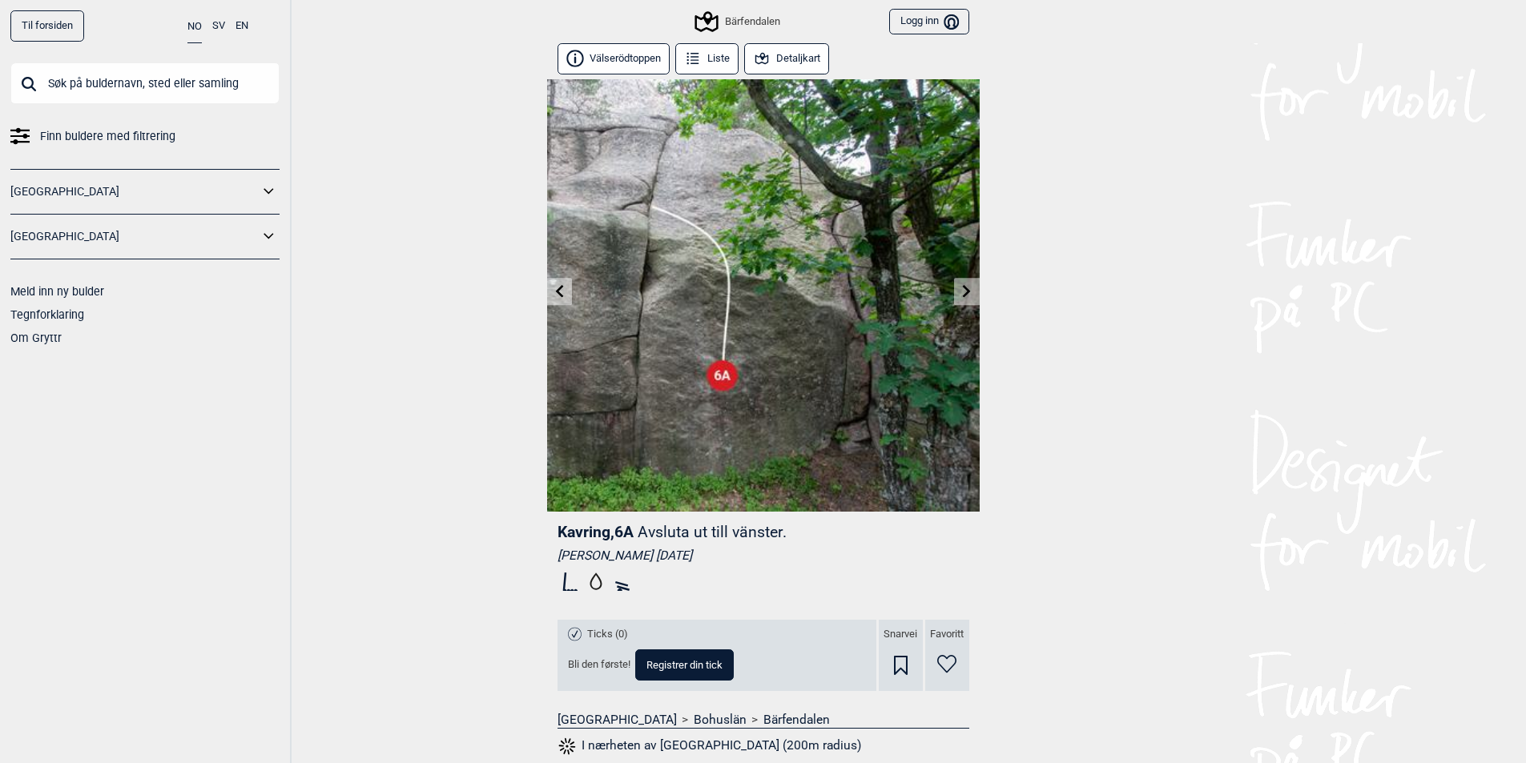
click at [962, 290] on icon at bounding box center [966, 290] width 13 height 13
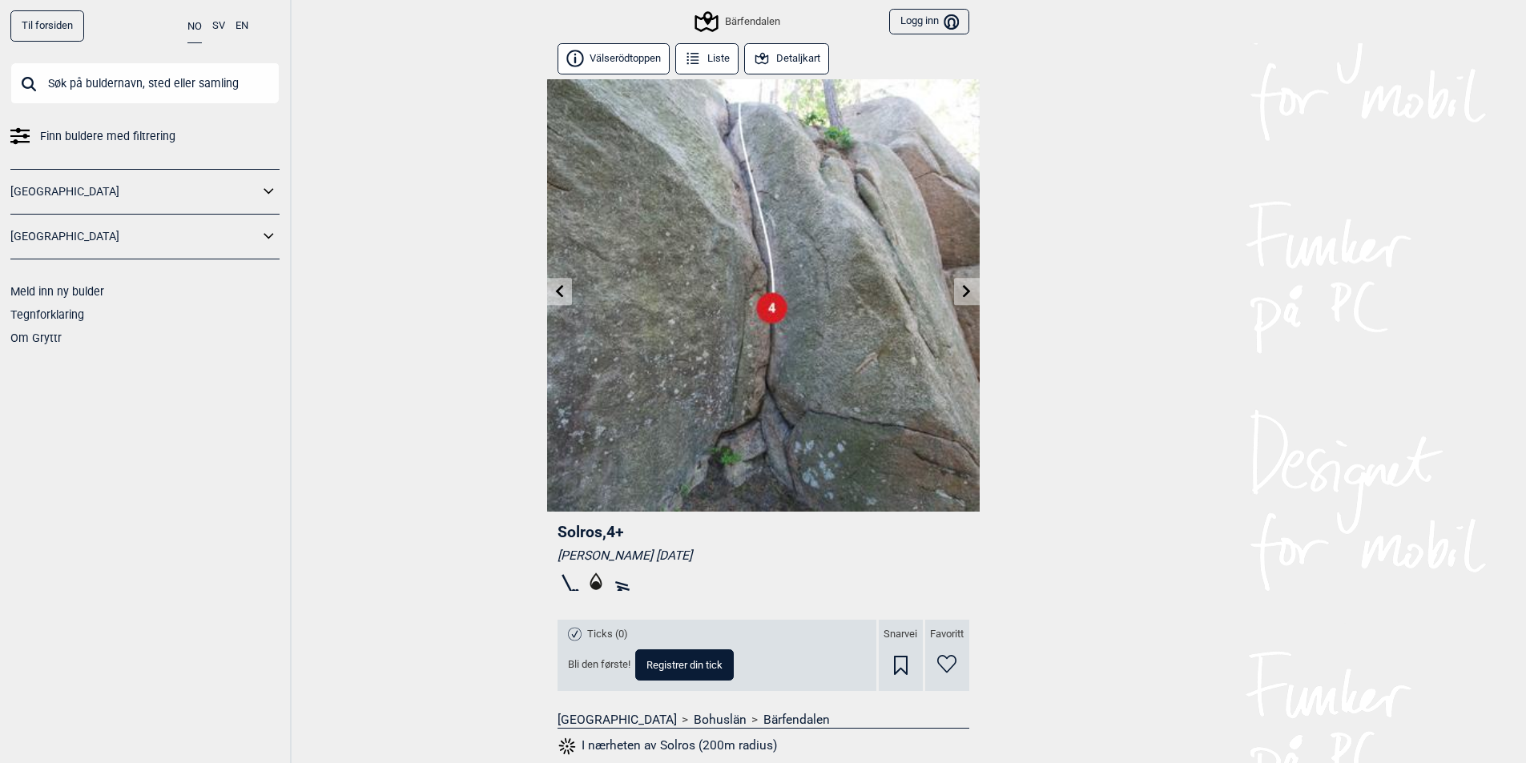
click at [961, 290] on icon at bounding box center [966, 290] width 13 height 13
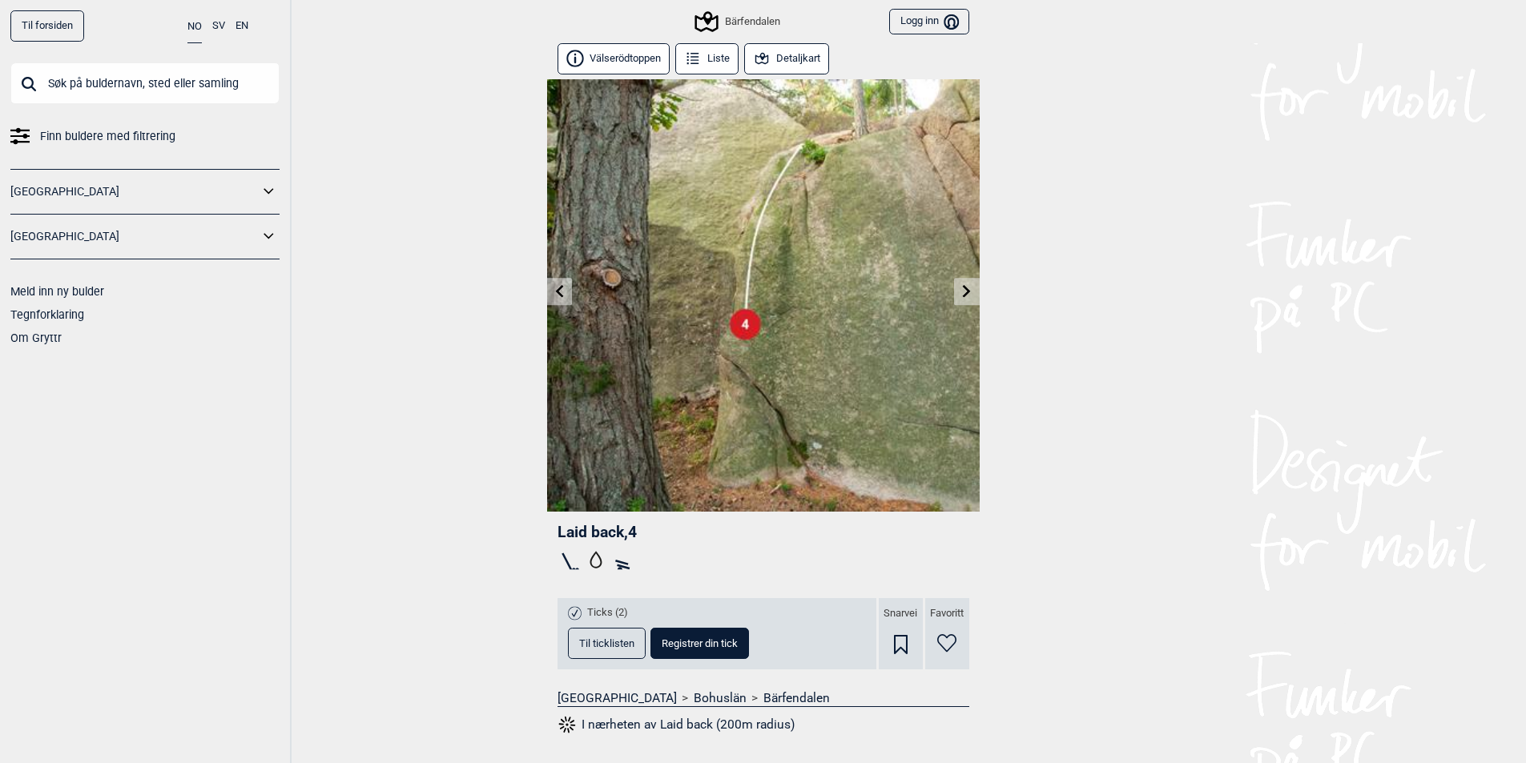
click at [961, 291] on icon at bounding box center [966, 290] width 13 height 13
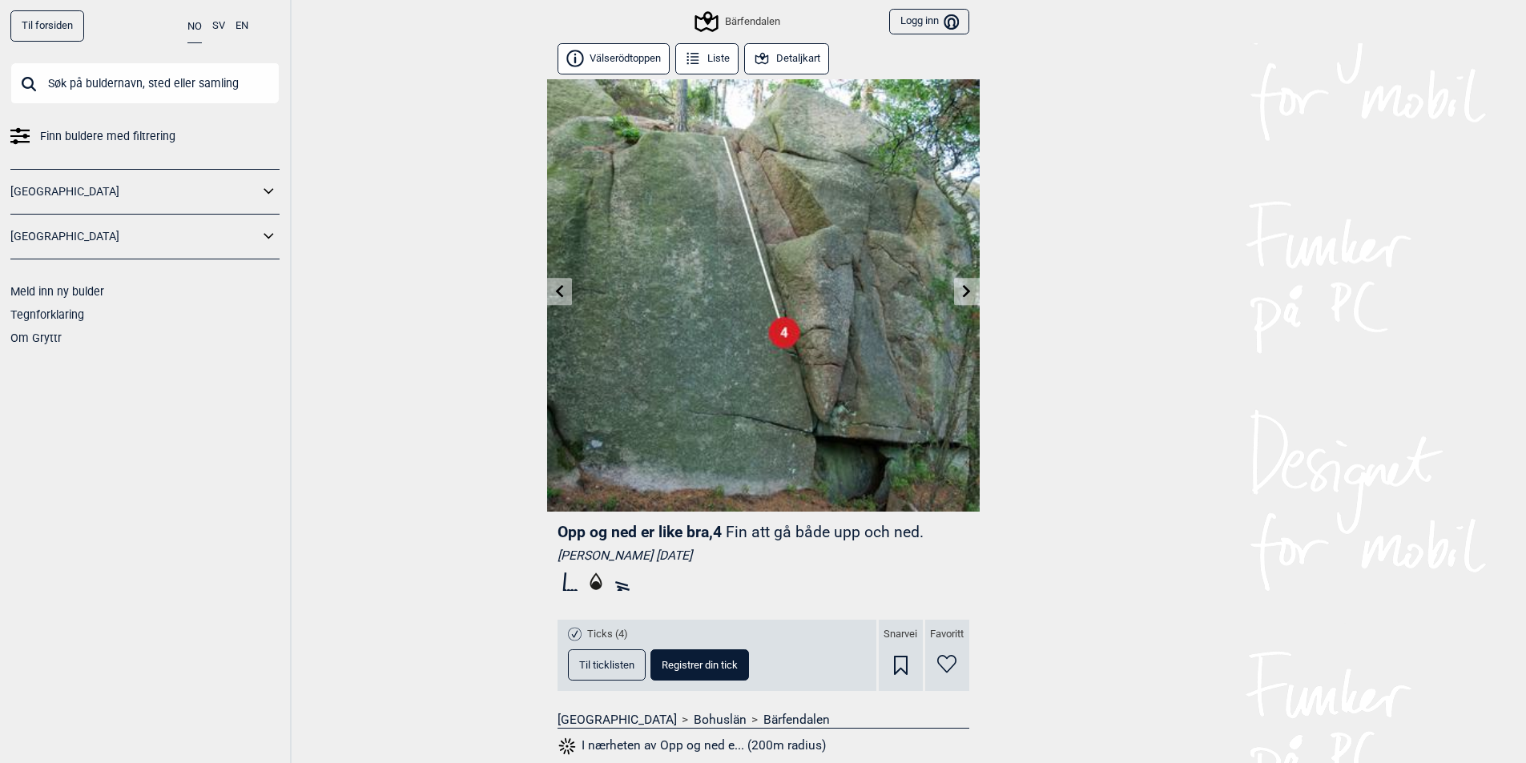
click at [961, 291] on icon at bounding box center [966, 290] width 13 height 13
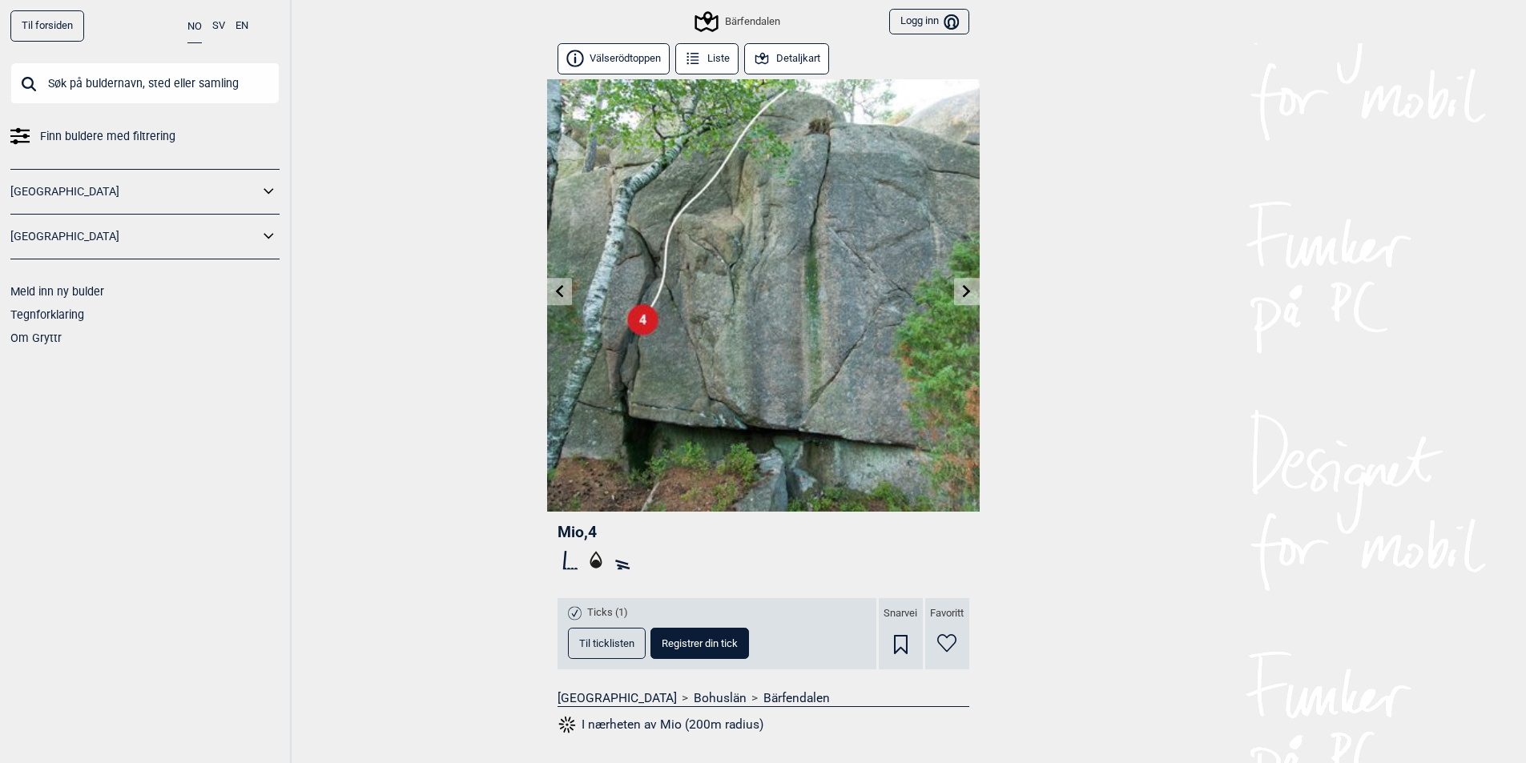
click at [961, 292] on icon at bounding box center [966, 290] width 13 height 13
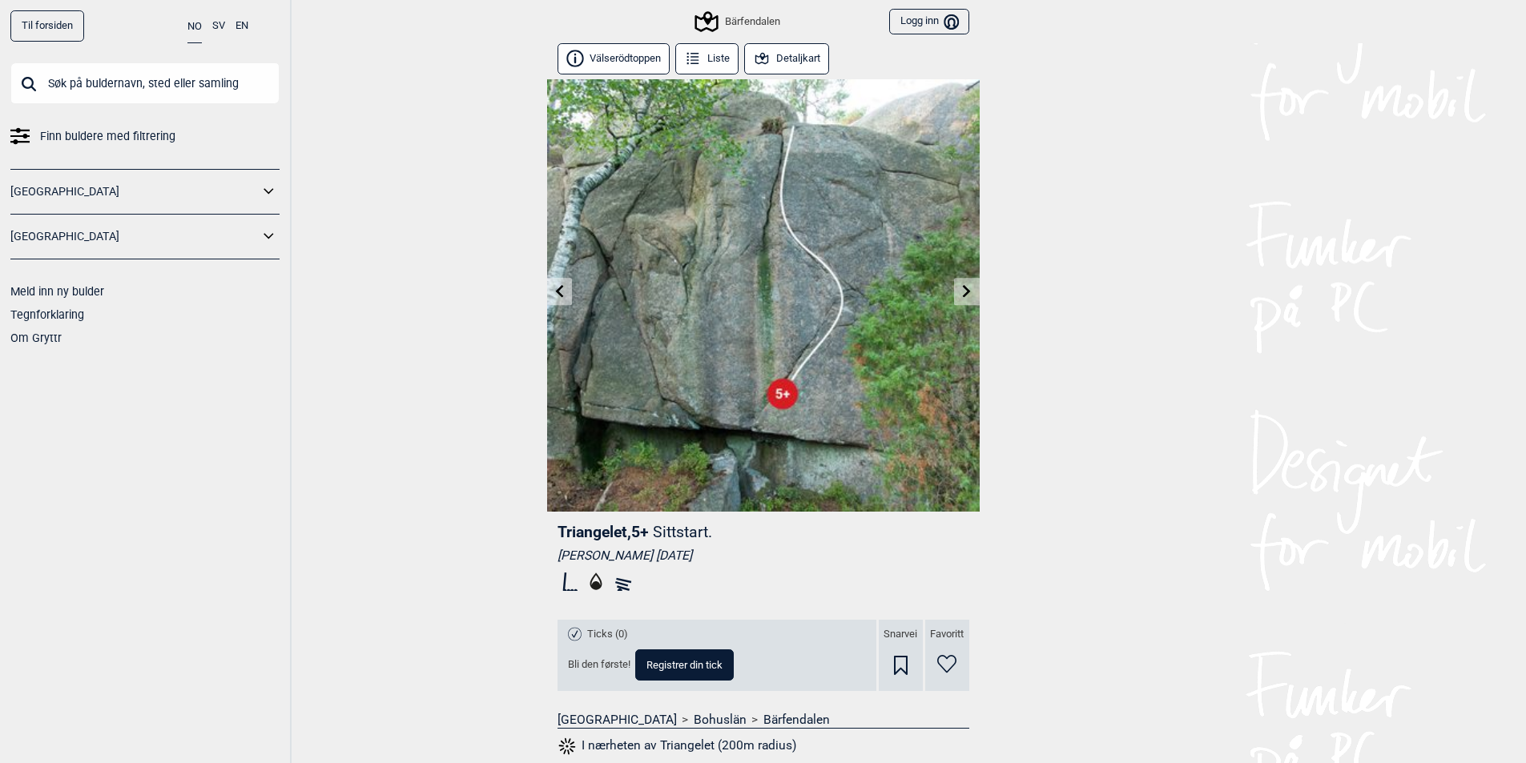
click at [961, 293] on icon at bounding box center [966, 290] width 13 height 13
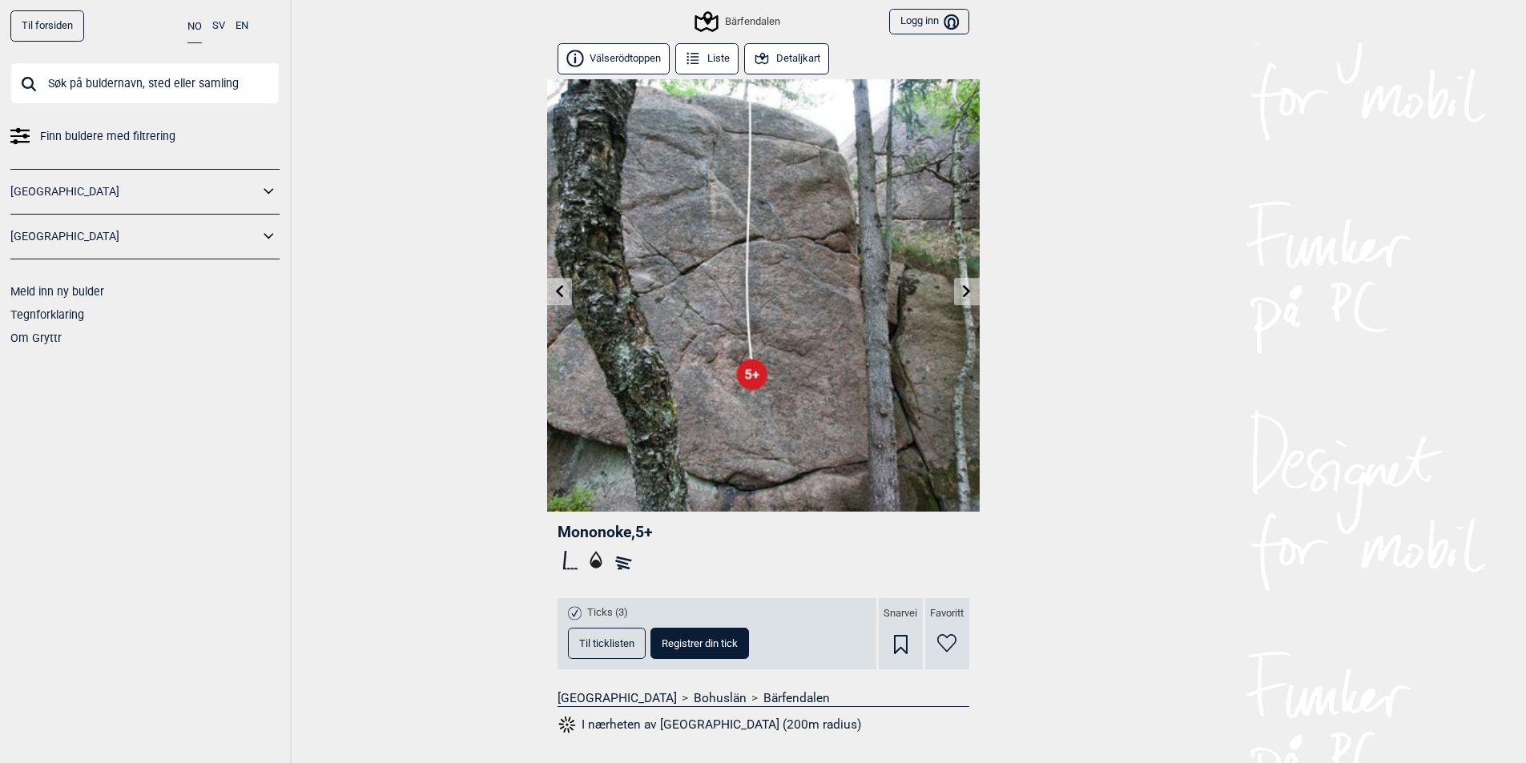
click at [961, 293] on icon at bounding box center [966, 290] width 13 height 13
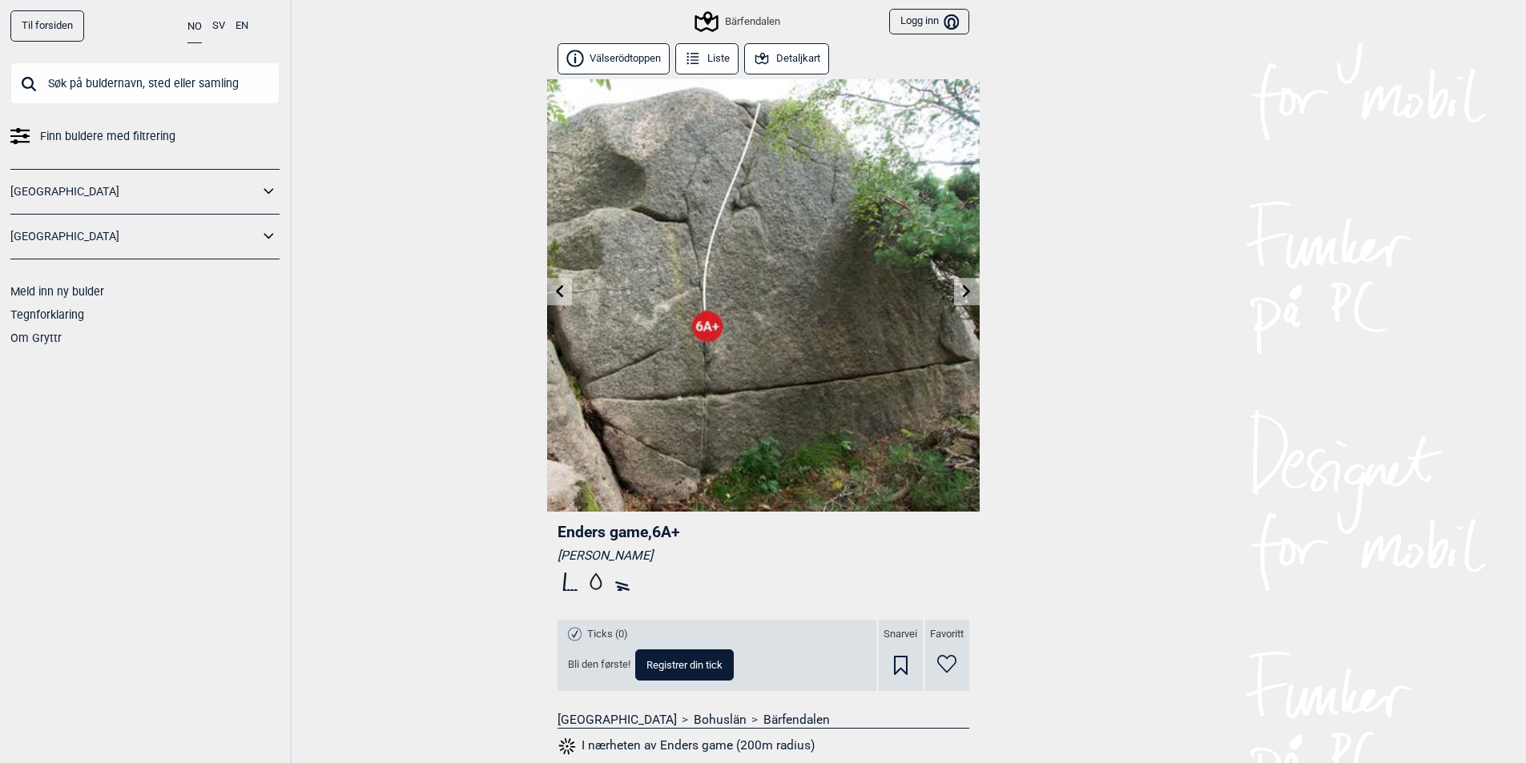
click at [969, 298] on link at bounding box center [966, 292] width 25 height 26
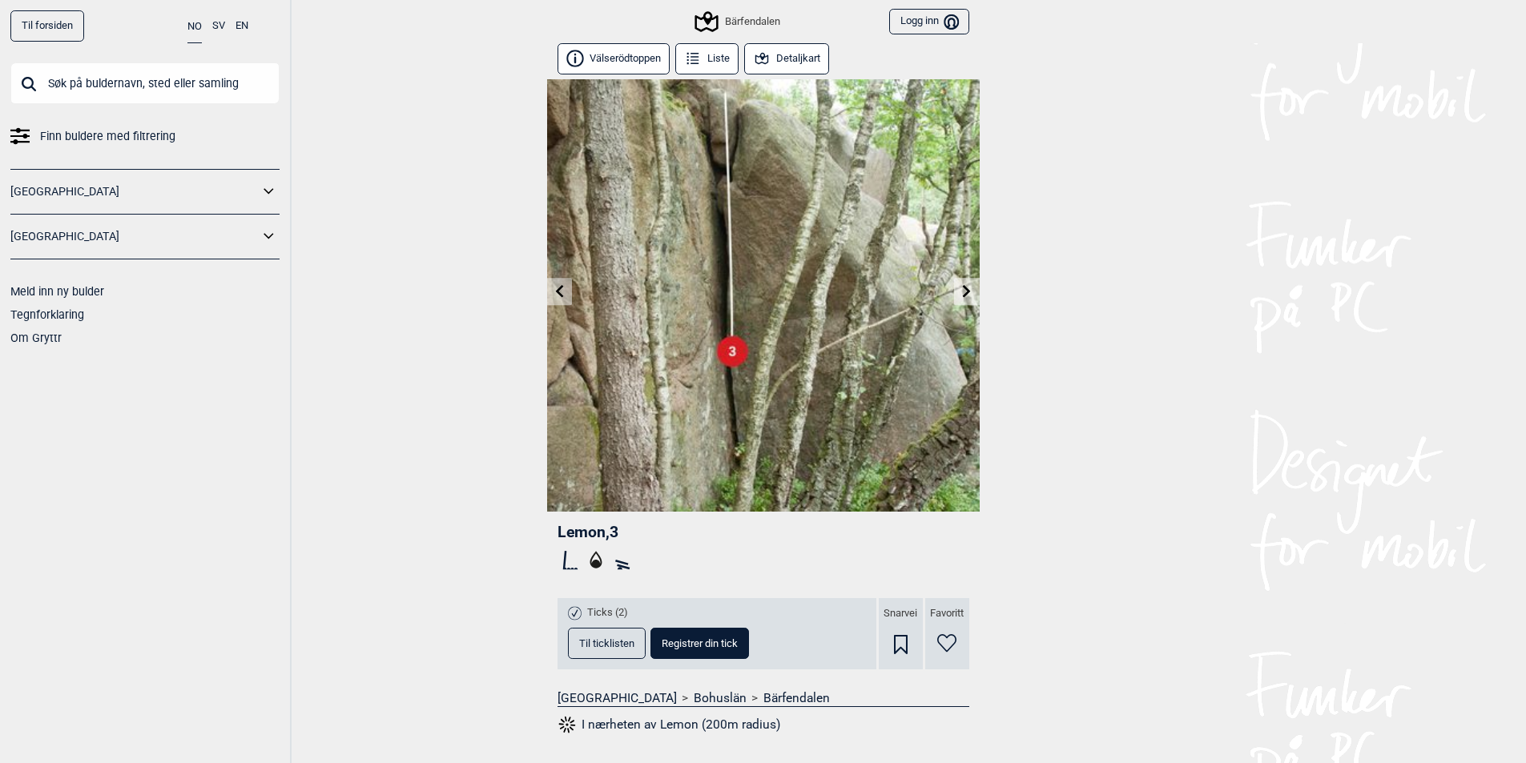
click at [969, 298] on link at bounding box center [966, 292] width 25 height 26
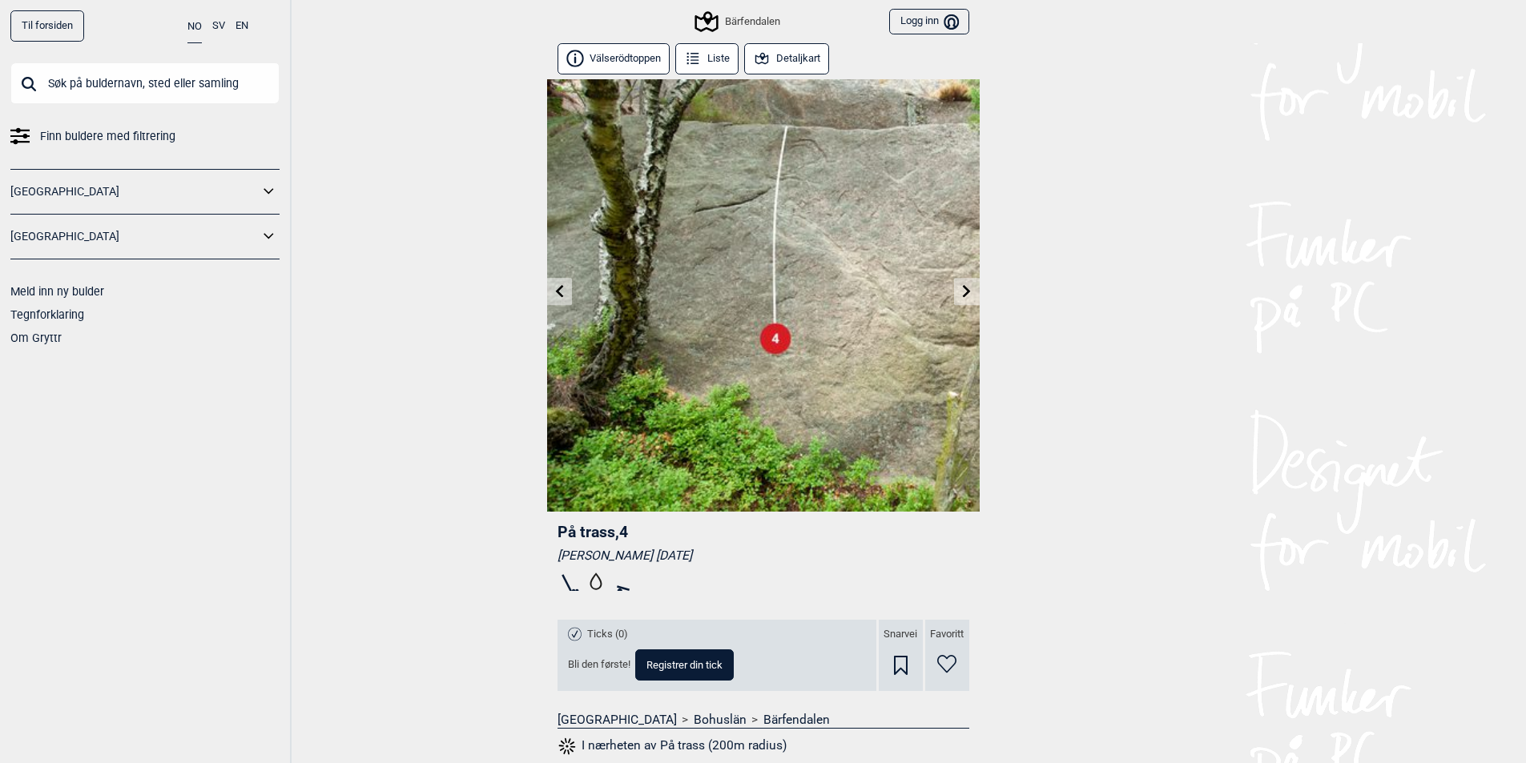
click at [968, 298] on link at bounding box center [966, 292] width 25 height 26
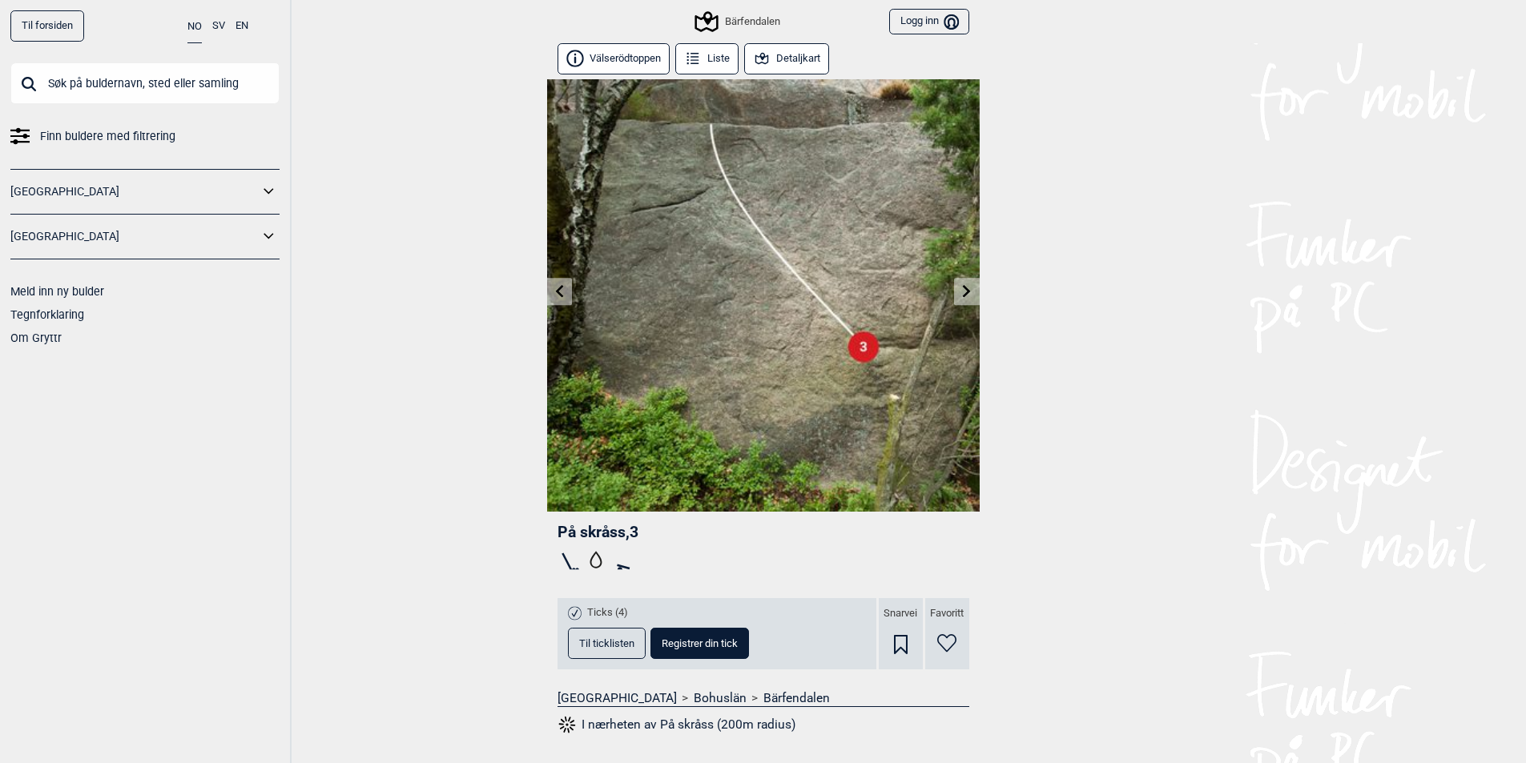
click at [968, 298] on link at bounding box center [966, 292] width 25 height 26
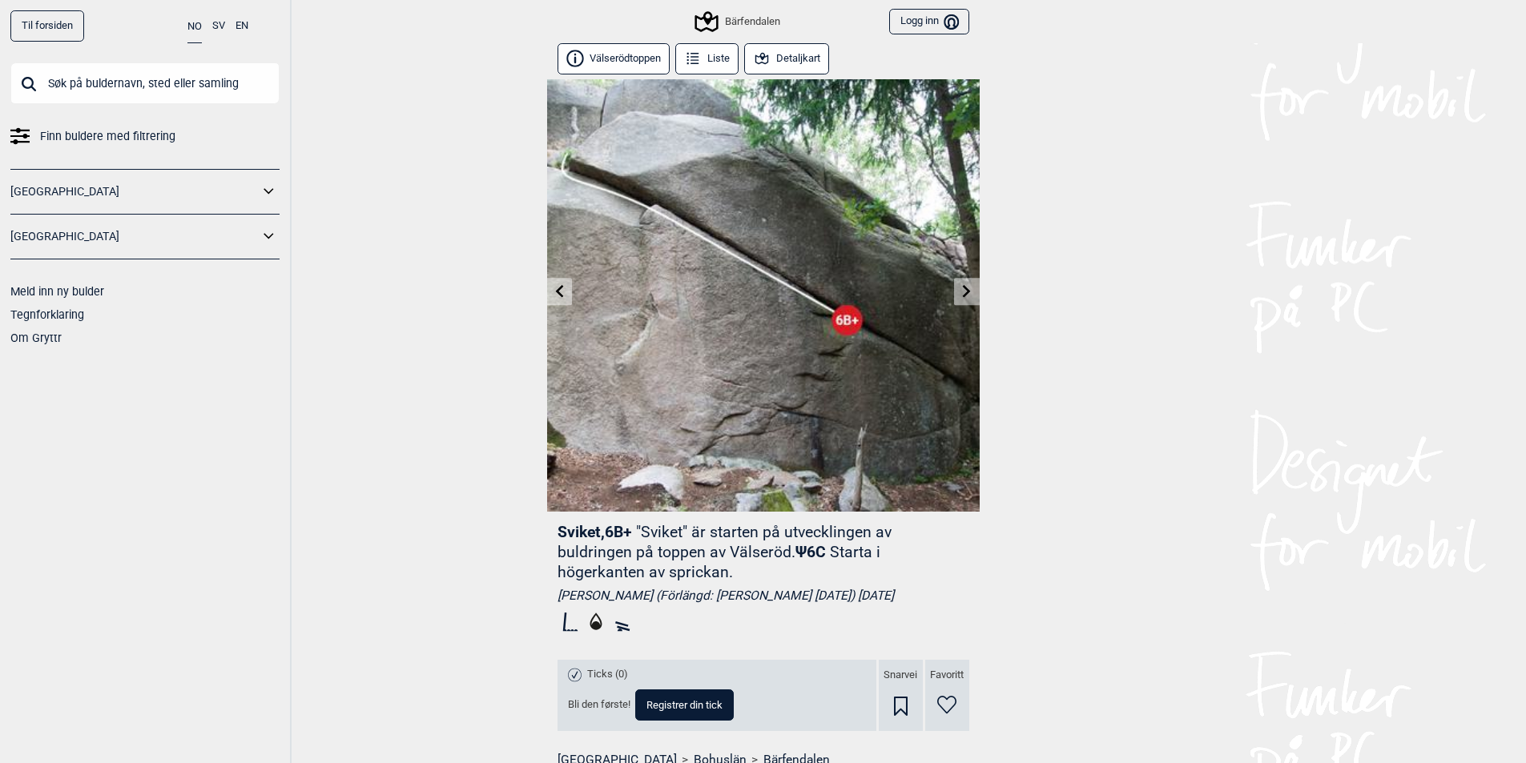
click at [968, 298] on link at bounding box center [966, 292] width 25 height 26
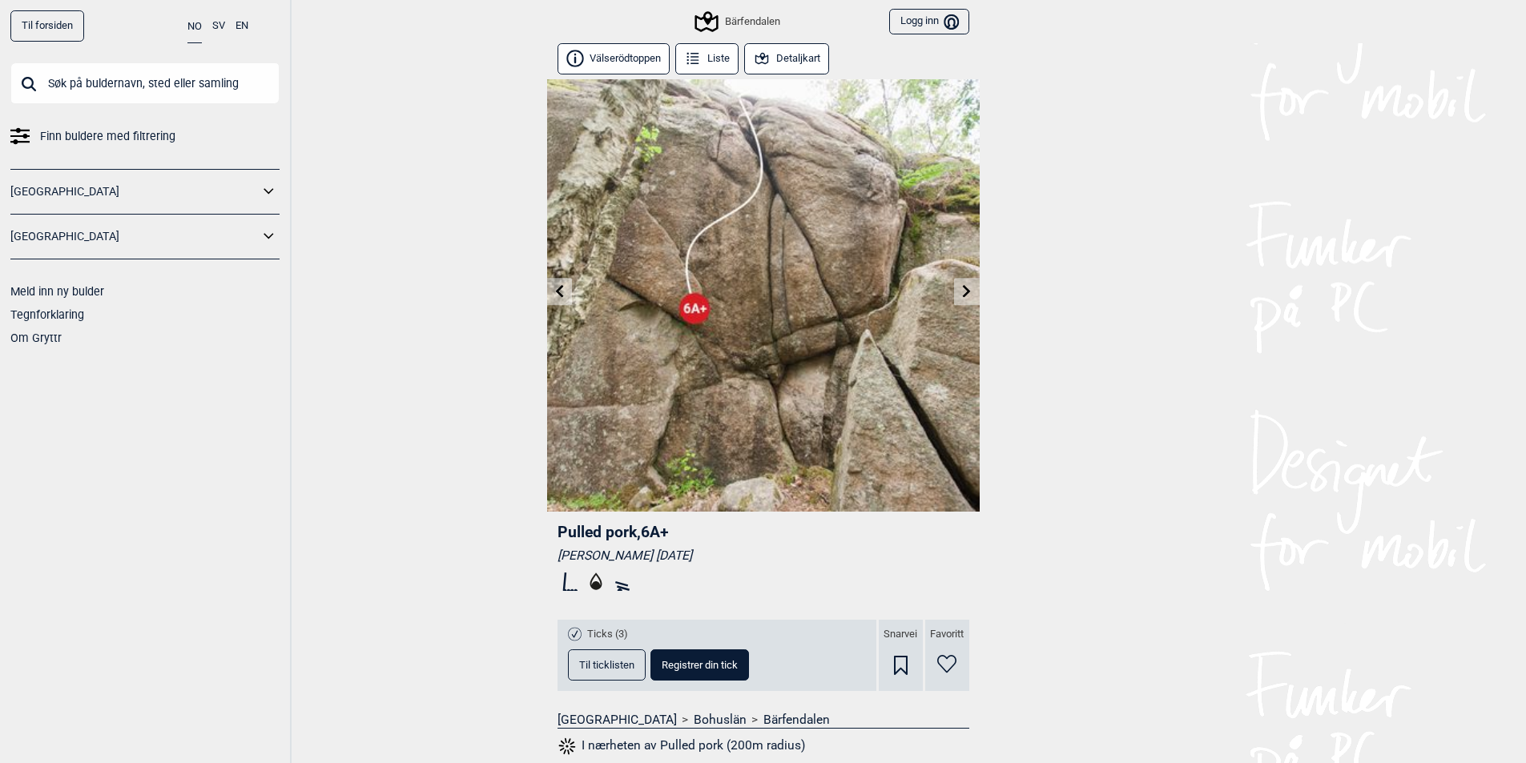
click at [964, 284] on icon at bounding box center [966, 290] width 13 height 13
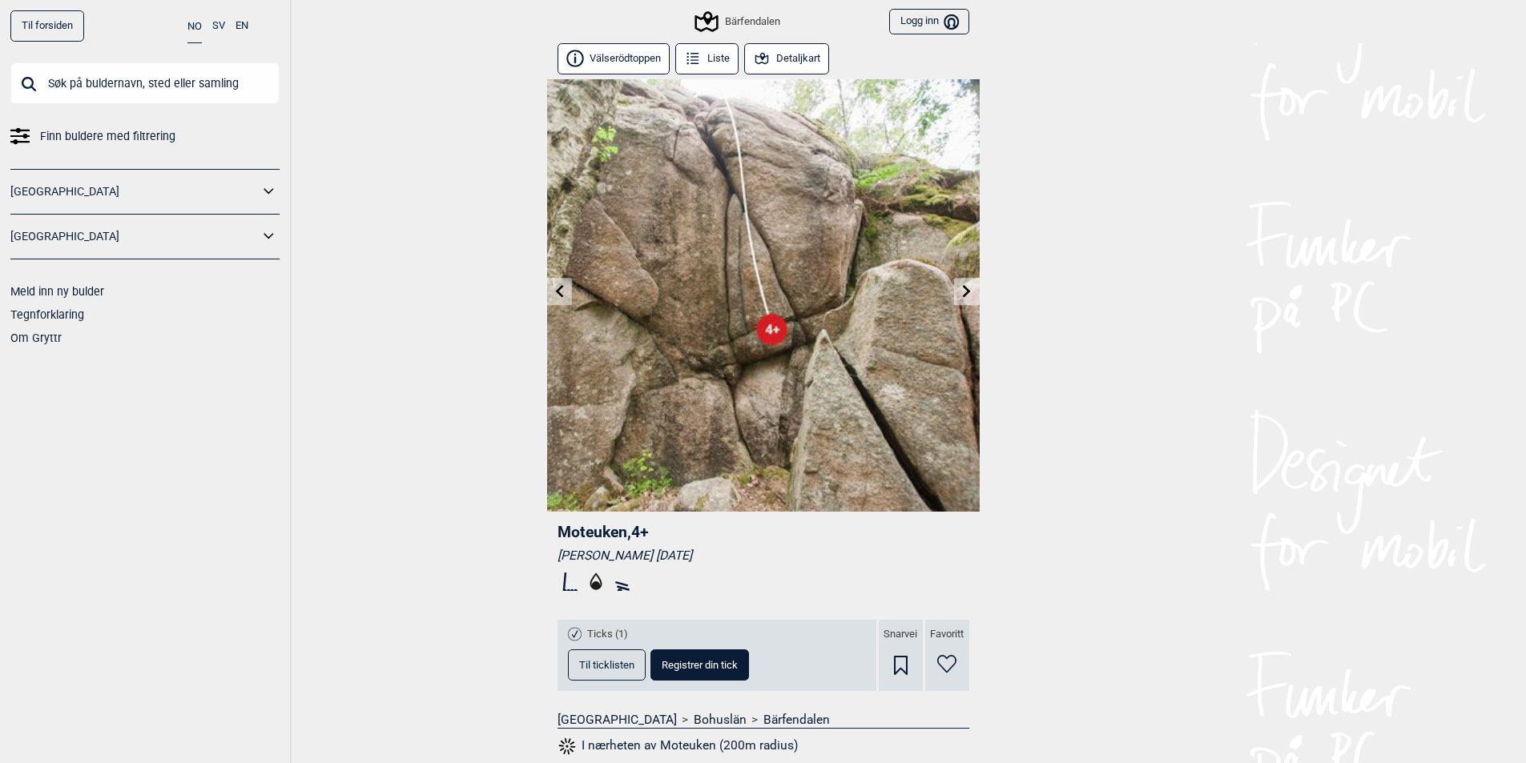
click at [553, 292] on icon at bounding box center [559, 290] width 13 height 13
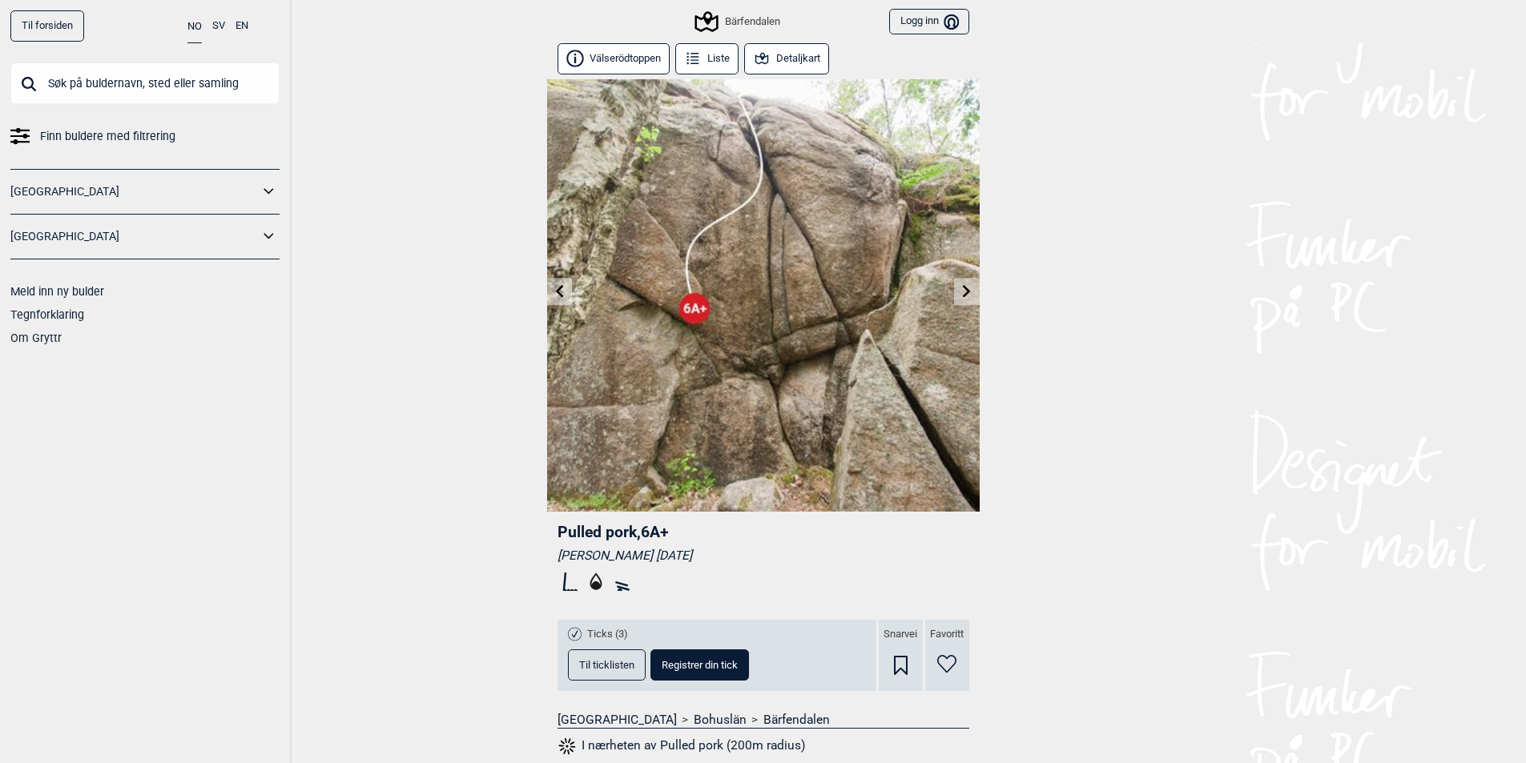
click at [554, 291] on icon at bounding box center [559, 290] width 13 height 13
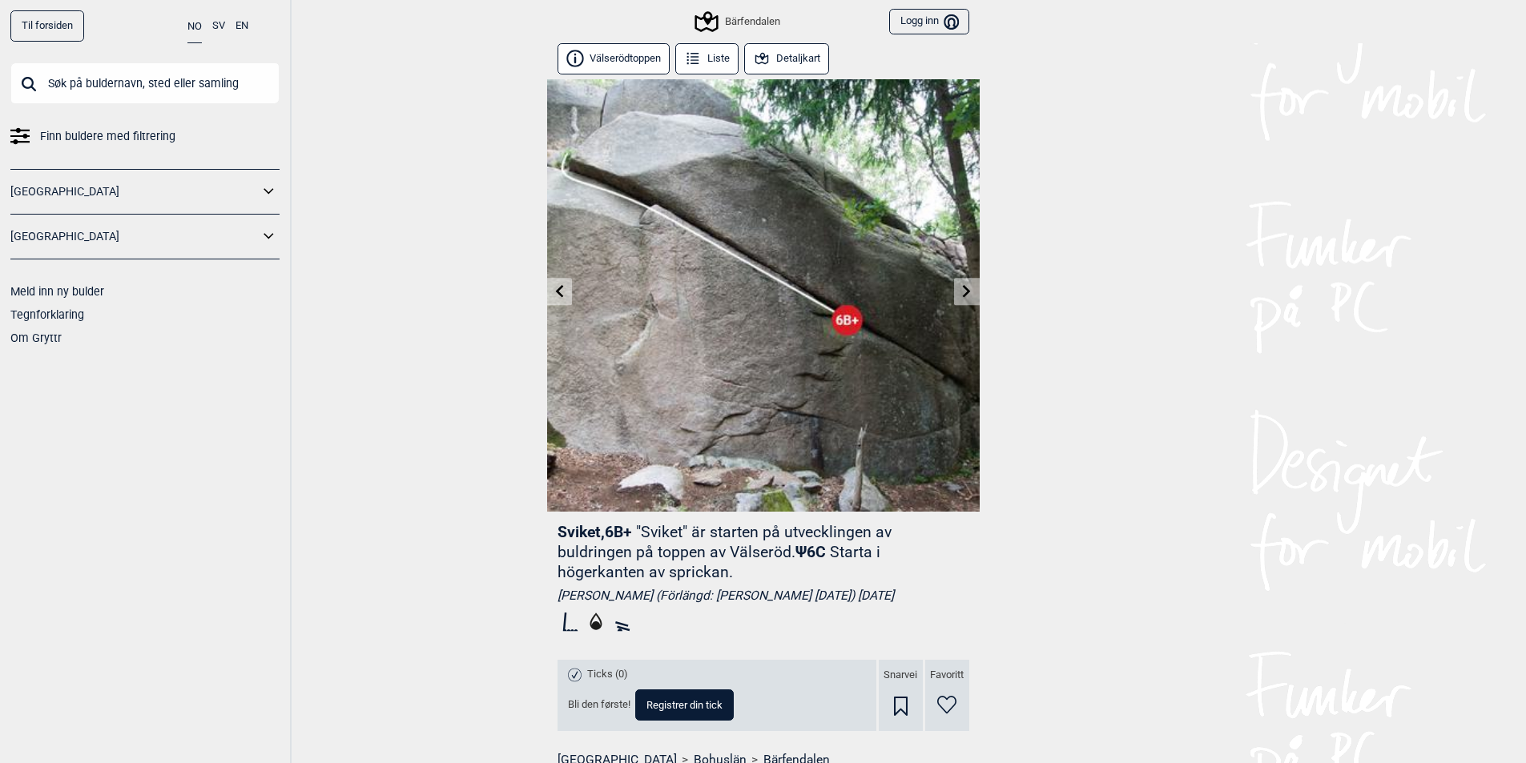
click at [970, 296] on icon at bounding box center [966, 290] width 13 height 13
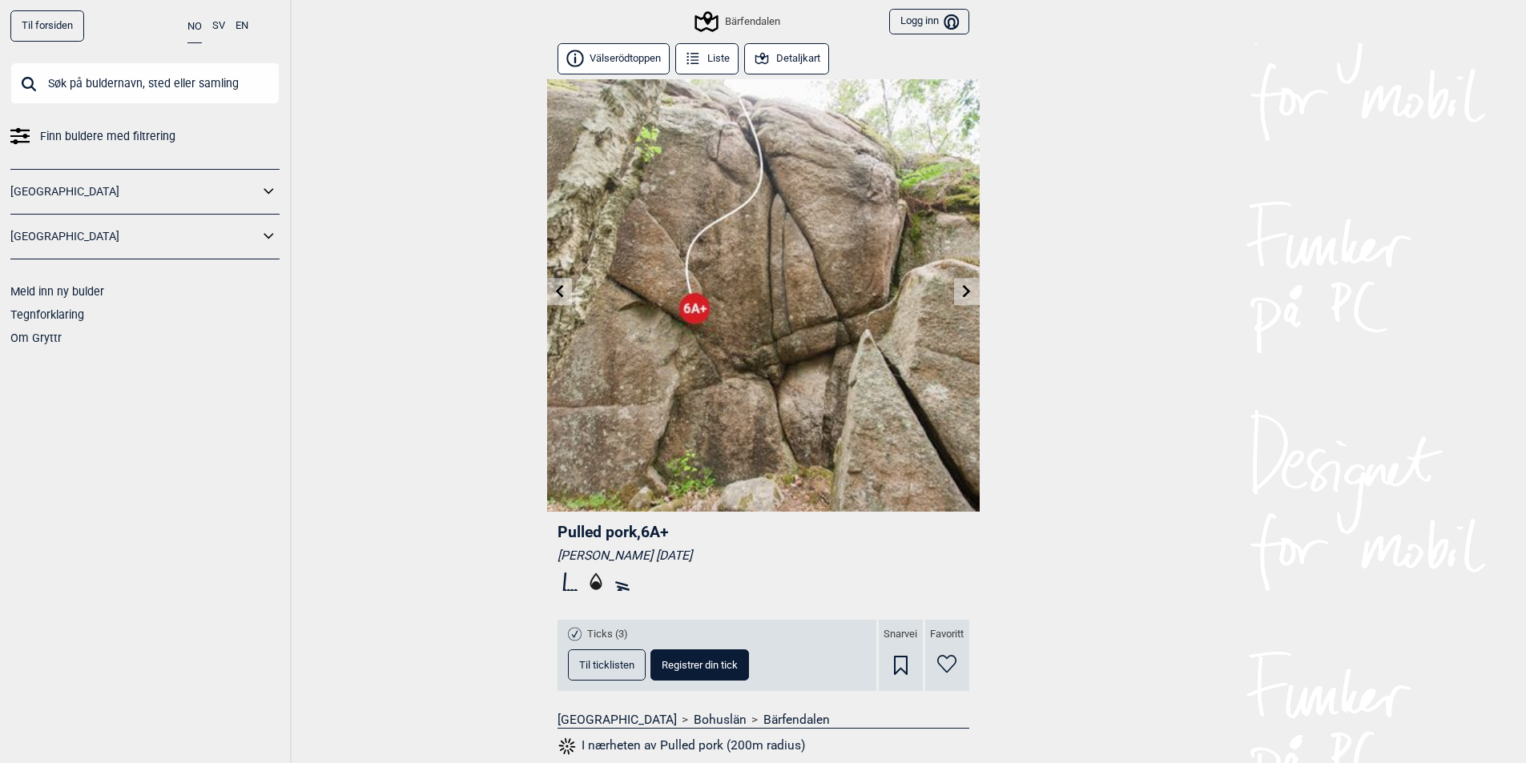
click at [970, 296] on icon at bounding box center [966, 290] width 13 height 13
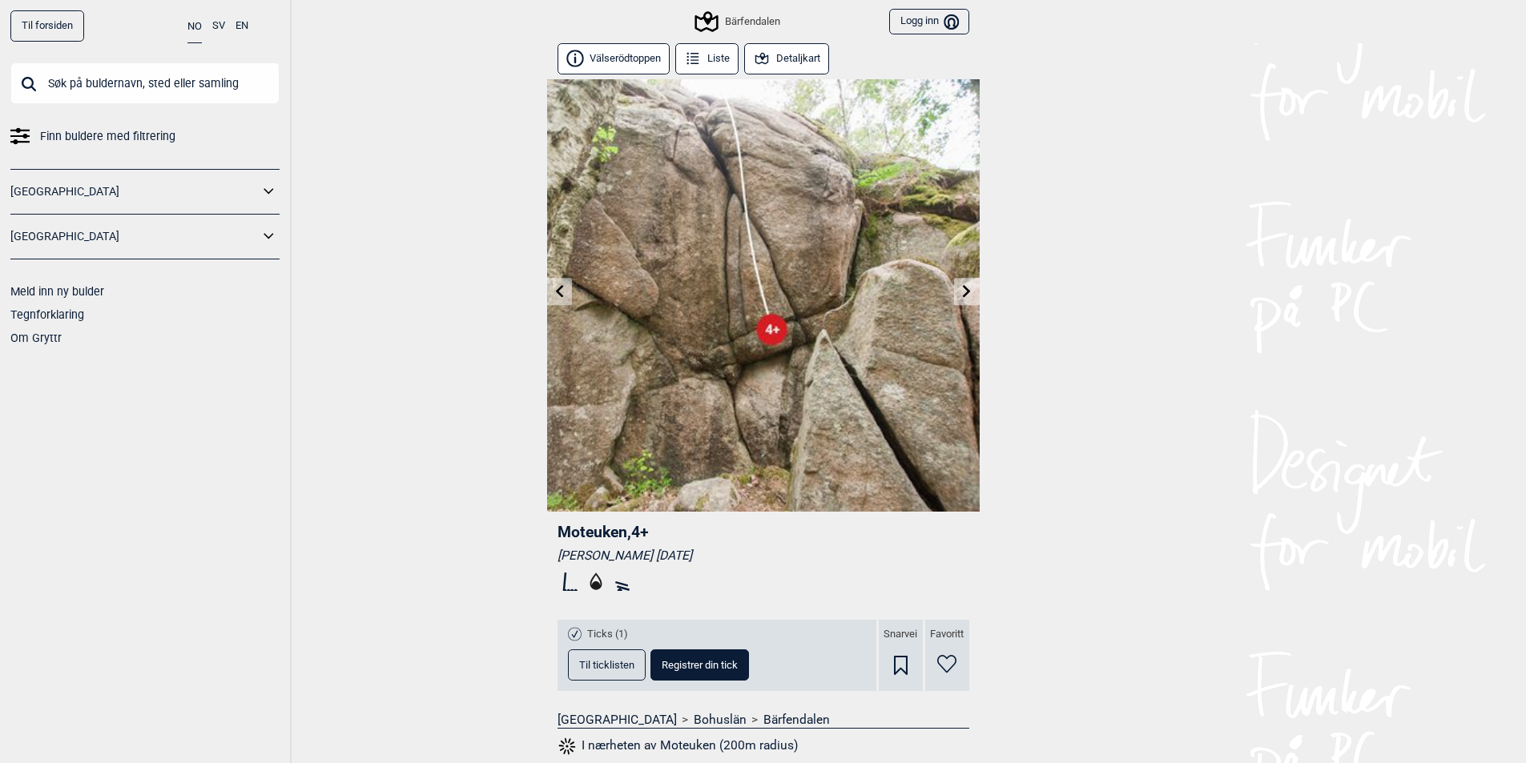
click at [970, 296] on icon at bounding box center [966, 290] width 13 height 13
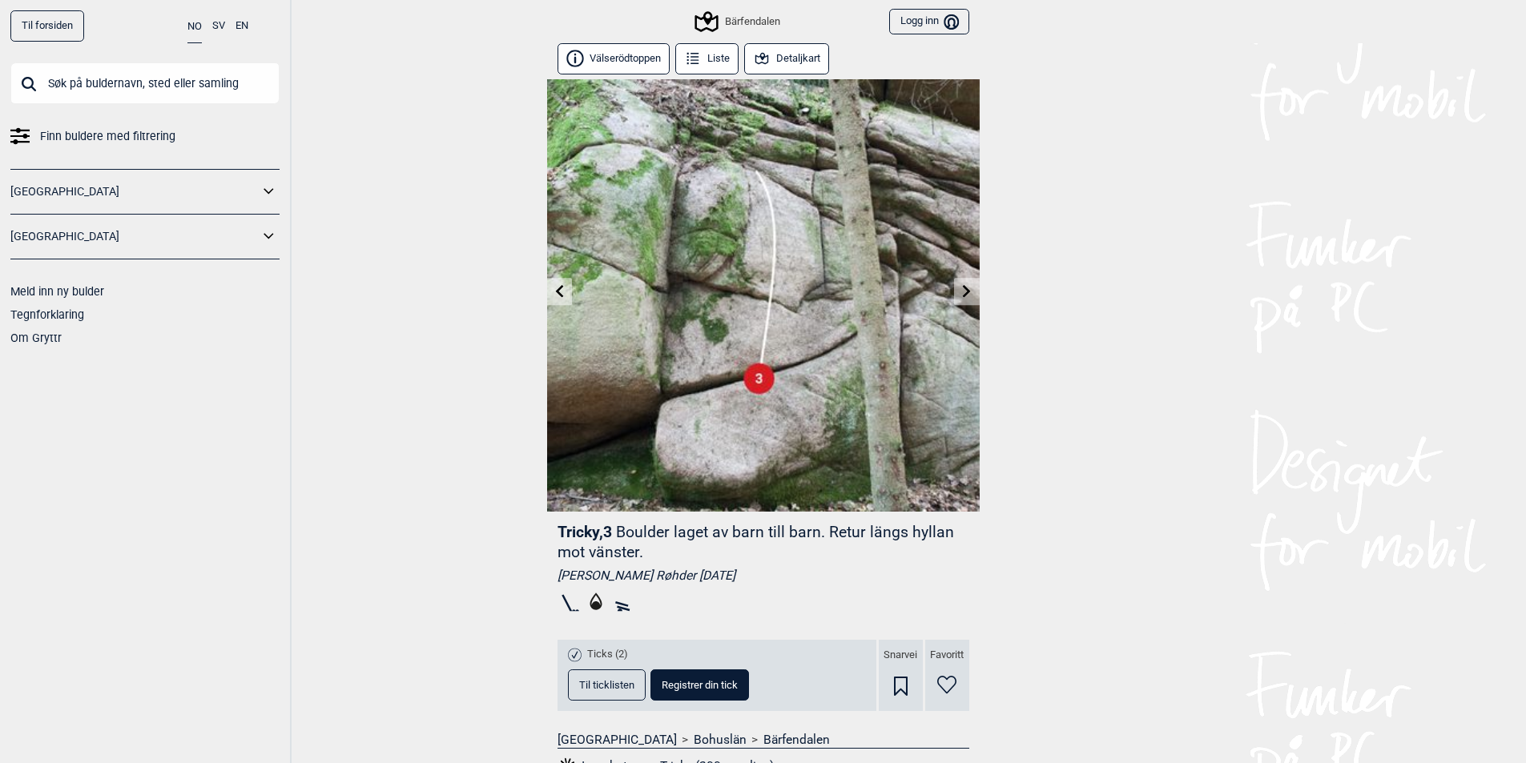
click at [969, 296] on icon at bounding box center [966, 290] width 13 height 13
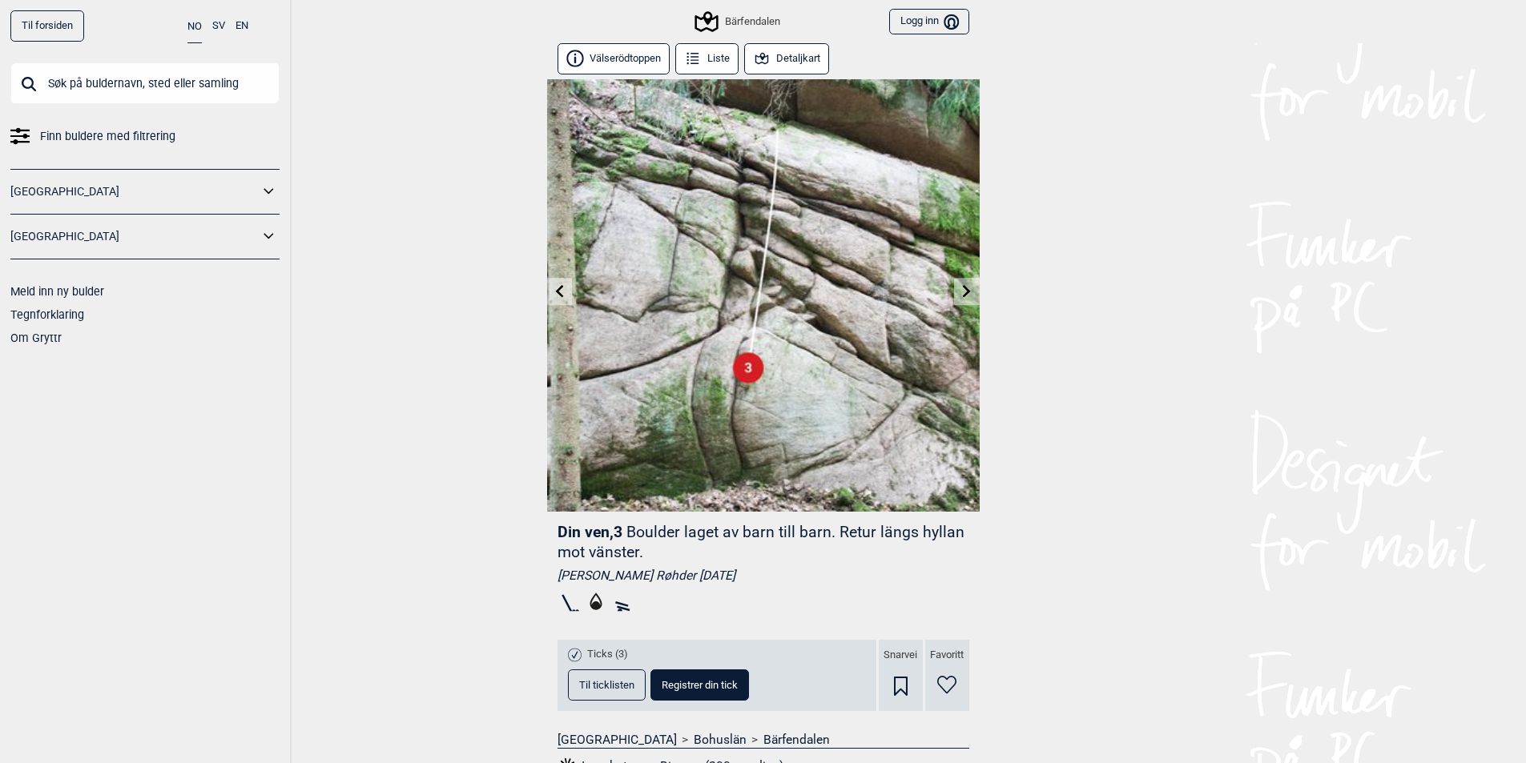
click at [969, 296] on icon at bounding box center [966, 290] width 13 height 13
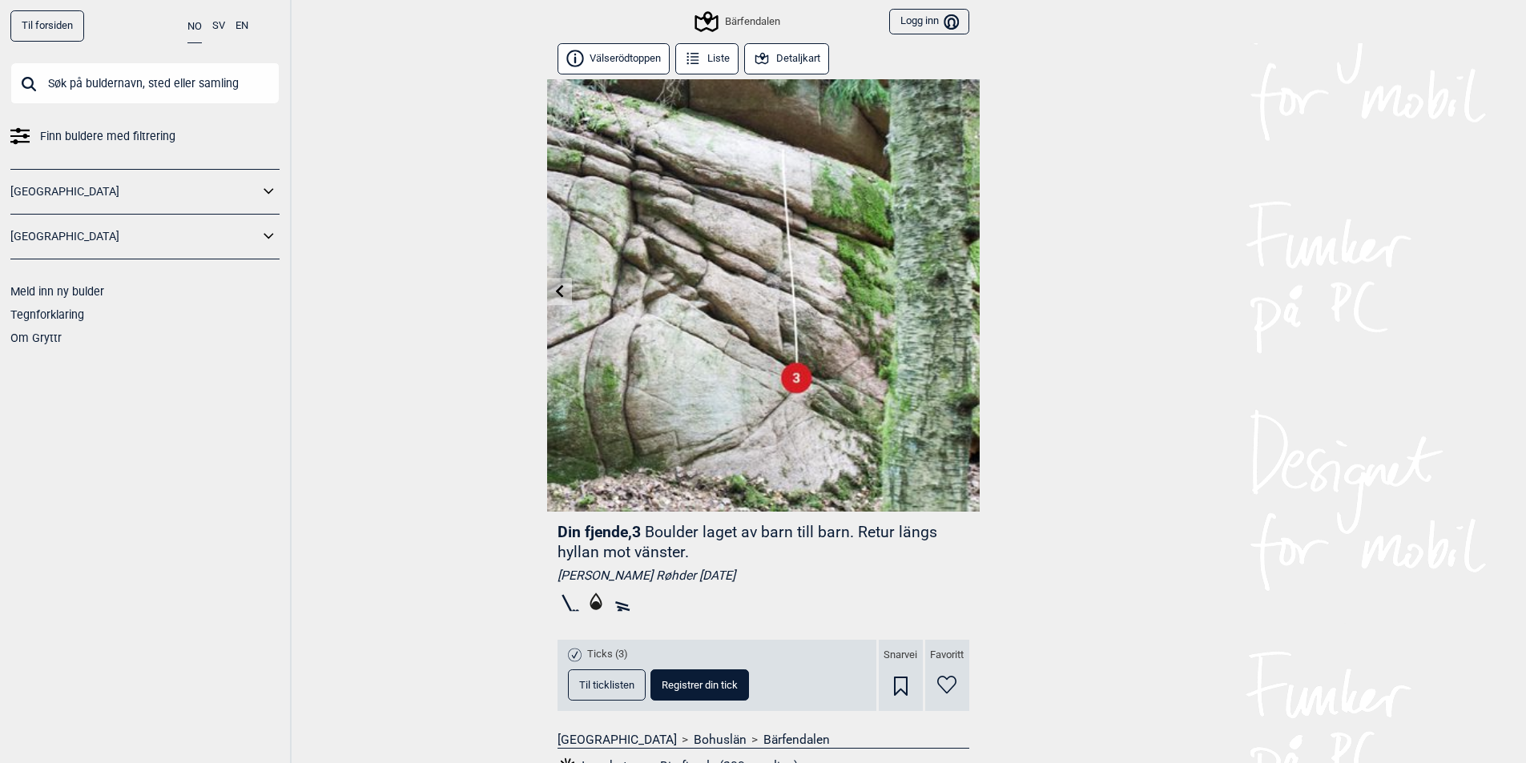
click at [969, 296] on img at bounding box center [763, 295] width 432 height 432
click at [814, 68] on button "Detaljkart" at bounding box center [787, 58] width 86 height 31
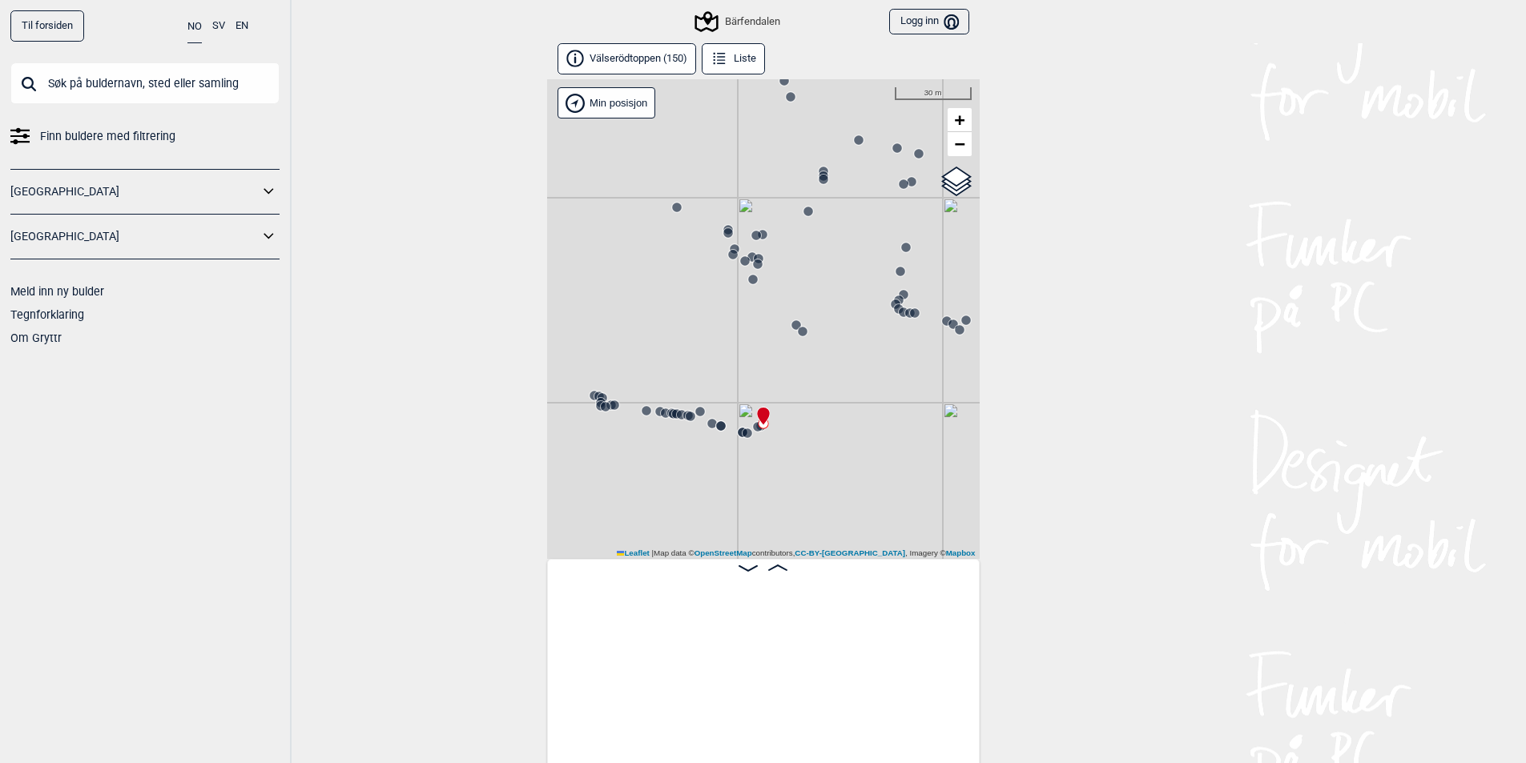
scroll to position [0, 20290]
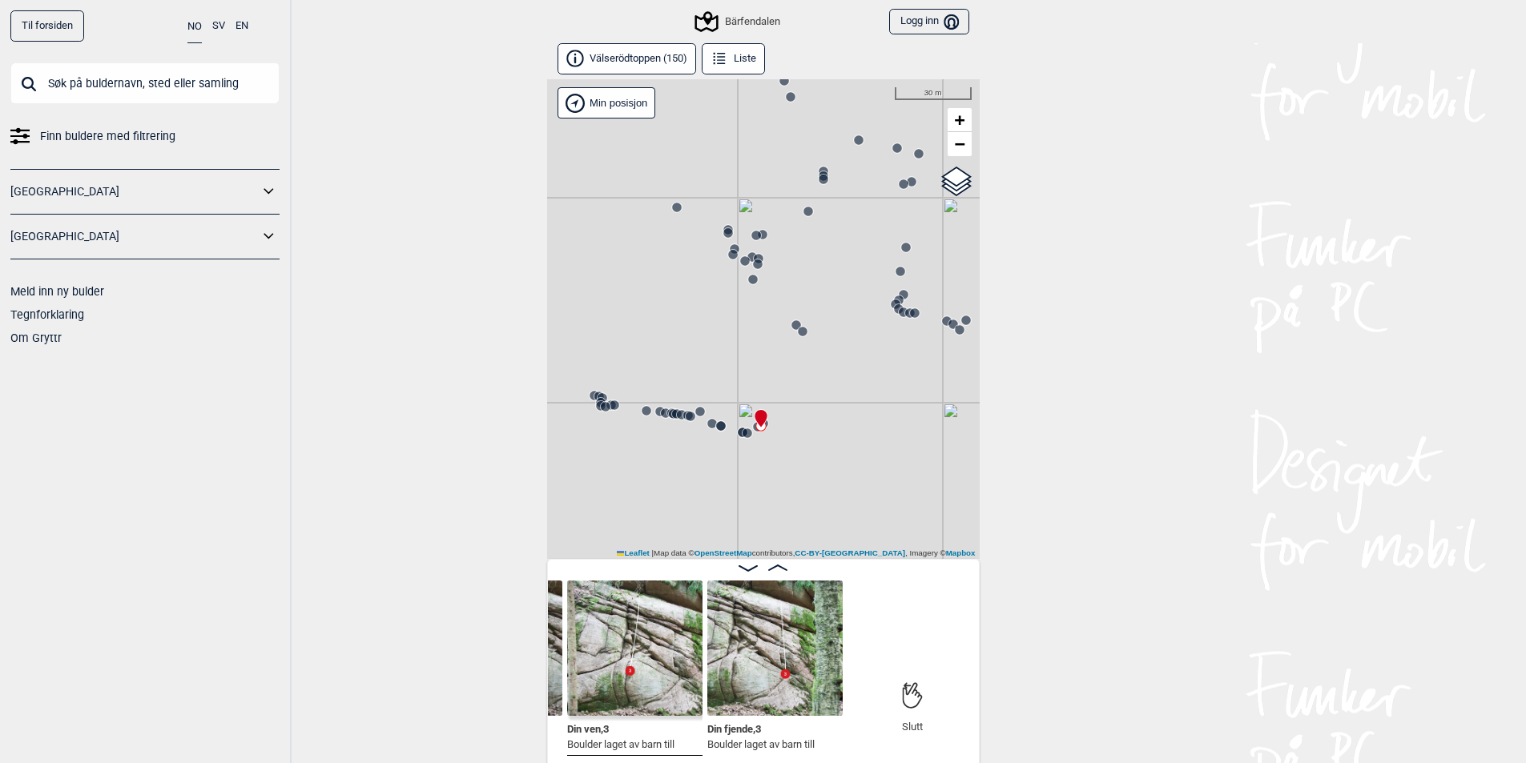
click at [800, 328] on circle at bounding box center [803, 332] width 10 height 10
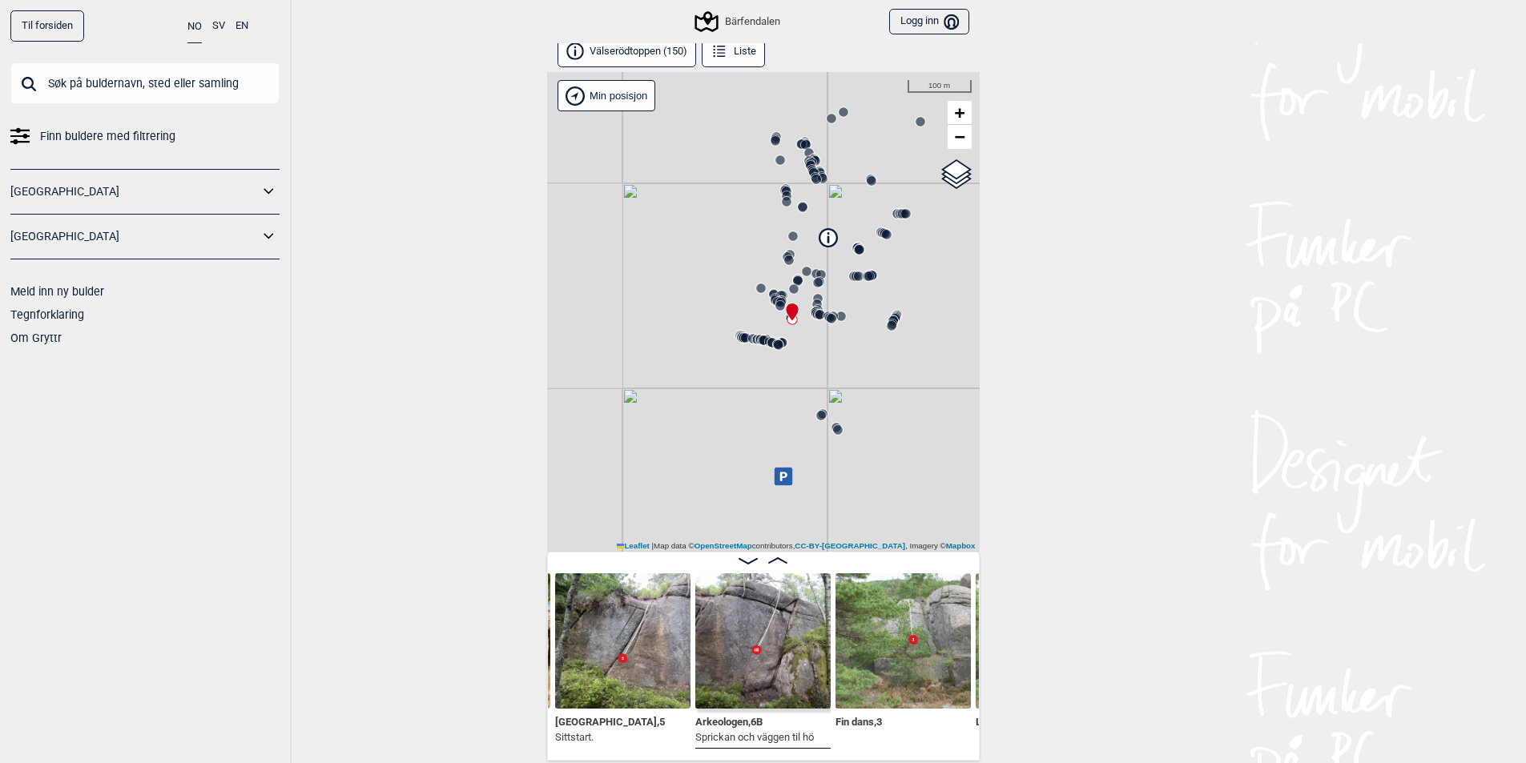
scroll to position [9, 0]
drag, startPoint x: 1028, startPoint y: 507, endPoint x: 1040, endPoint y: 461, distance: 47.0
click at [1040, 461] on div "Til forsiden NO SV EN Finn buldere med filtrering [GEOGRAPHIC_DATA] [GEOGRAPHIC…" at bounding box center [763, 372] width 1526 height 763
click at [805, 615] on img at bounding box center [762, 639] width 135 height 135
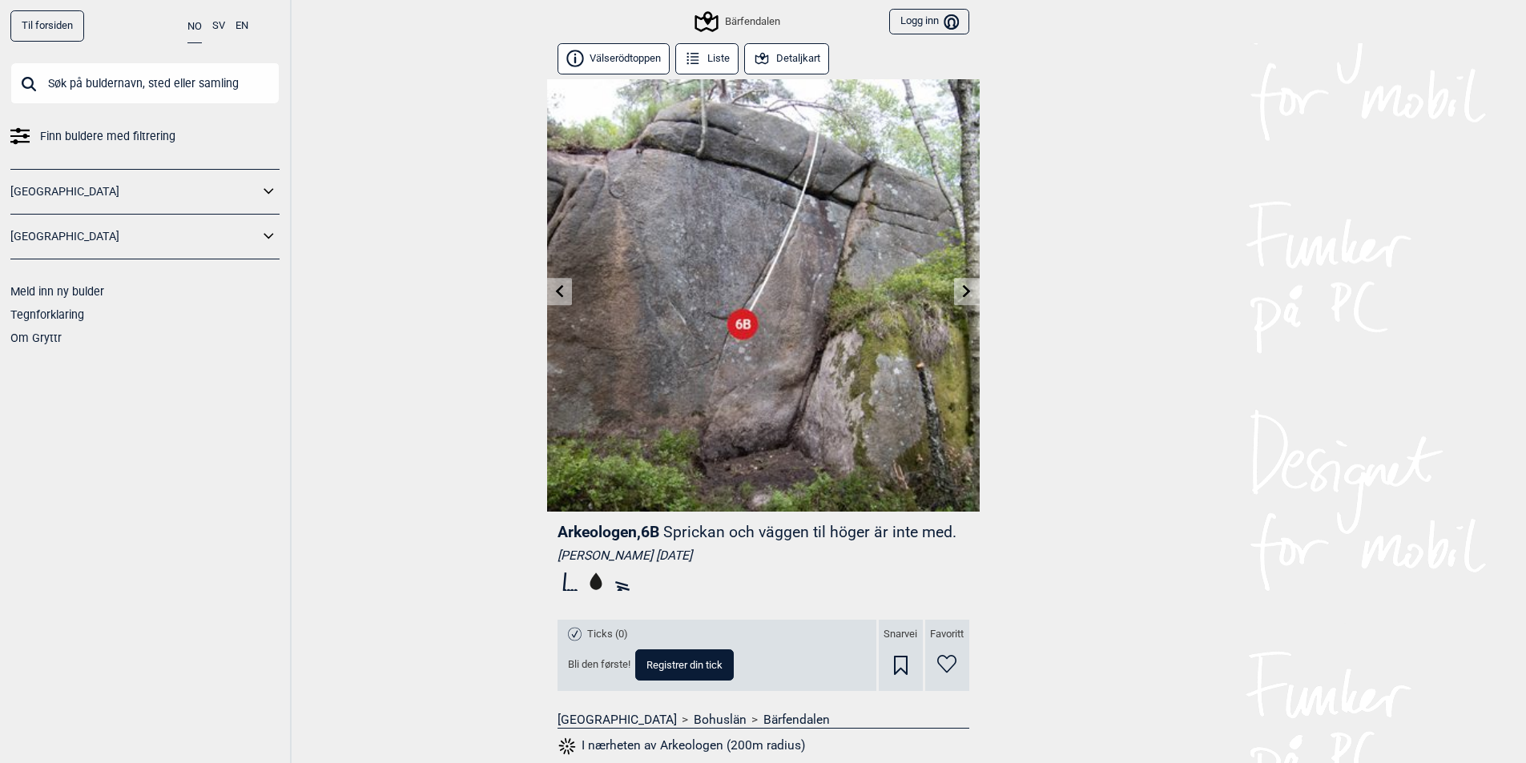
click at [790, 63] on button "Detaljkart" at bounding box center [787, 58] width 86 height 31
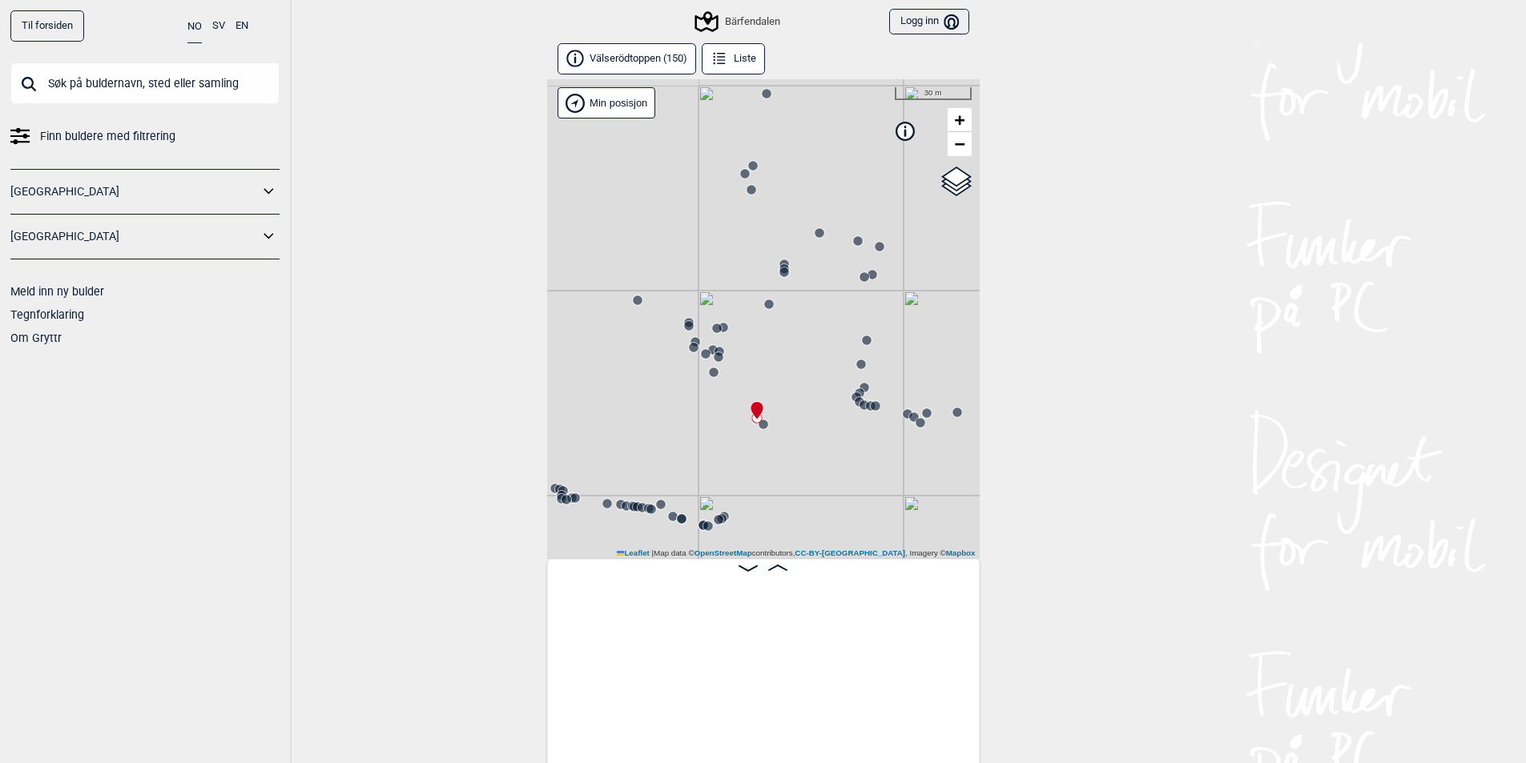
scroll to position [0, 16635]
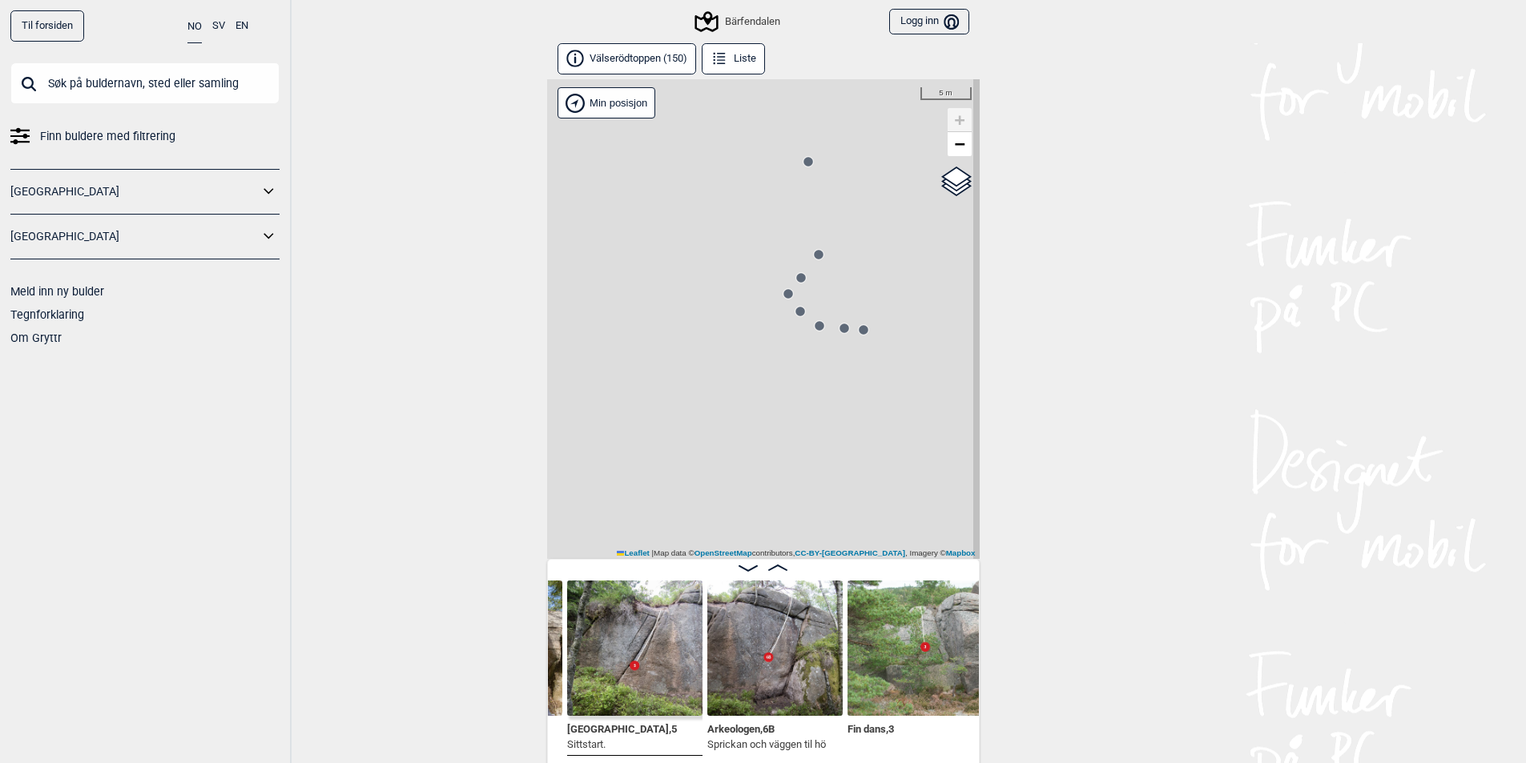
click at [818, 328] on circle at bounding box center [819, 326] width 10 height 10
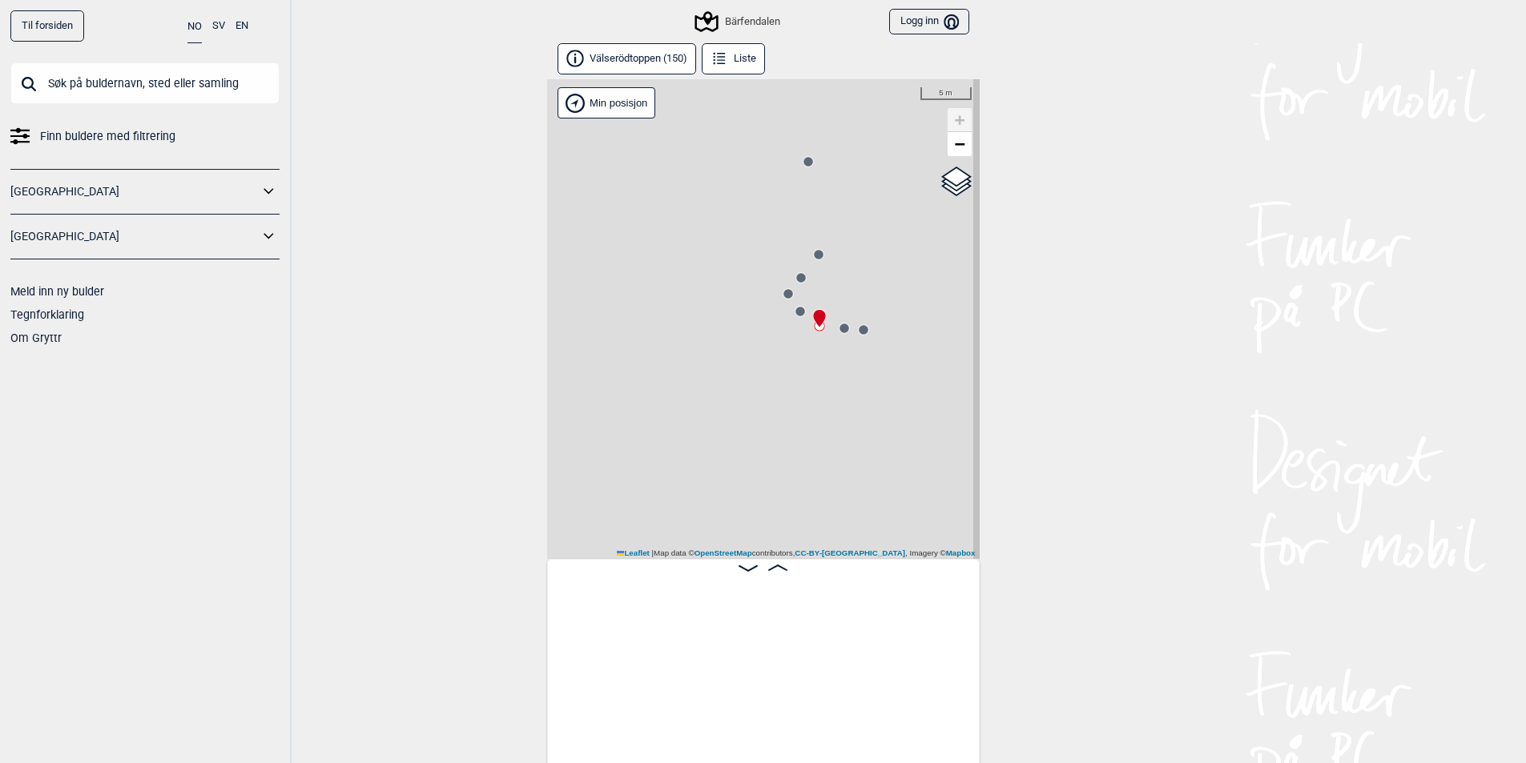
scroll to position [0, 15429]
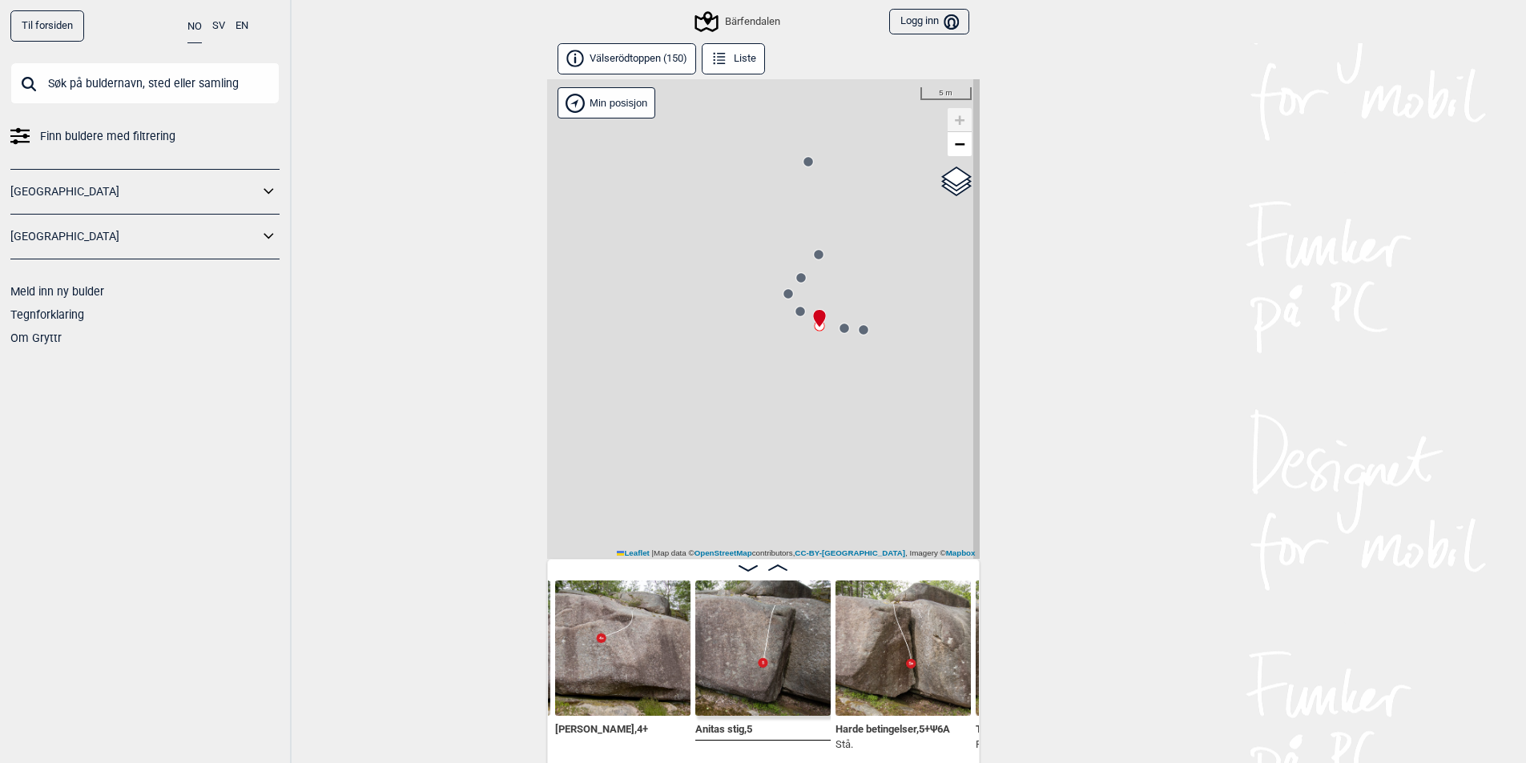
click at [799, 283] on icon at bounding box center [800, 277] width 13 height 13
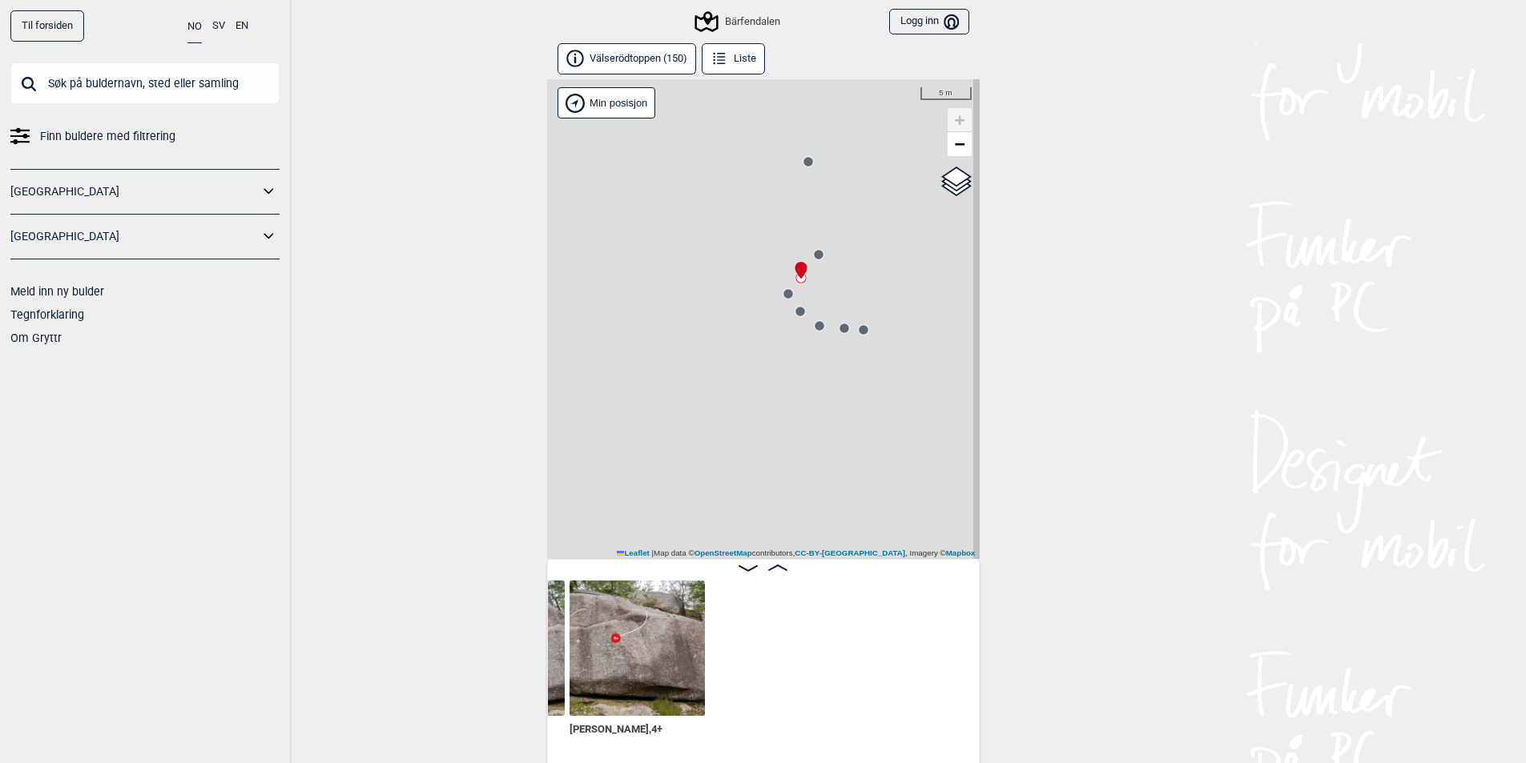
scroll to position [0, 15023]
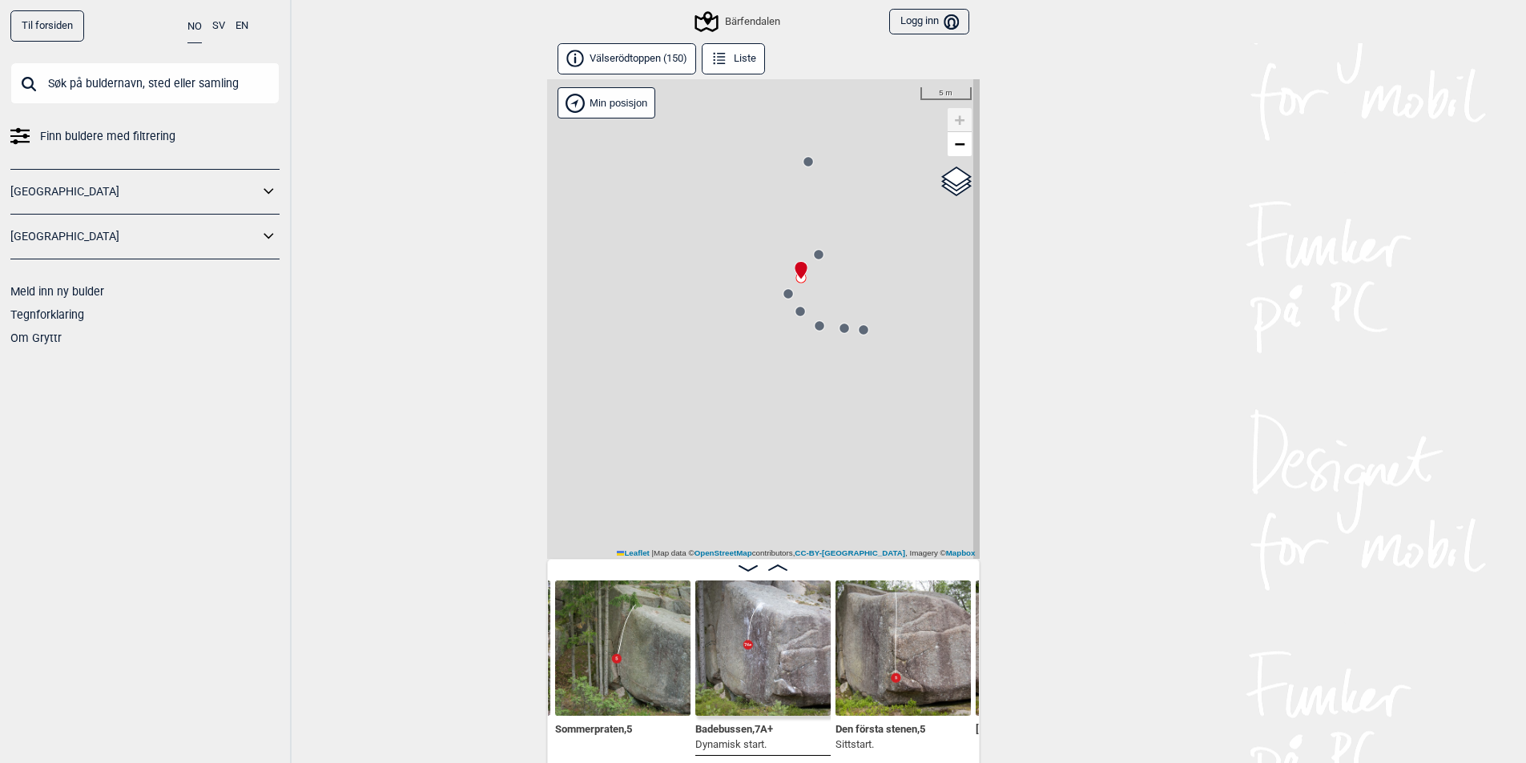
click at [786, 609] on img at bounding box center [762, 648] width 135 height 135
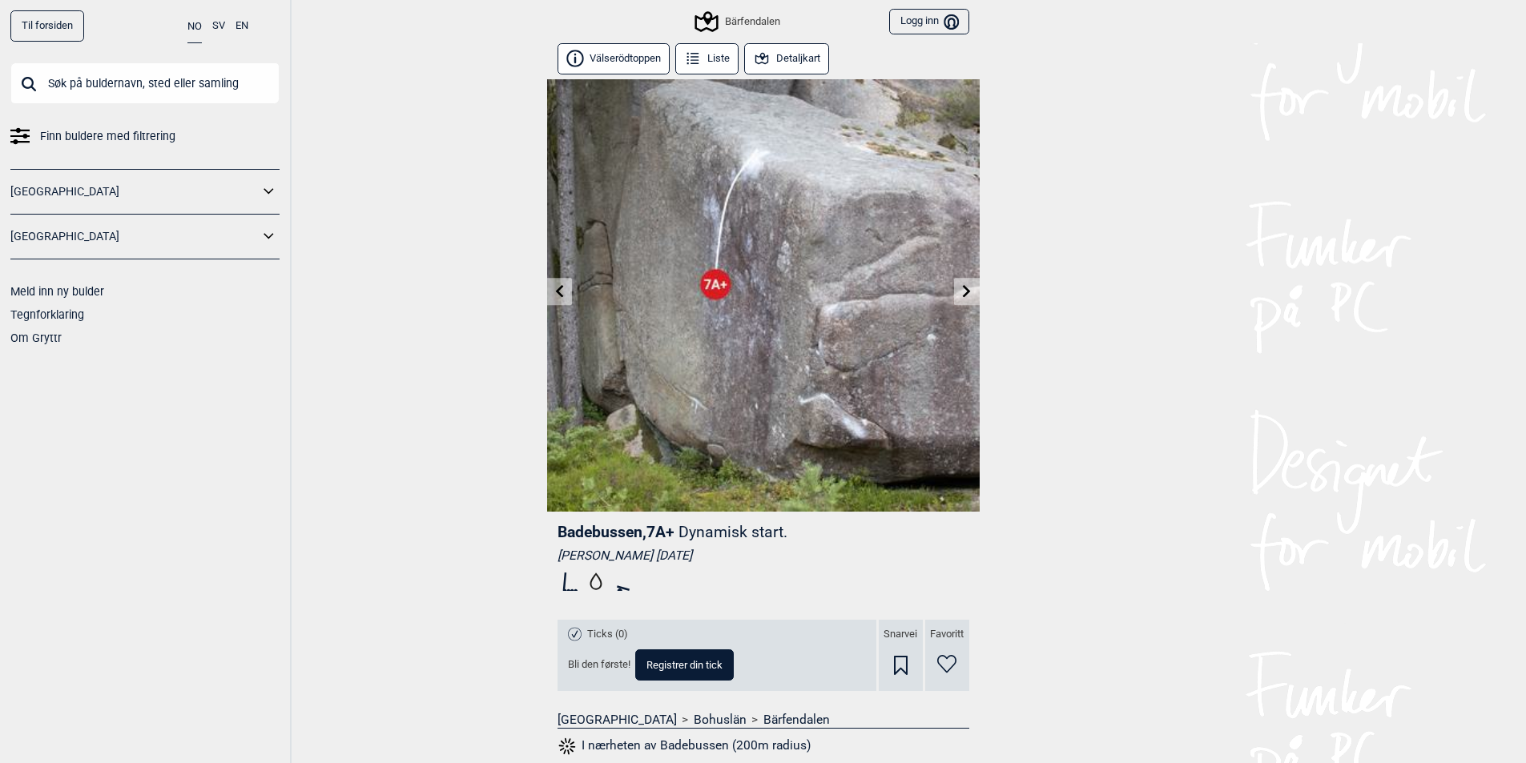
click at [964, 292] on icon at bounding box center [966, 290] width 13 height 13
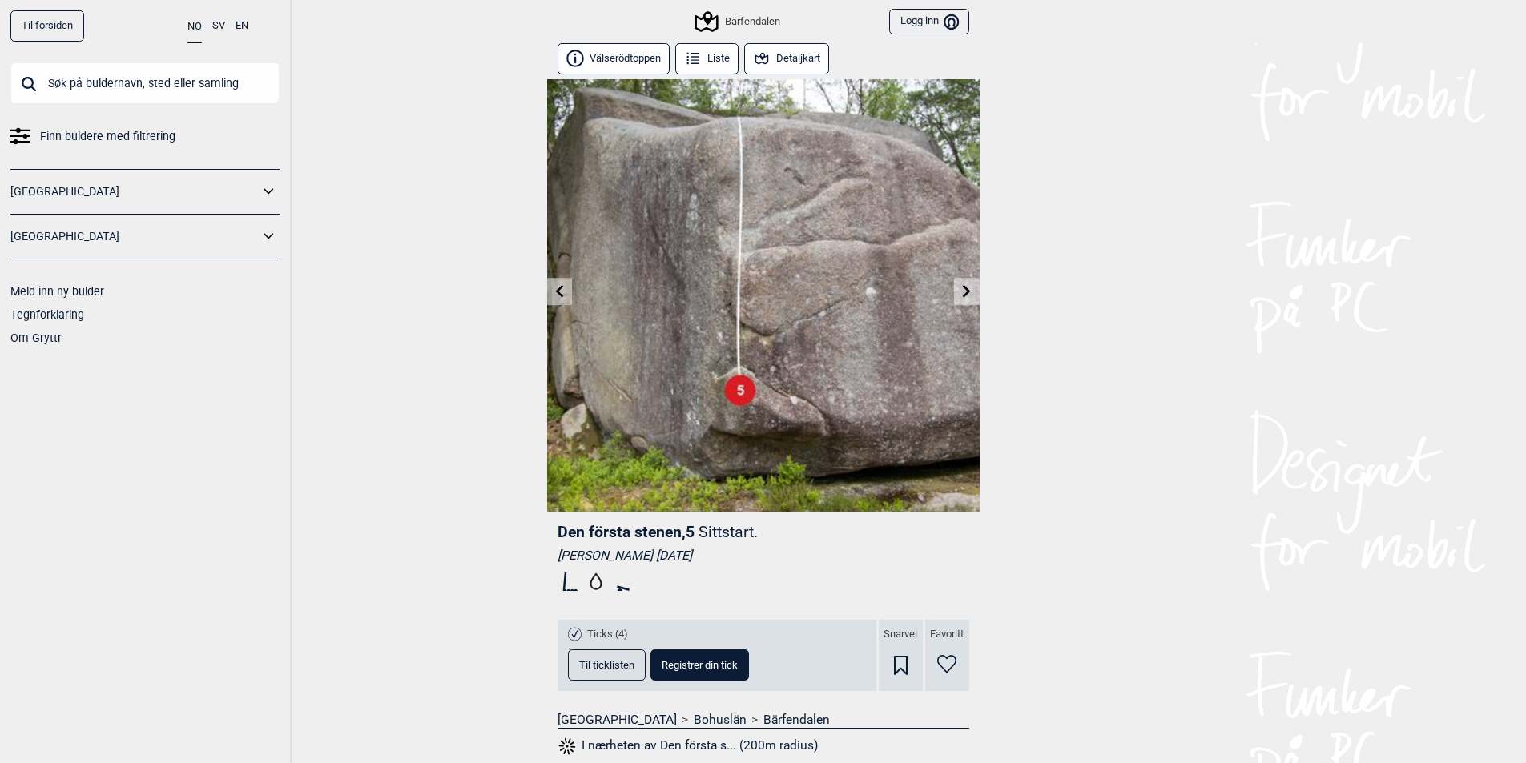
click at [964, 292] on icon at bounding box center [966, 290] width 13 height 13
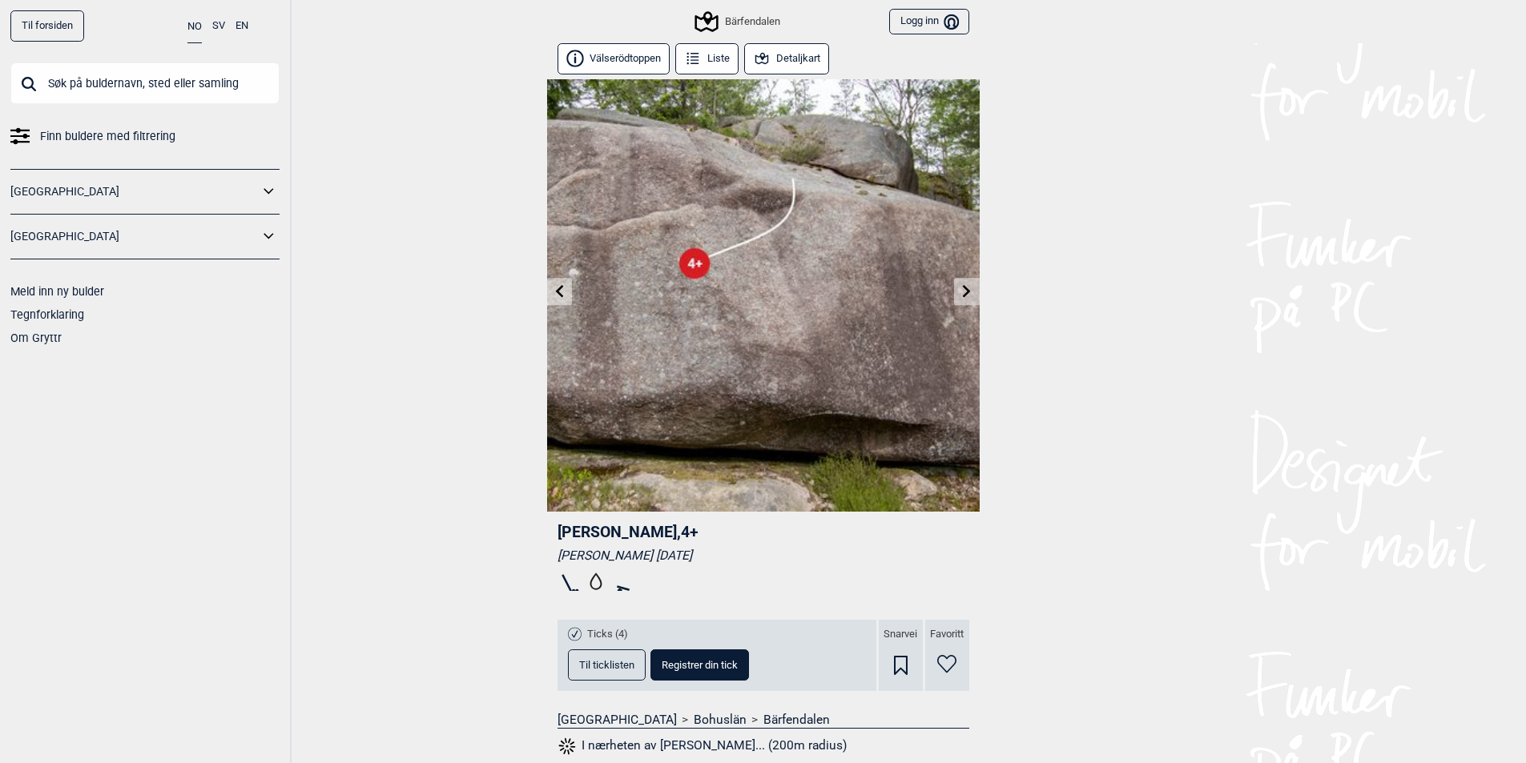
click at [963, 292] on icon at bounding box center [966, 290] width 13 height 13
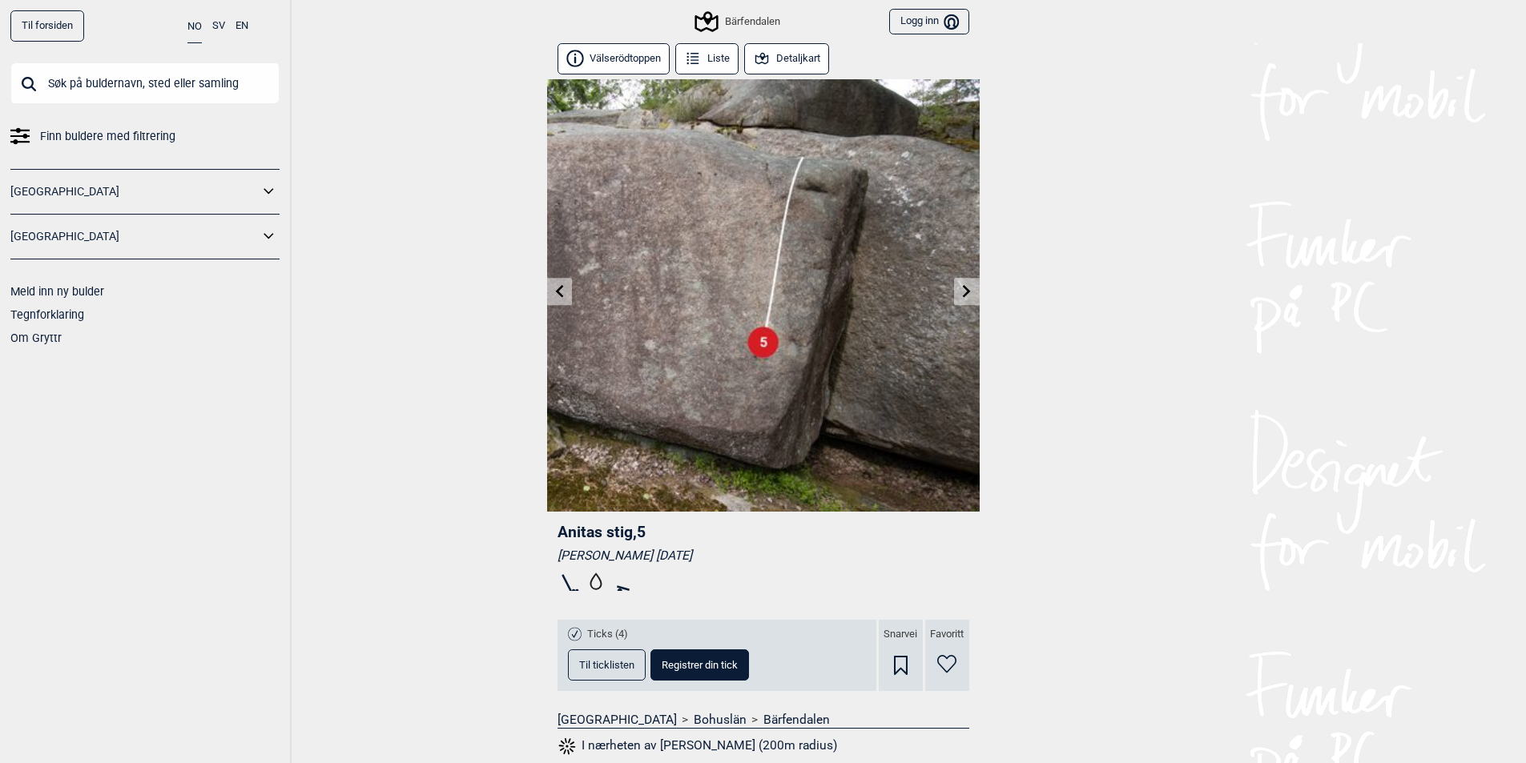
click at [958, 291] on link at bounding box center [966, 292] width 25 height 26
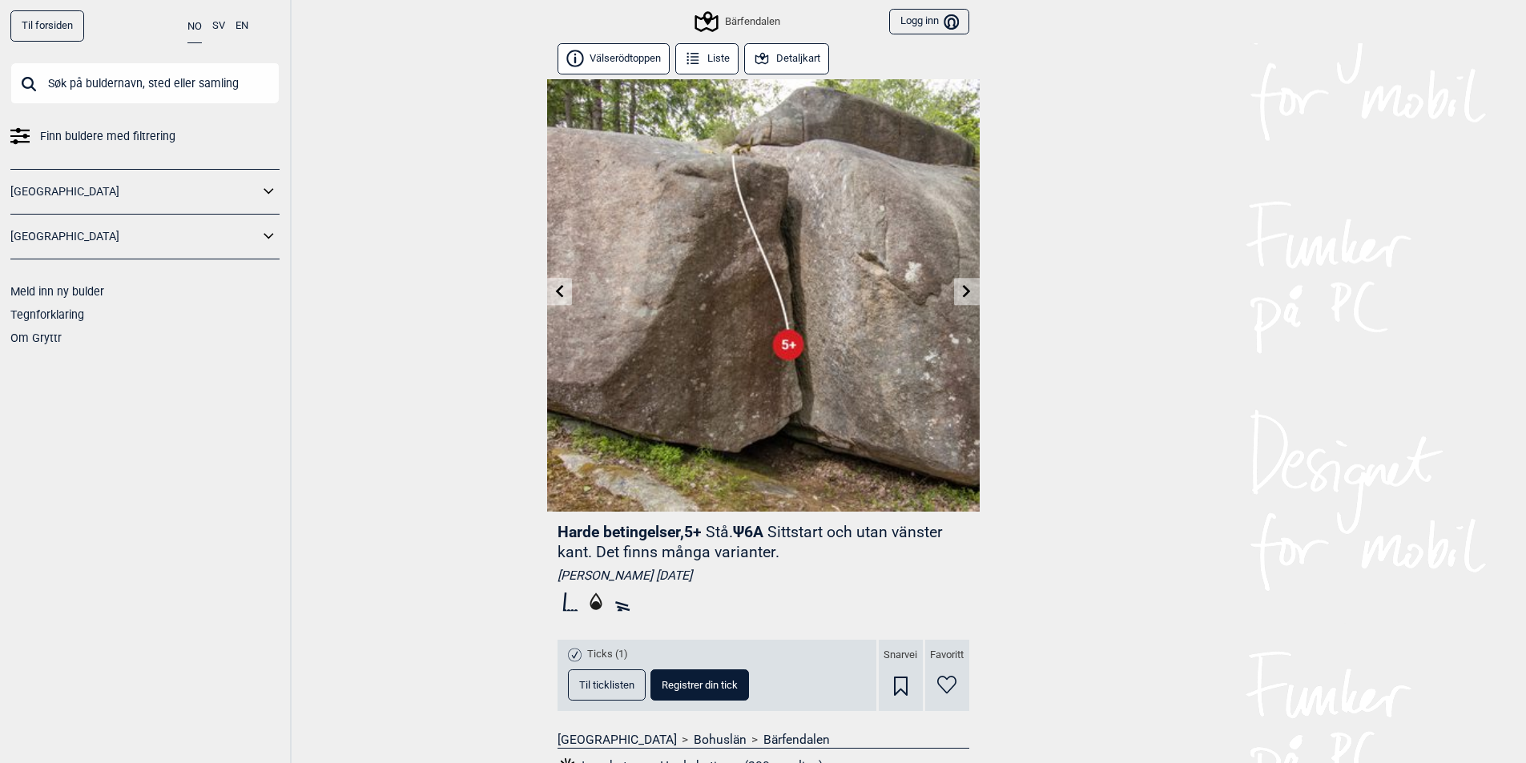
click at [951, 288] on img at bounding box center [763, 295] width 432 height 432
click at [961, 292] on icon at bounding box center [966, 290] width 13 height 13
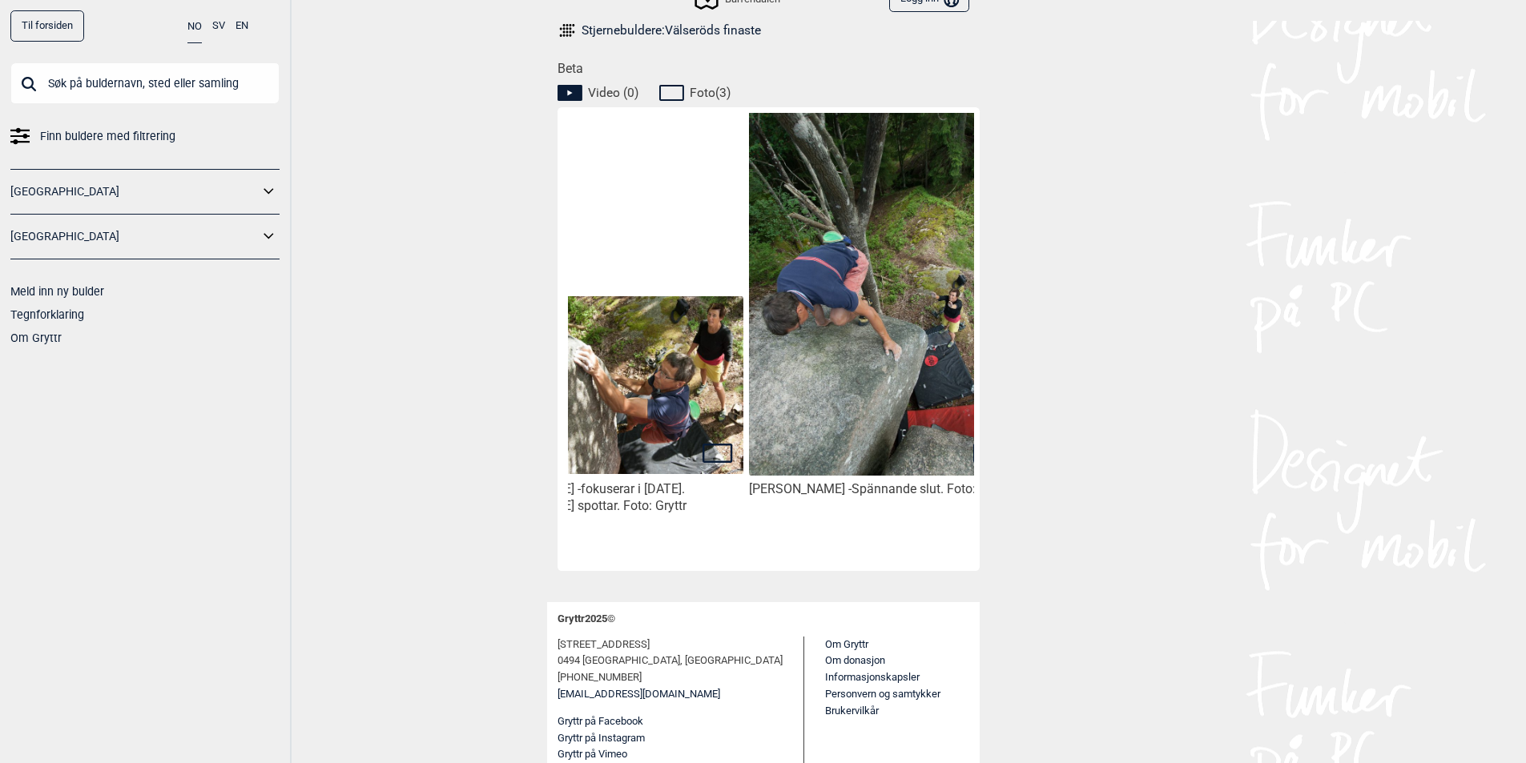
scroll to position [0, 405]
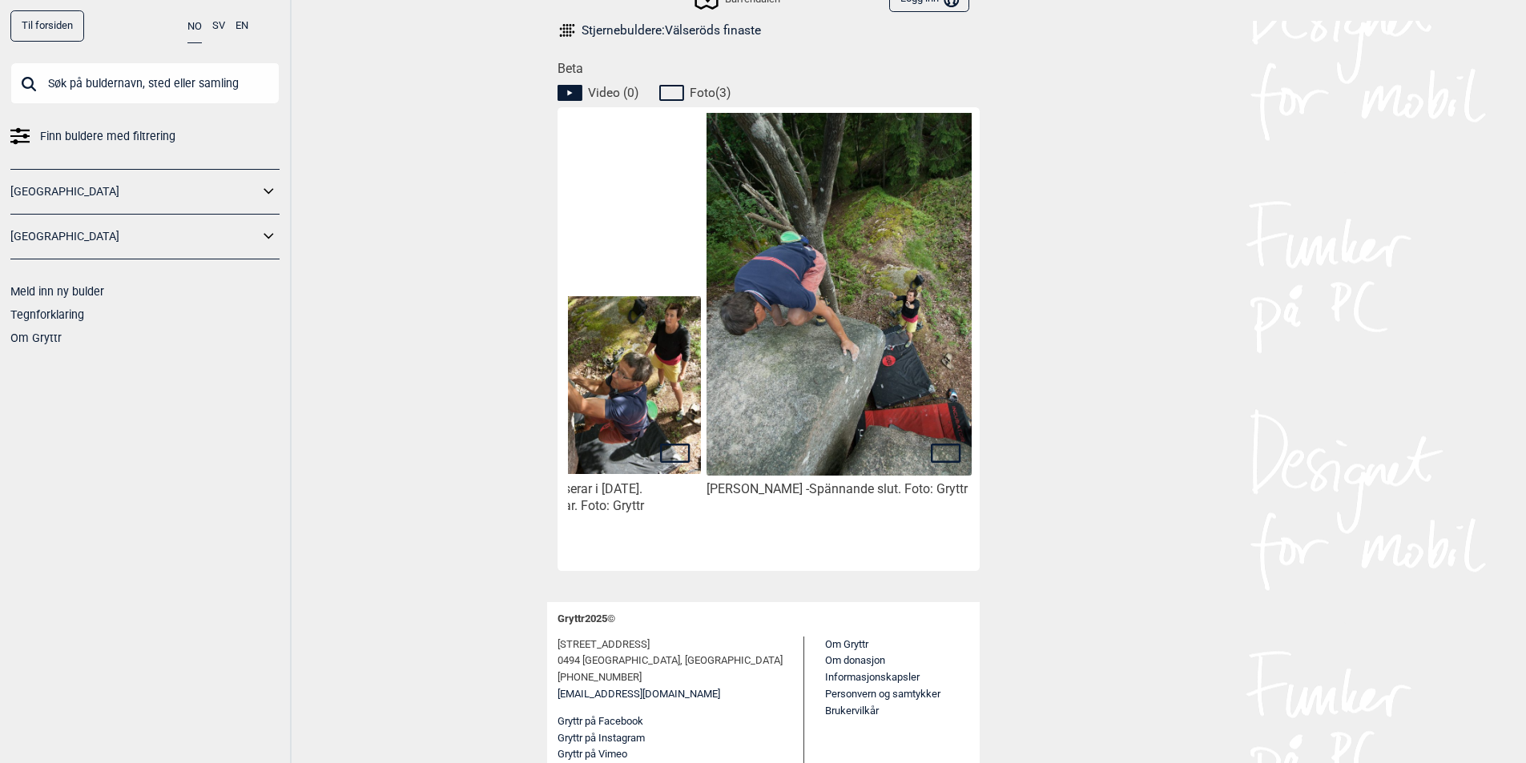
click at [681, 310] on img at bounding box center [568, 385] width 264 height 178
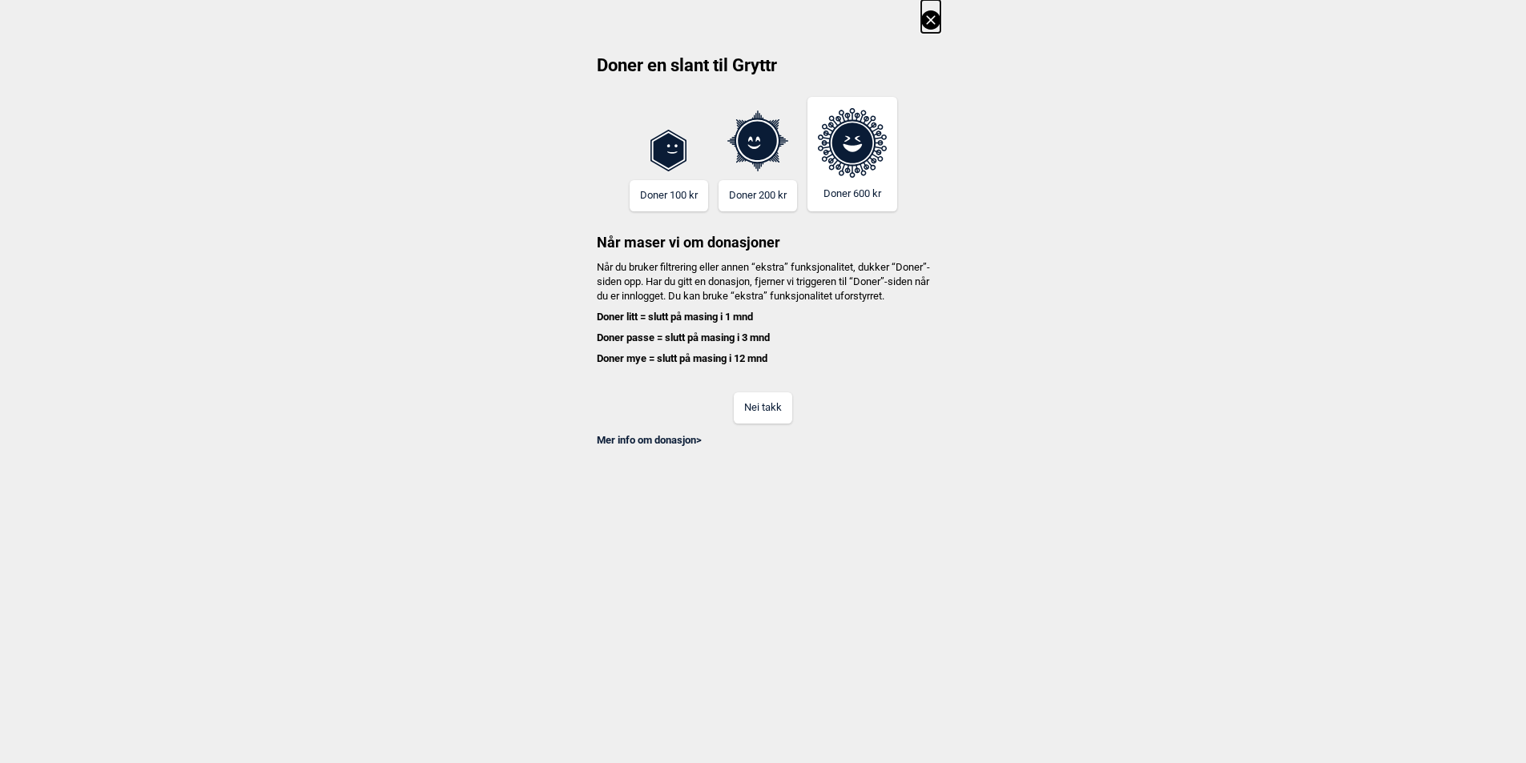
click at [752, 416] on button "Nei takk" at bounding box center [763, 407] width 58 height 31
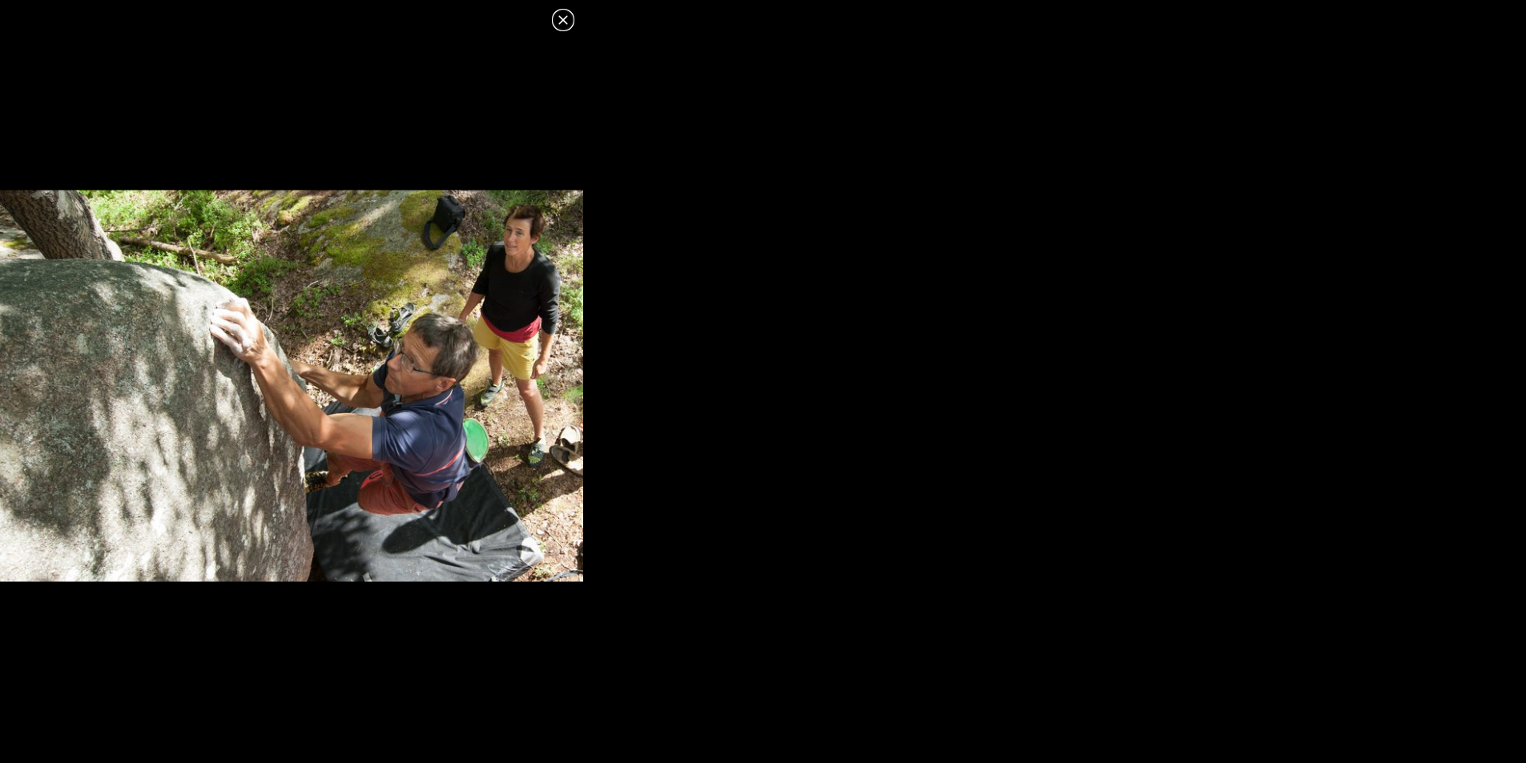
scroll to position [103, 0]
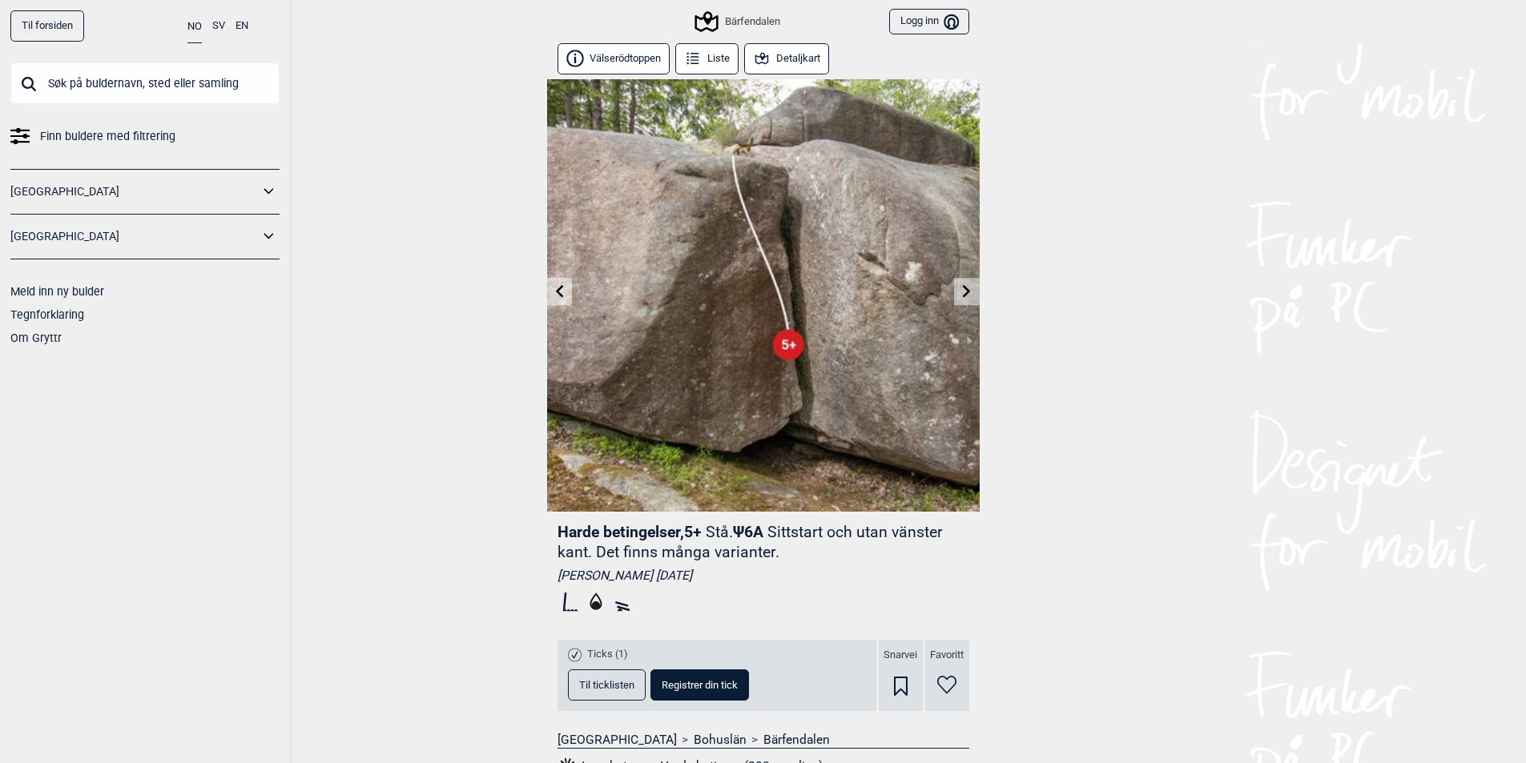
click at [967, 292] on icon at bounding box center [967, 290] width 8 height 13
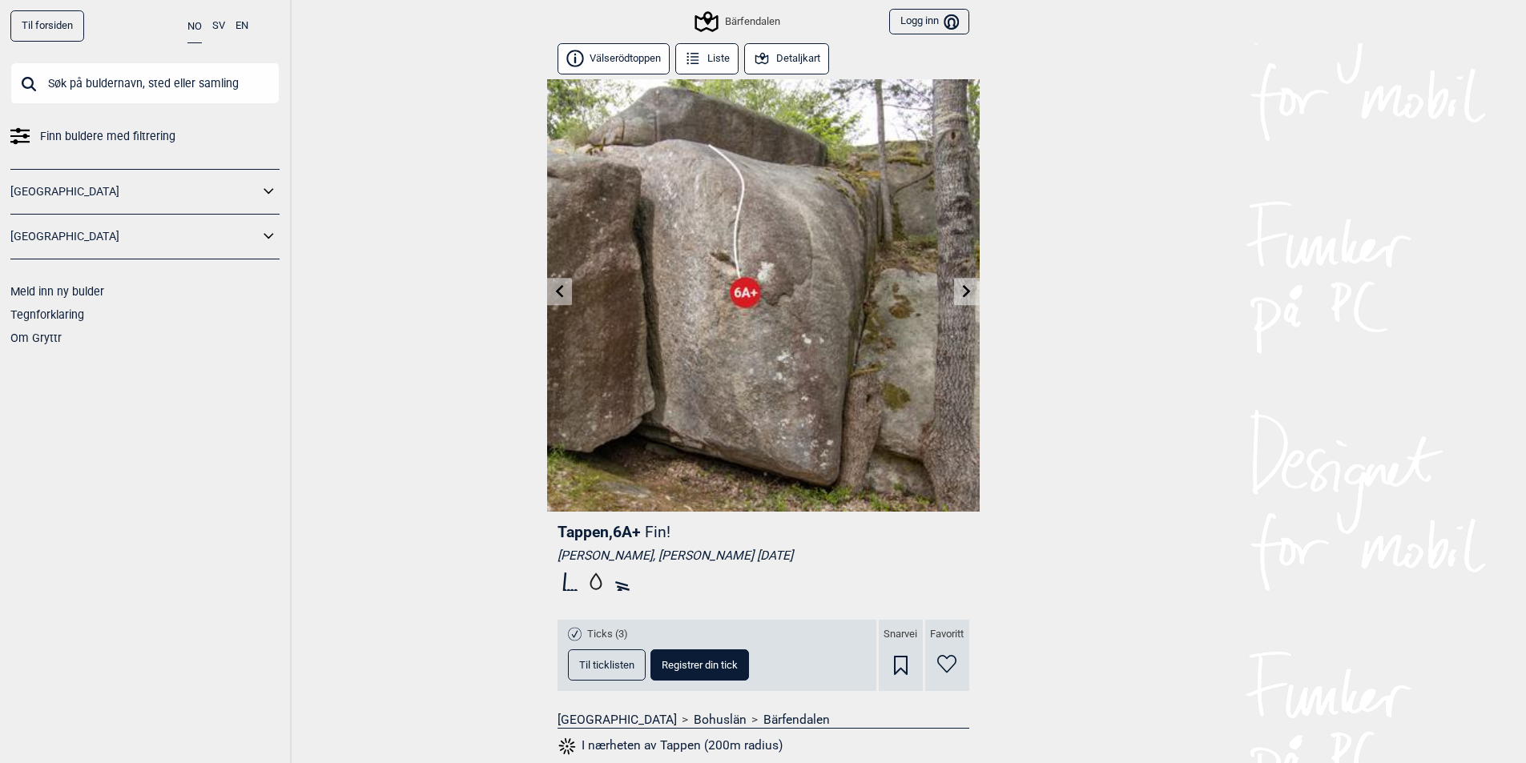
click at [968, 296] on icon at bounding box center [966, 290] width 13 height 13
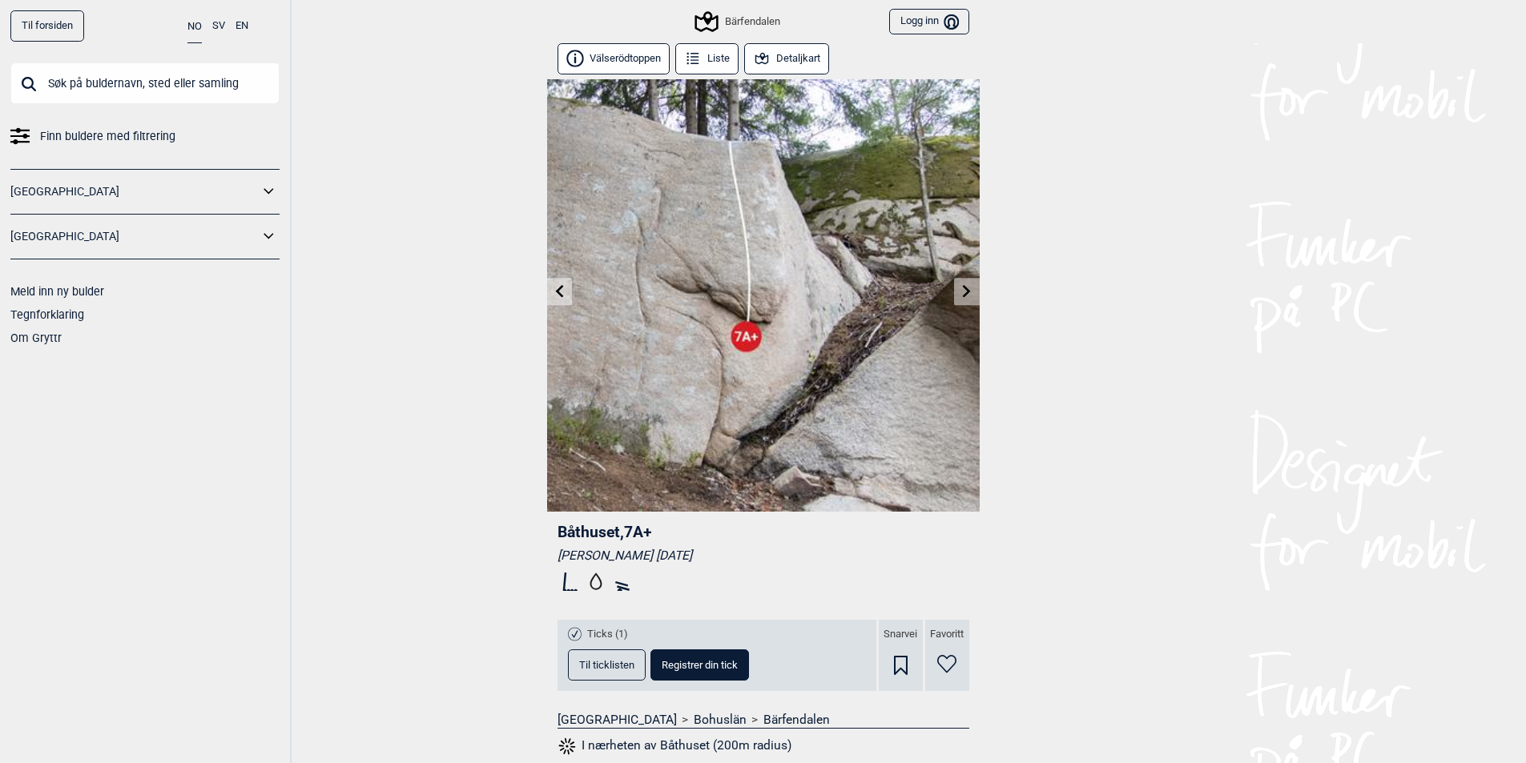
click at [963, 298] on link at bounding box center [966, 292] width 25 height 26
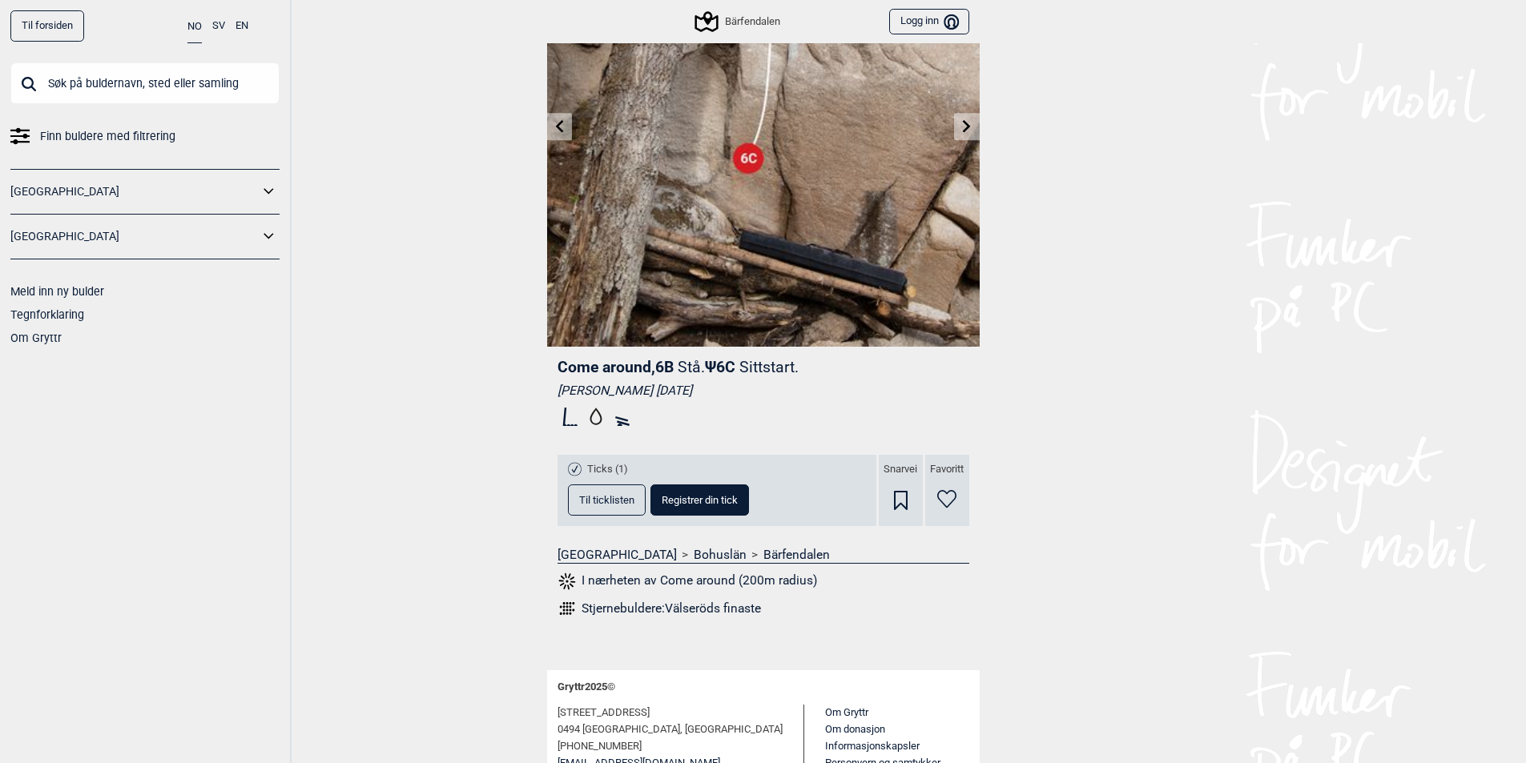
scroll to position [234, 0]
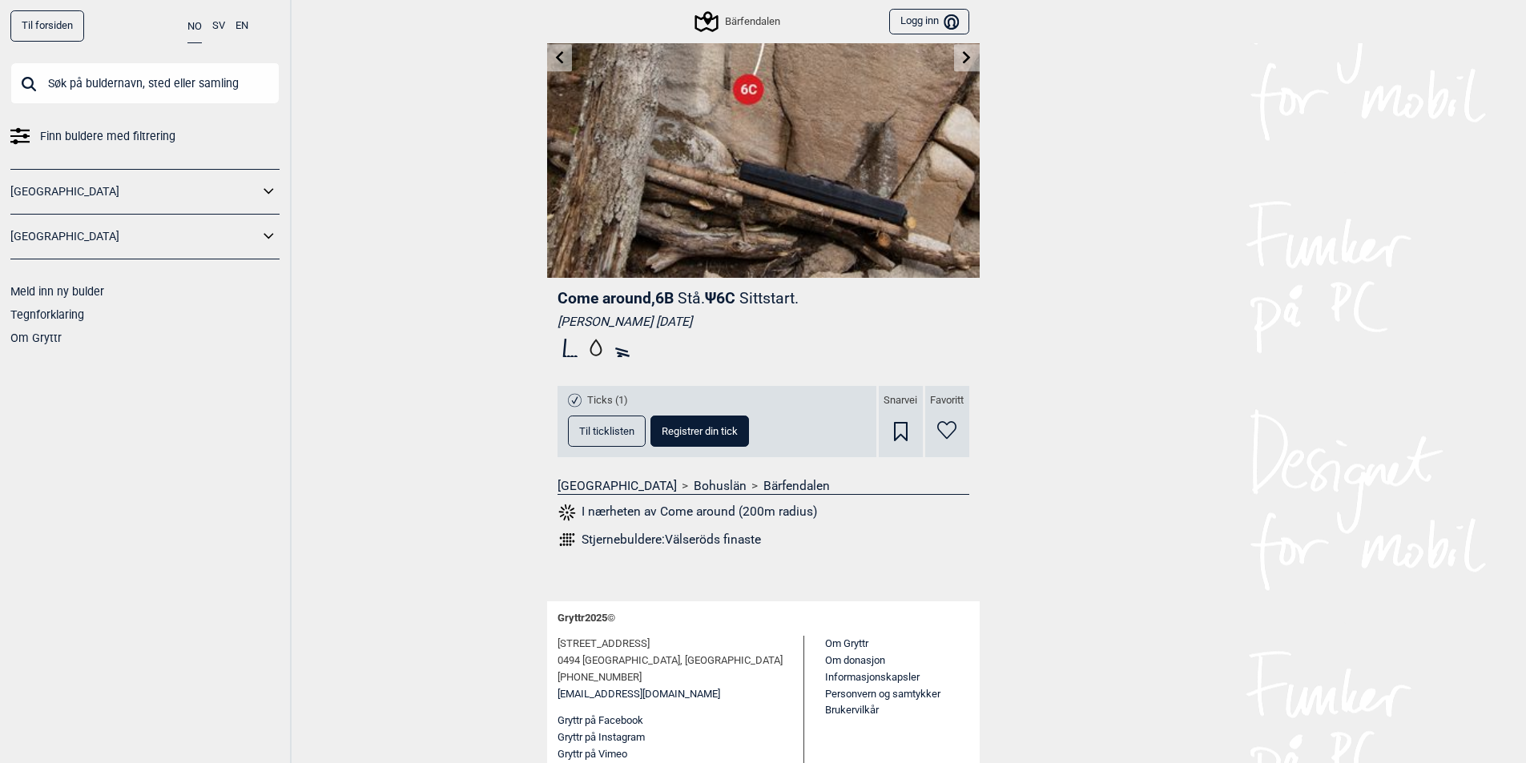
click at [637, 433] on button "Til ticklisten" at bounding box center [607, 431] width 78 height 31
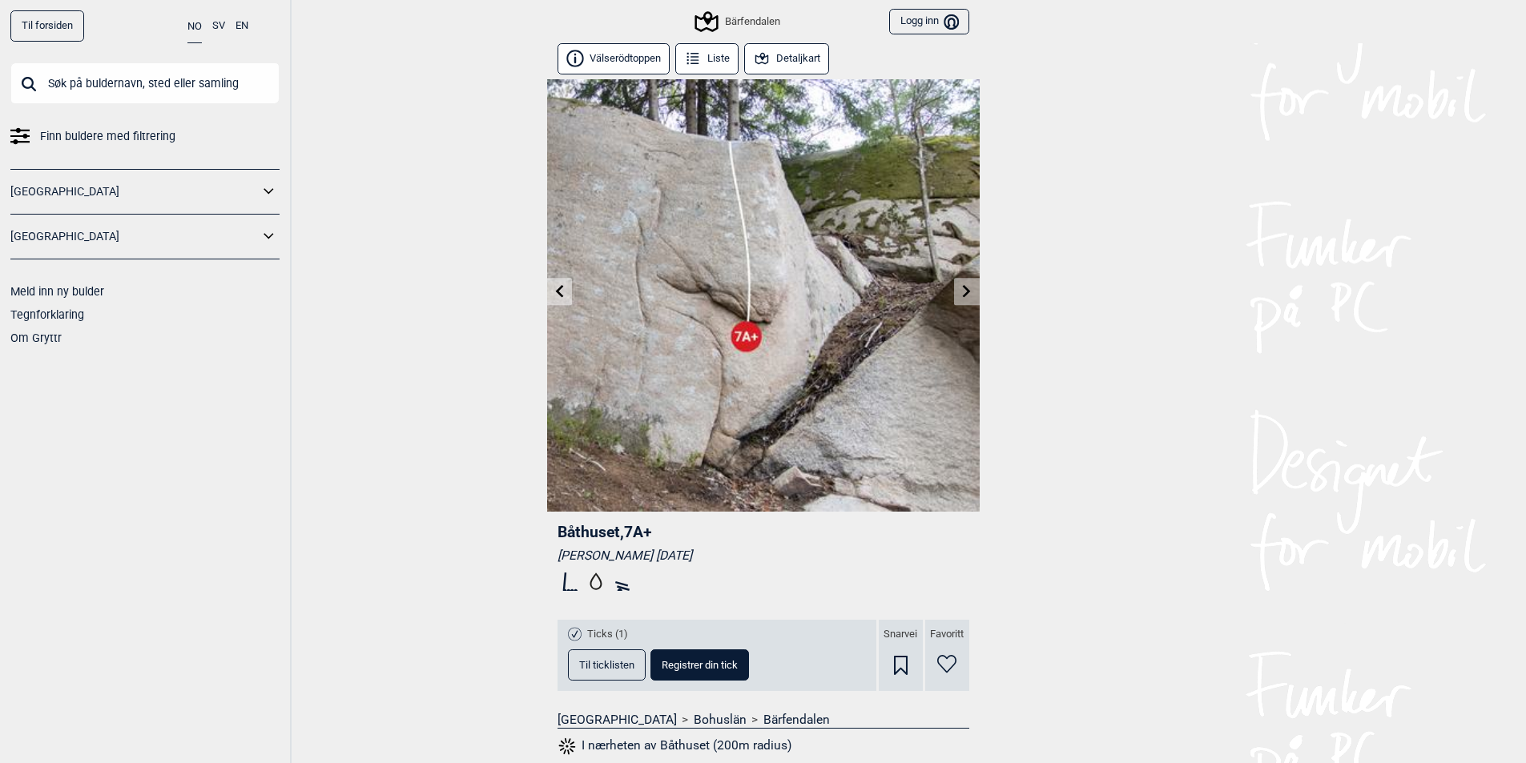
click at [962, 284] on link at bounding box center [966, 292] width 25 height 26
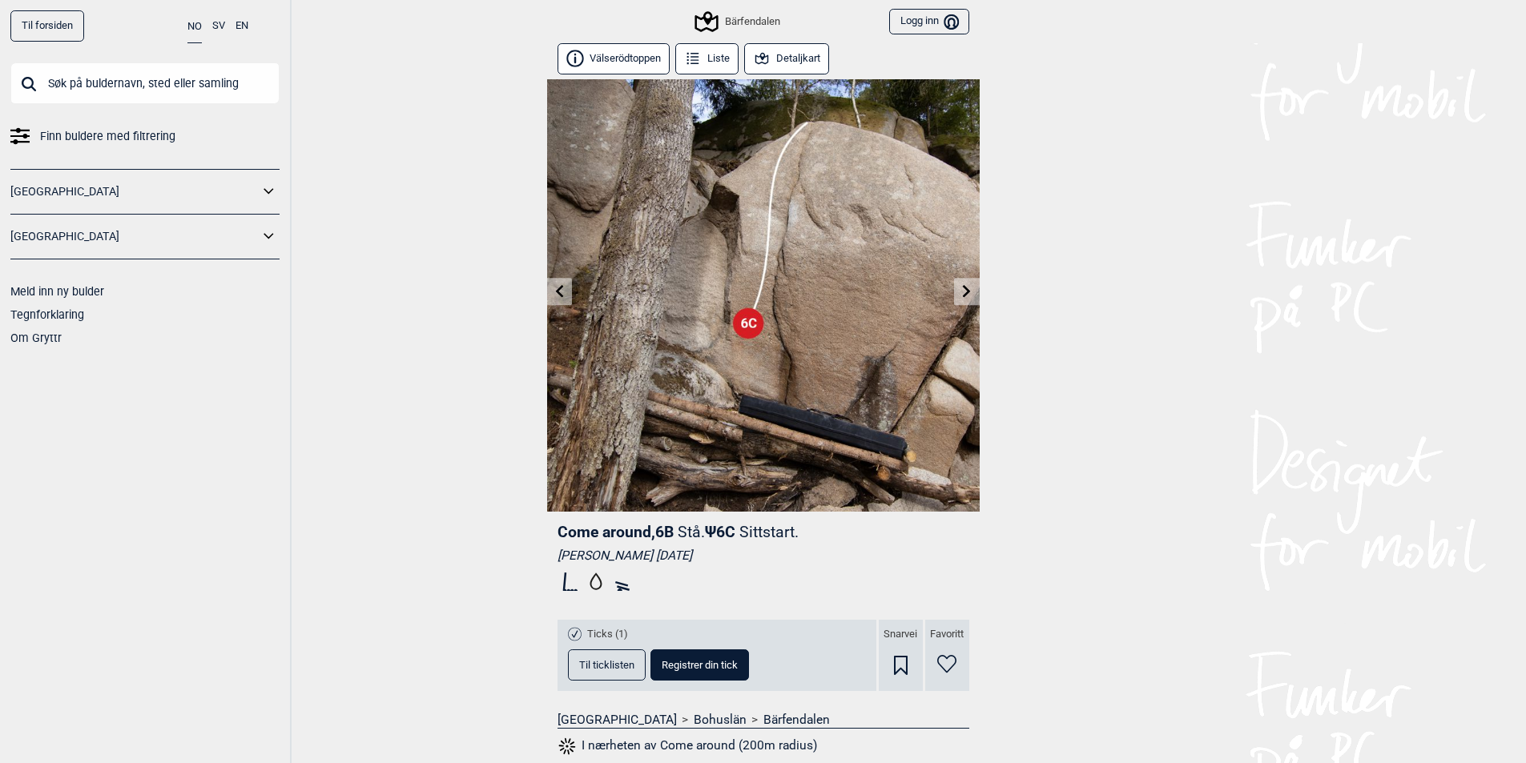
click at [962, 292] on icon at bounding box center [966, 290] width 13 height 13
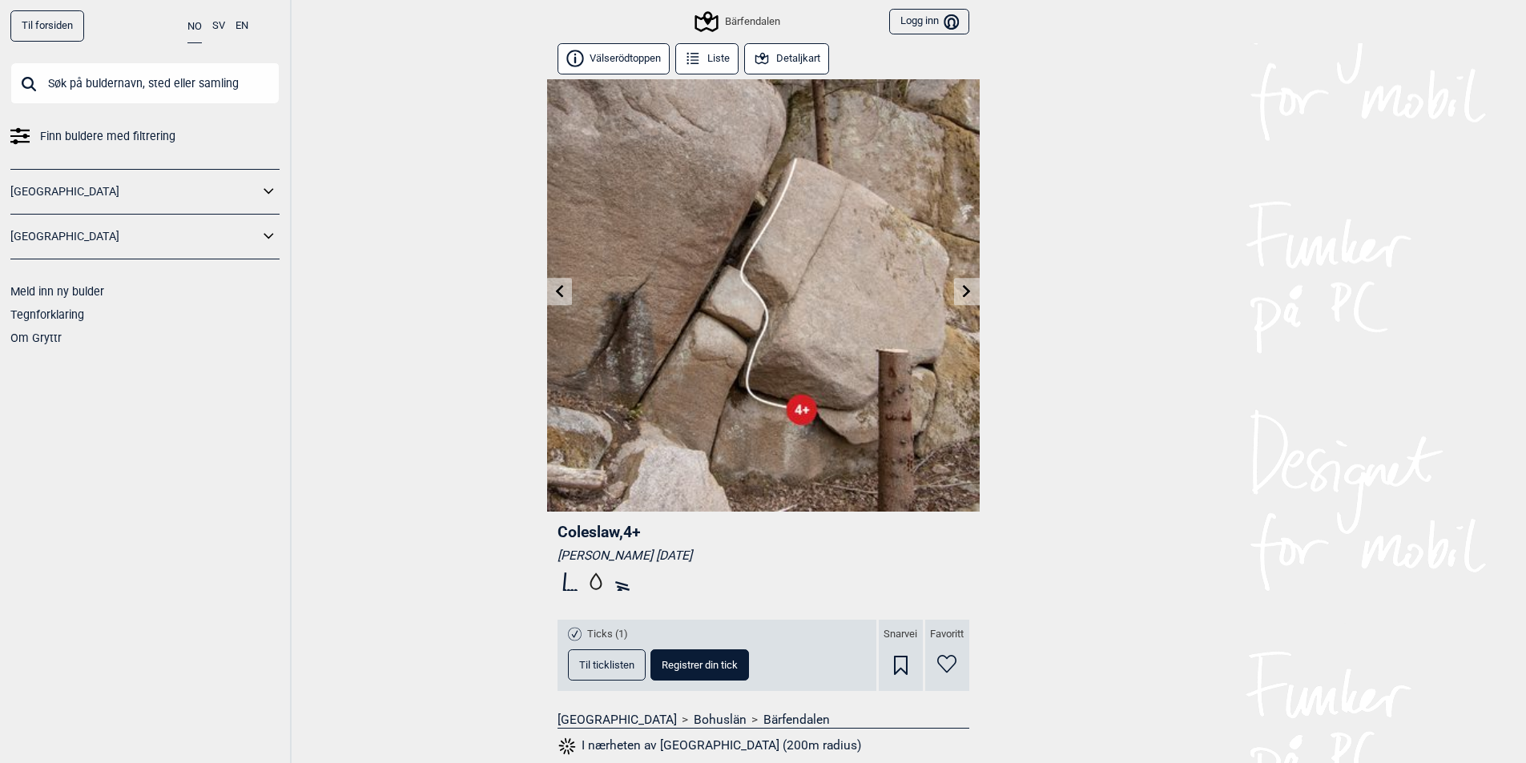
click at [962, 292] on icon at bounding box center [966, 290] width 13 height 13
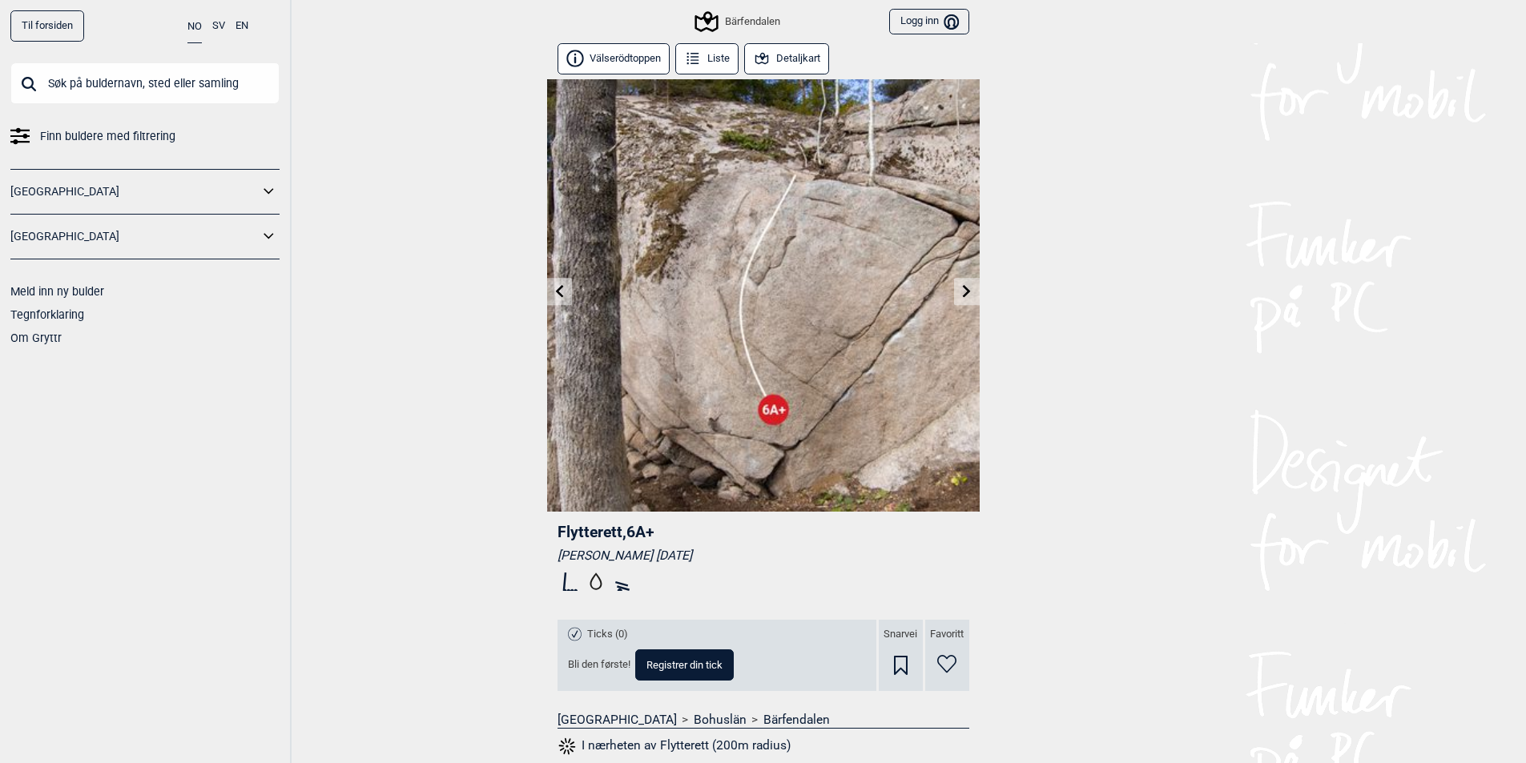
click at [960, 291] on icon at bounding box center [966, 290] width 13 height 13
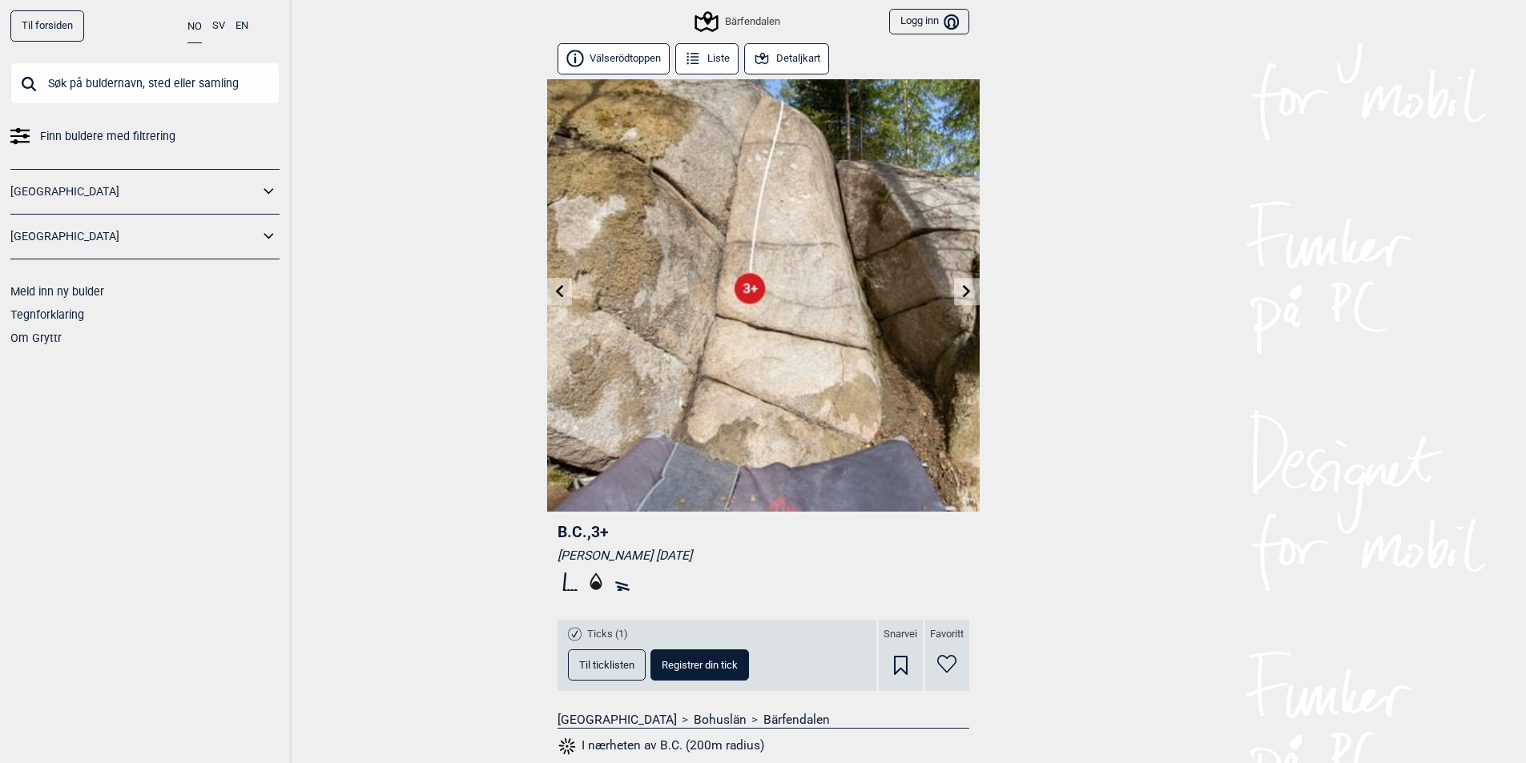
click at [955, 292] on link at bounding box center [966, 292] width 25 height 26
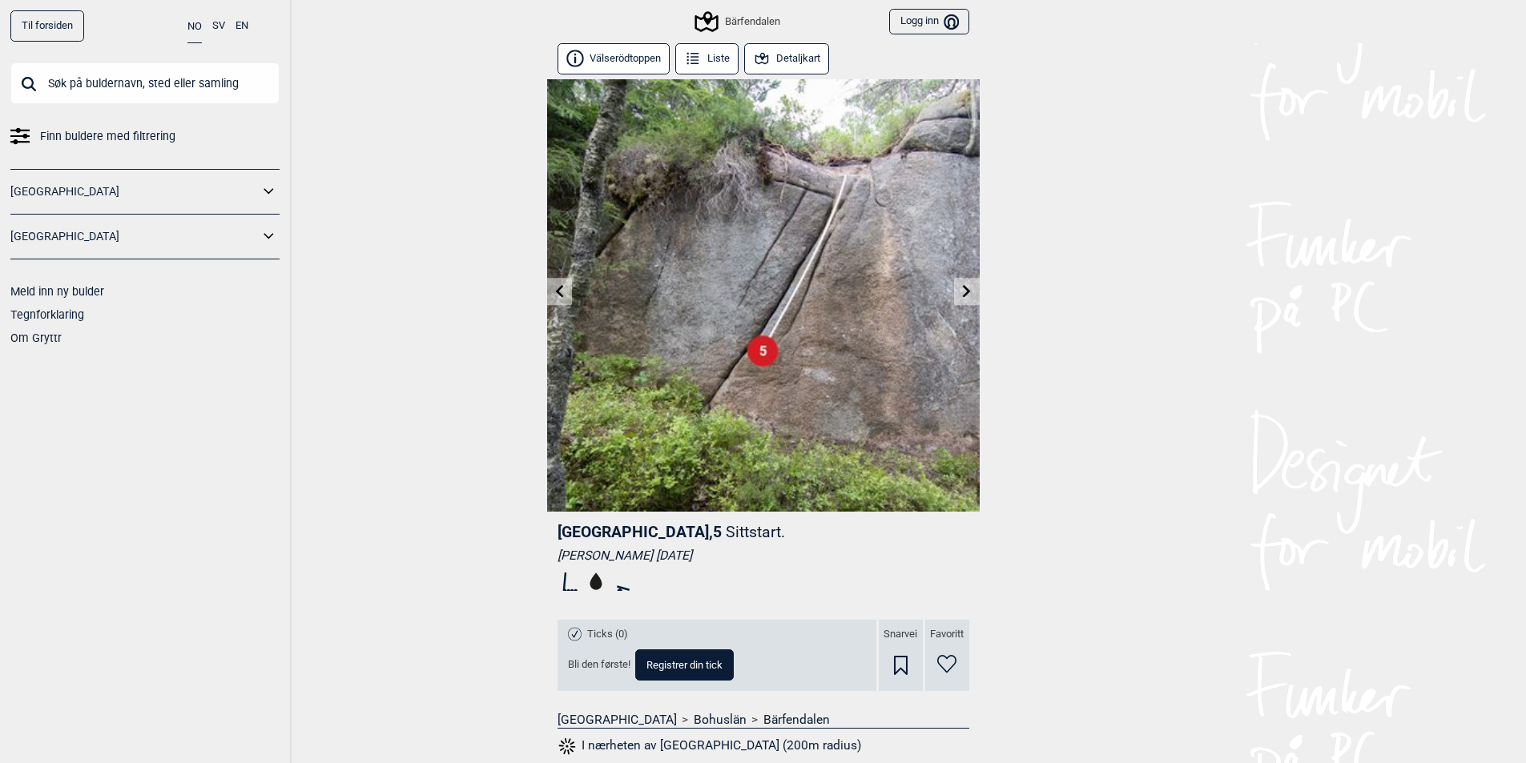
click at [955, 292] on link at bounding box center [966, 292] width 25 height 26
